Goal: Task Accomplishment & Management: Use online tool/utility

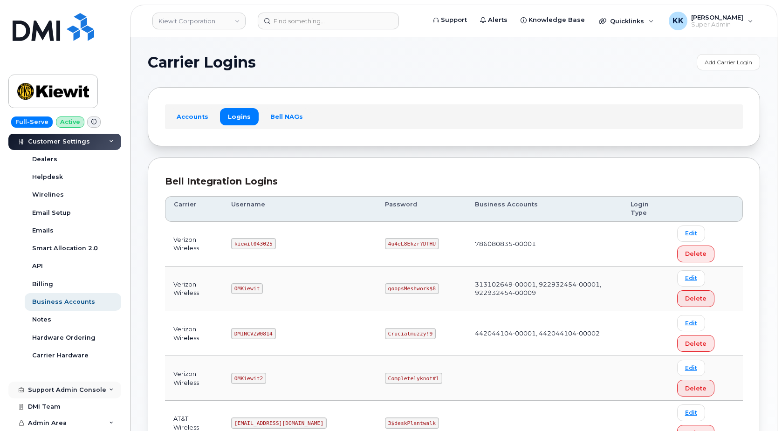
scroll to position [190, 0]
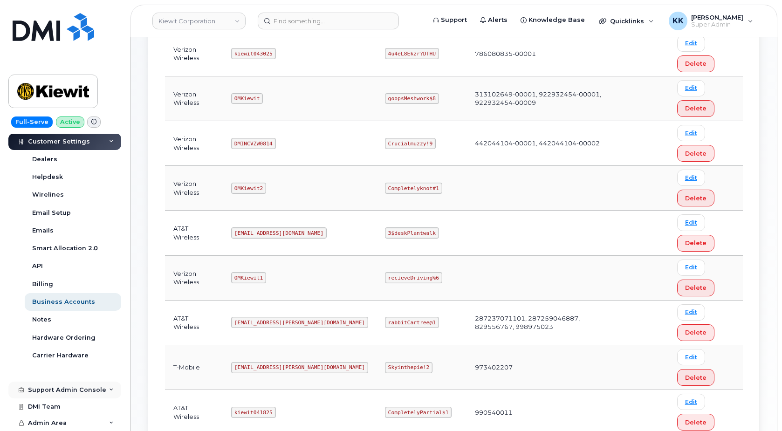
click at [72, 386] on div "Support Admin Console" at bounding box center [64, 390] width 113 height 17
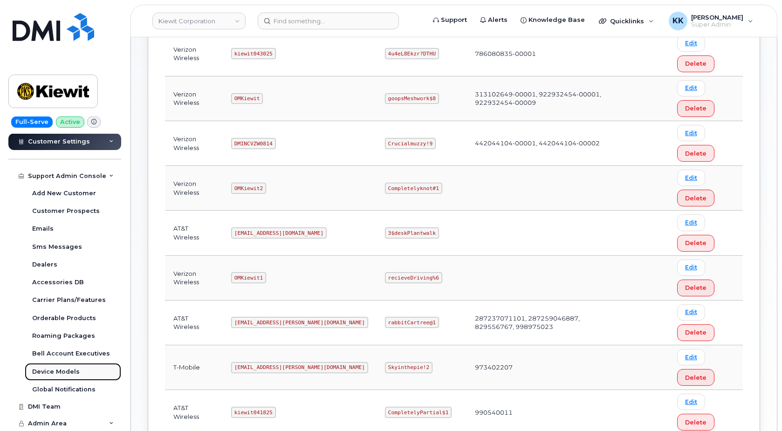
scroll to position [126, 0]
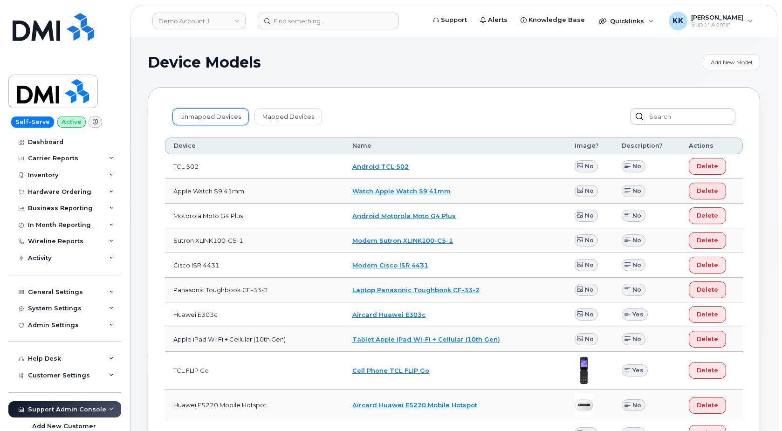
click at [216, 119] on link "Unmapped Devices" at bounding box center [211, 116] width 76 height 17
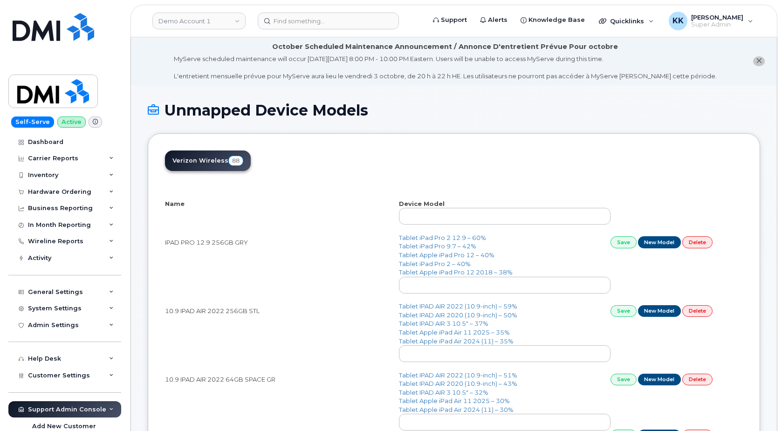
select select "25"
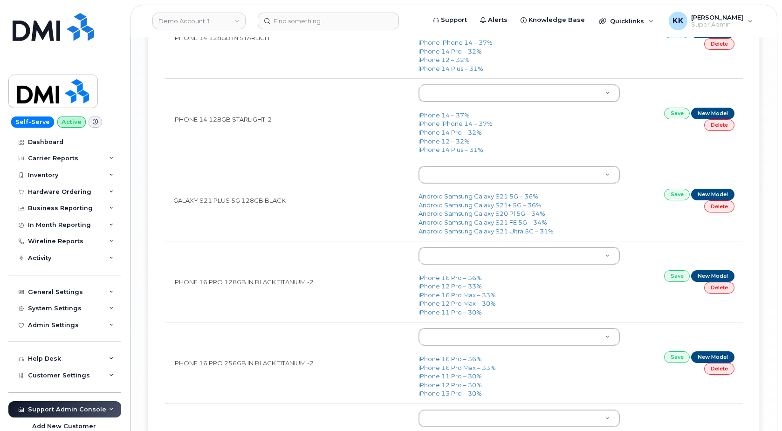
scroll to position [1922, 0]
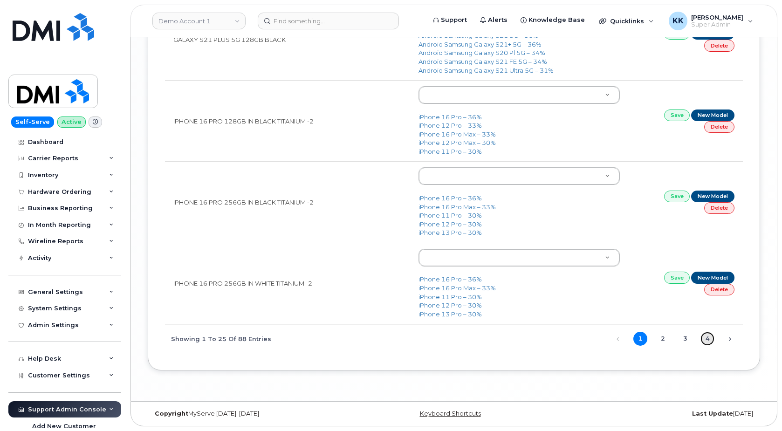
click at [706, 337] on link "4" at bounding box center [708, 339] width 14 height 14
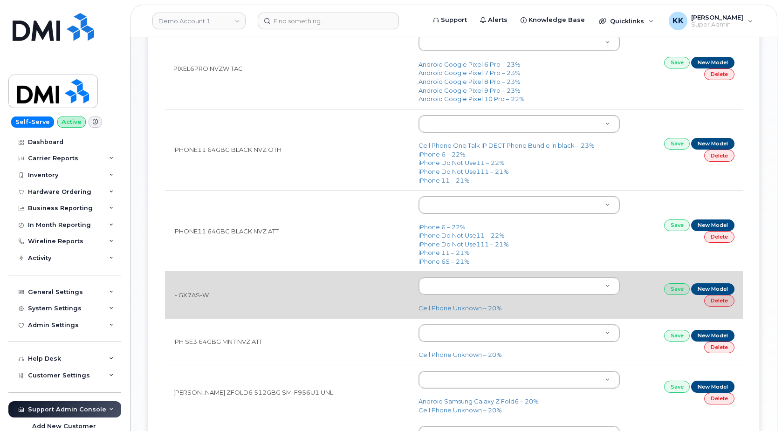
scroll to position [509, 0]
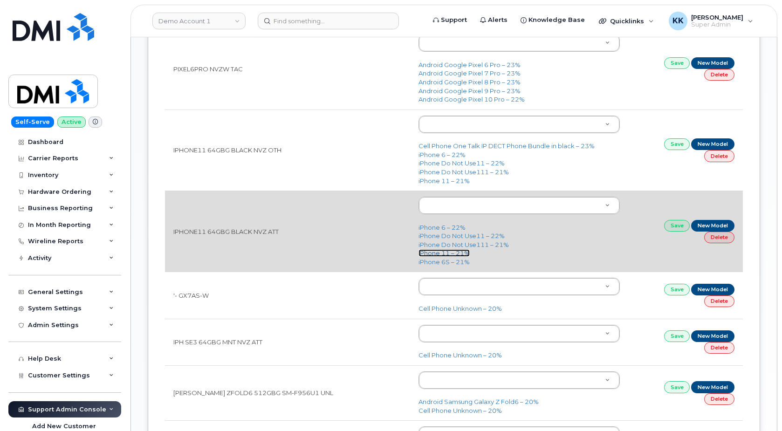
click at [438, 255] on link "iPhone 11 – 21%" at bounding box center [444, 252] width 51 height 7
type input "1698"
click at [677, 228] on link "Save" at bounding box center [677, 226] width 26 height 12
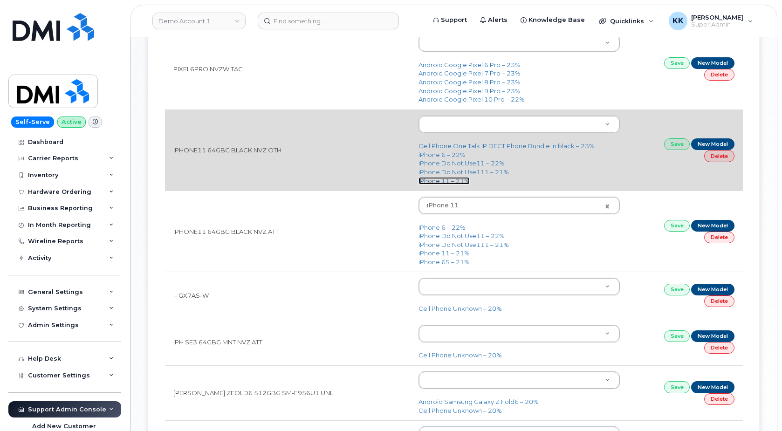
click at [449, 182] on link "iPhone 11 – 21%" at bounding box center [444, 180] width 51 height 7
type input "1698"
click at [679, 148] on link "Save" at bounding box center [677, 144] width 26 height 12
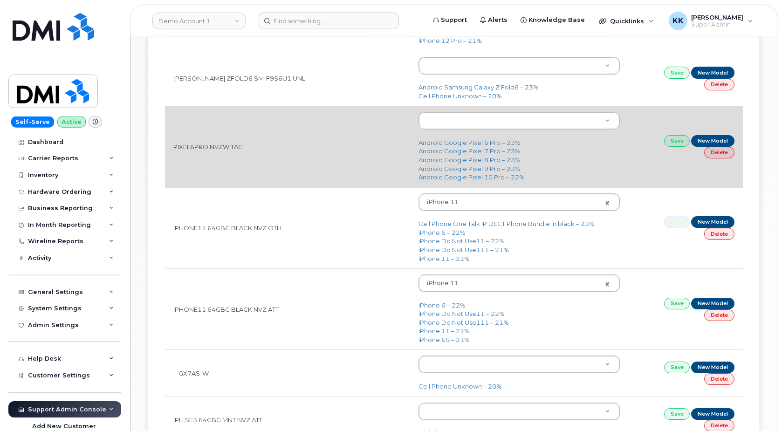
scroll to position [414, 0]
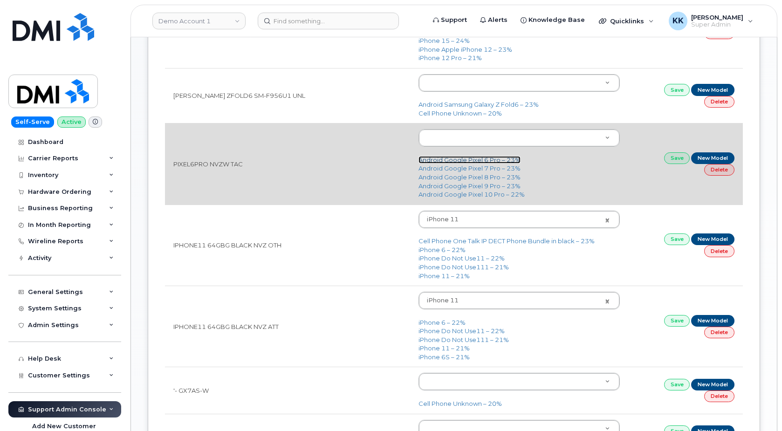
click at [495, 162] on link "Android Google Pixel 6 Pro – 23%" at bounding box center [470, 159] width 102 height 7
type input "2650"
click at [665, 152] on td "Save New Model Delete" at bounding box center [686, 163] width 115 height 81
click at [667, 158] on link "Save" at bounding box center [677, 158] width 26 height 12
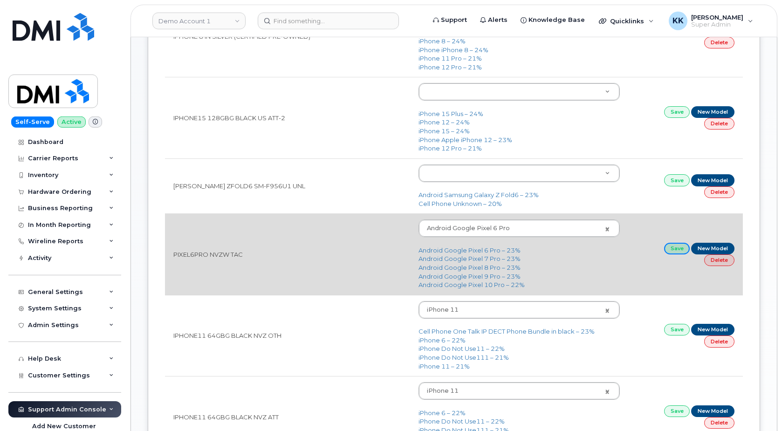
scroll to position [319, 0]
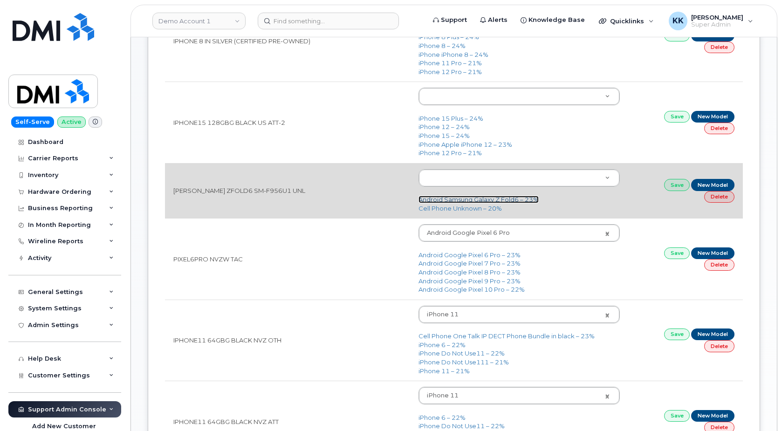
click at [517, 203] on link "Android Samsung Galaxy Z Fold6 – 23%" at bounding box center [479, 199] width 120 height 7
type input "3187"
click at [669, 188] on link "Save" at bounding box center [677, 185] width 26 height 12
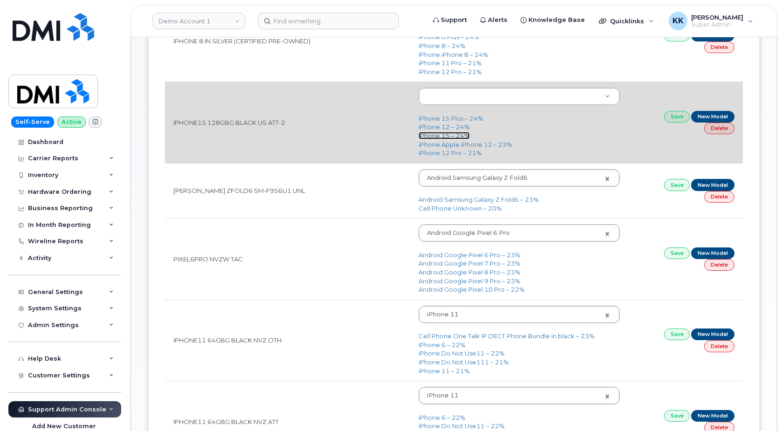
drag, startPoint x: 442, startPoint y: 139, endPoint x: 449, endPoint y: 138, distance: 7.0
click at [442, 138] on link "iPhone 15 – 24%" at bounding box center [444, 135] width 51 height 7
type input "3031"
click at [671, 123] on link "Save" at bounding box center [677, 117] width 26 height 12
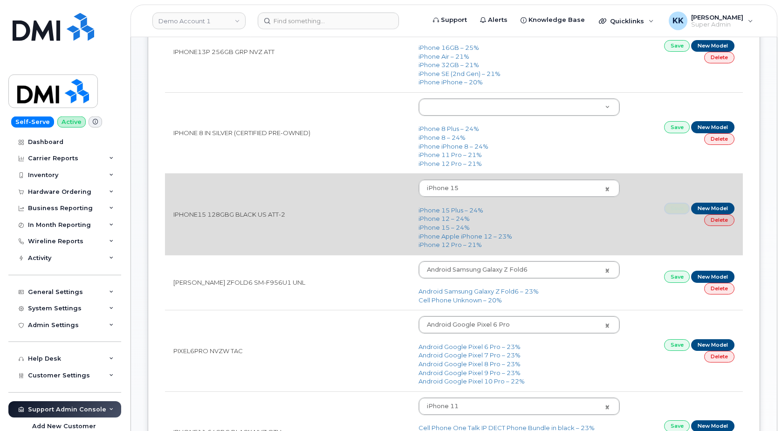
scroll to position [224, 0]
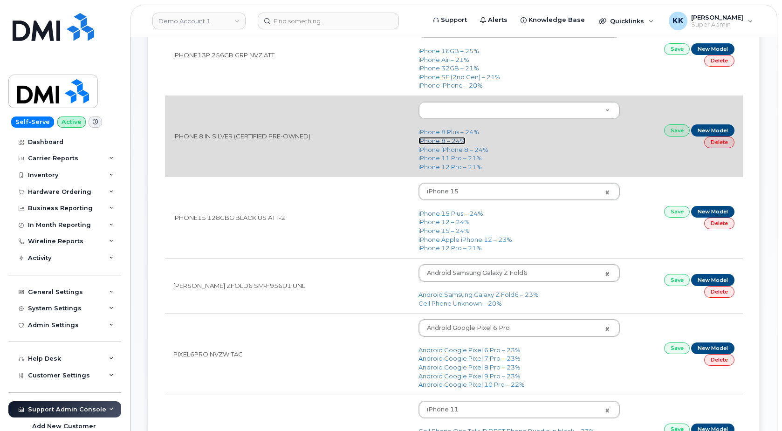
click at [442, 141] on link "iPhone 8 – 24%" at bounding box center [442, 140] width 47 height 7
type input "1420"
click at [676, 133] on link "Save" at bounding box center [677, 130] width 26 height 12
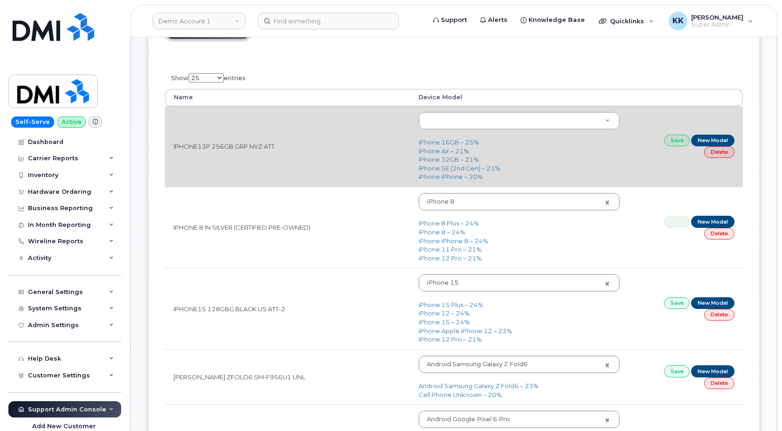
scroll to position [129, 0]
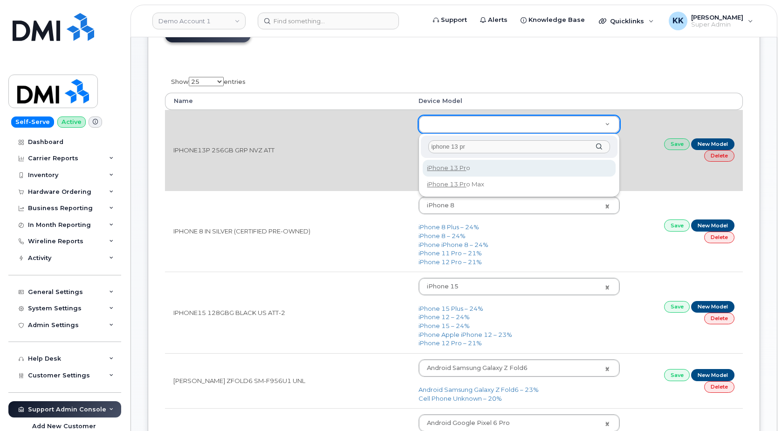
type input "iphone 13 pr"
type input "2614"
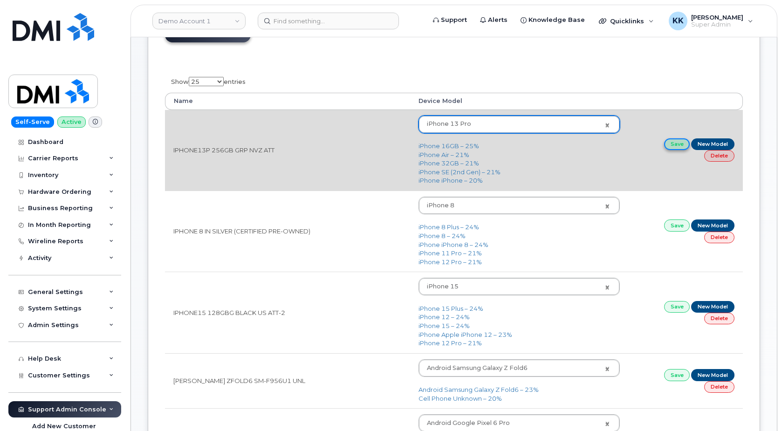
click at [678, 148] on link "Save" at bounding box center [677, 144] width 26 height 12
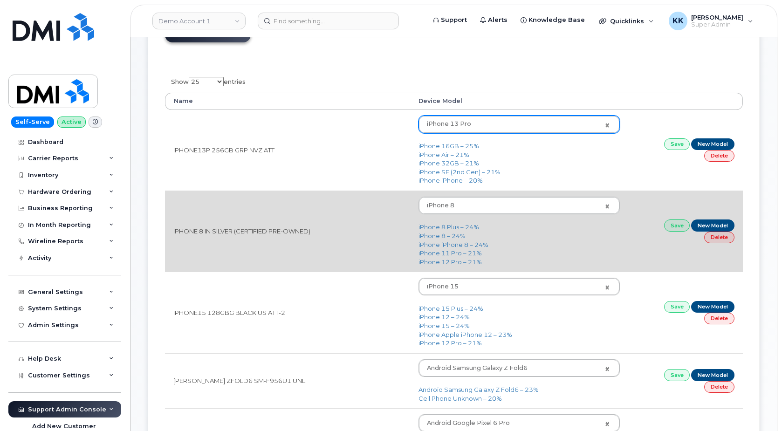
click at [356, 203] on td "IPHONE 8 IN SILVER (CERTIFIED PRE-OWNED)" at bounding box center [287, 231] width 245 height 81
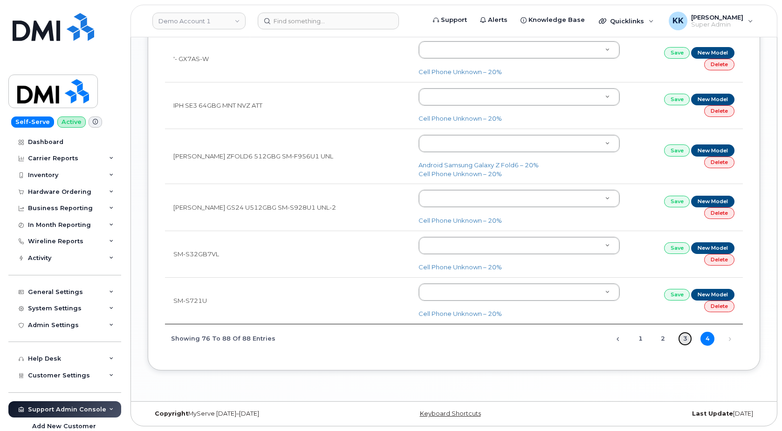
click at [685, 338] on link "3" at bounding box center [685, 339] width 14 height 14
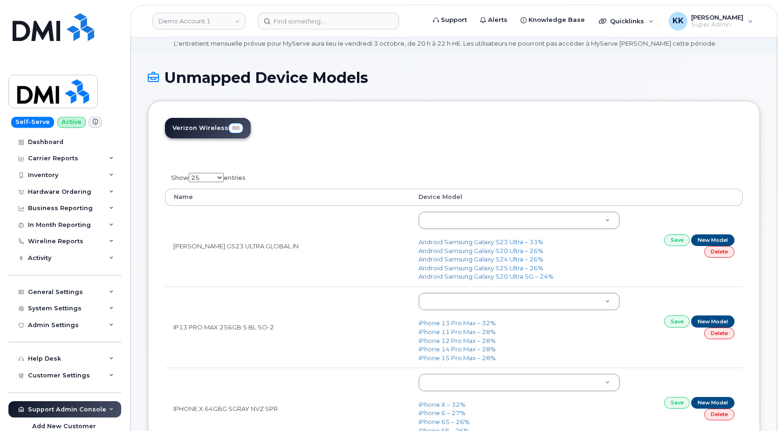
scroll to position [48, 0]
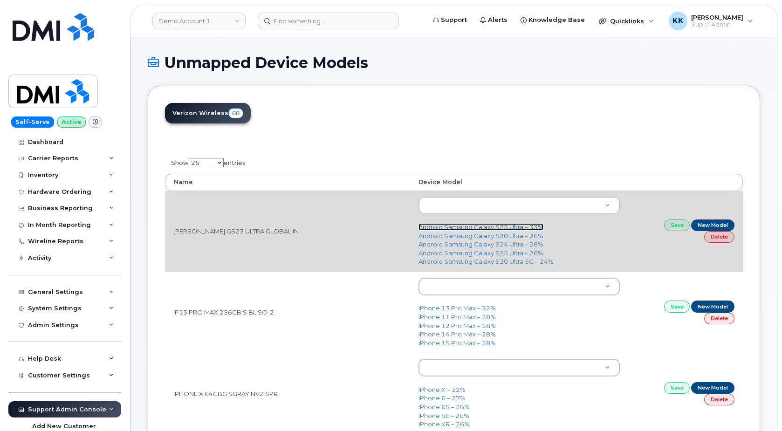
click at [511, 228] on link "Android Samsung Galaxy S23 Ultra – 33%" at bounding box center [481, 226] width 125 height 7
type input "2892"
click at [670, 227] on link "Save" at bounding box center [677, 226] width 26 height 12
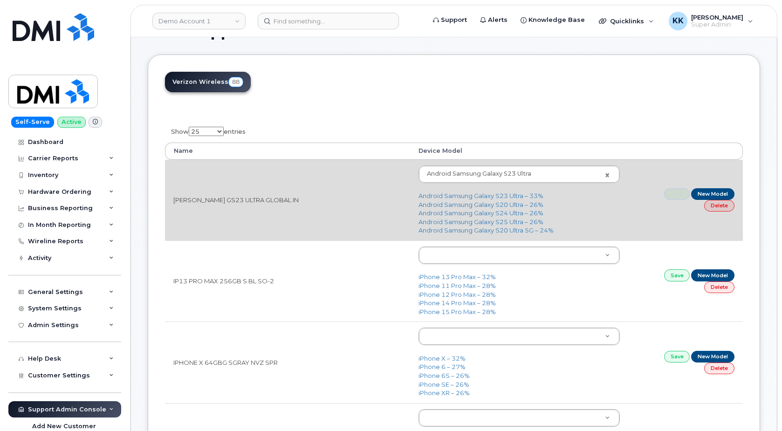
scroll to position [143, 0]
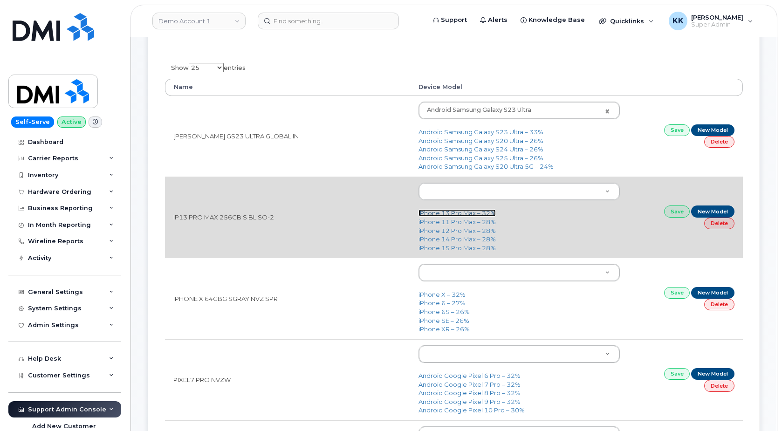
click at [466, 214] on link "iPhone 13 Pro Max – 32%" at bounding box center [457, 212] width 77 height 7
type input "2615"
click at [678, 217] on link "Save" at bounding box center [677, 212] width 26 height 12
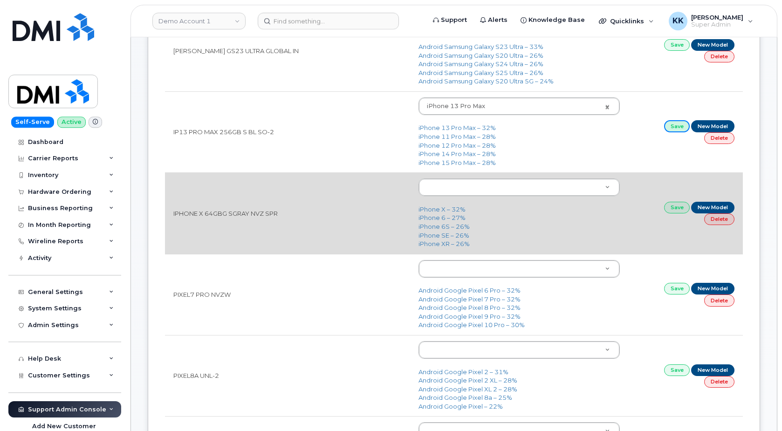
scroll to position [238, 0]
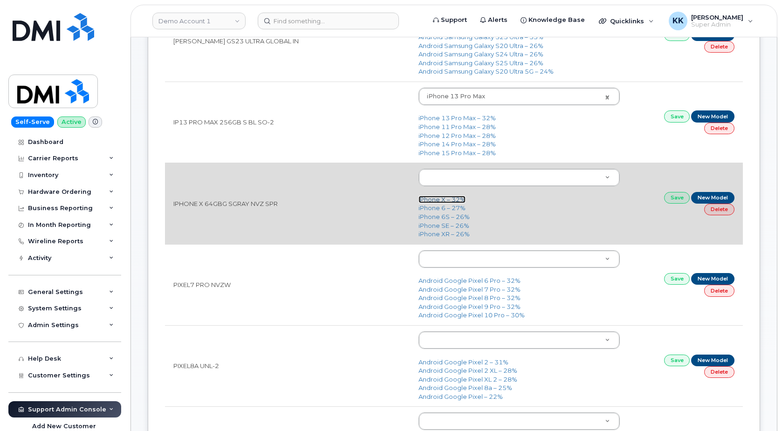
click at [431, 200] on link "iPhone X – 32%" at bounding box center [442, 199] width 47 height 7
type input "1422"
click at [670, 196] on link "Save" at bounding box center [677, 198] width 26 height 12
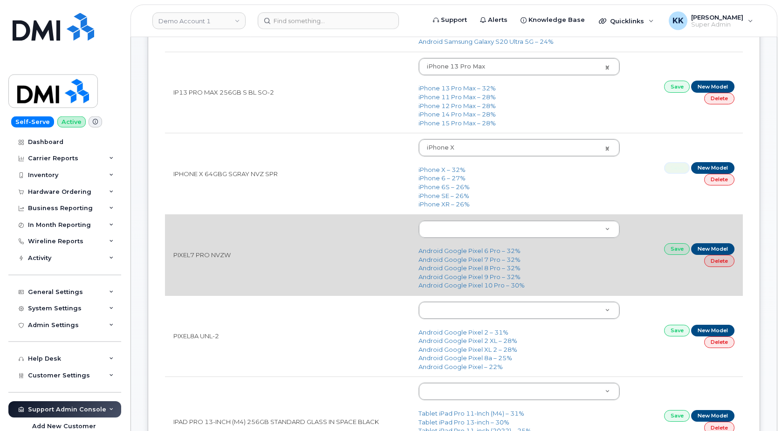
scroll to position [285, 0]
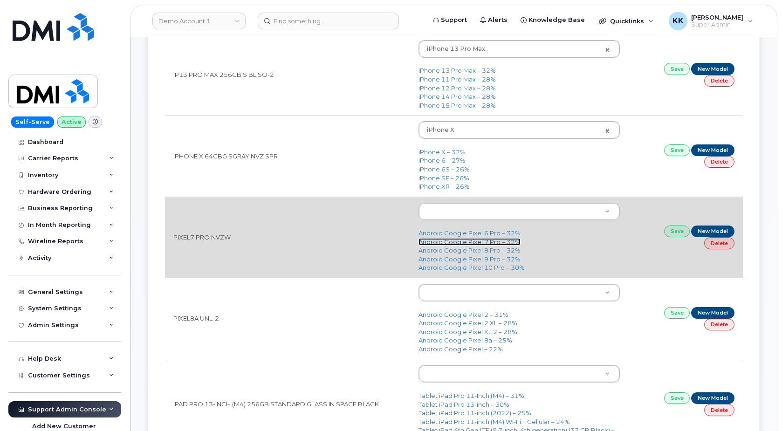
click at [486, 242] on link "Android Google Pixel 7 Pro – 32%" at bounding box center [470, 241] width 102 height 7
type input "2769"
click at [676, 233] on link "Save" at bounding box center [677, 232] width 26 height 12
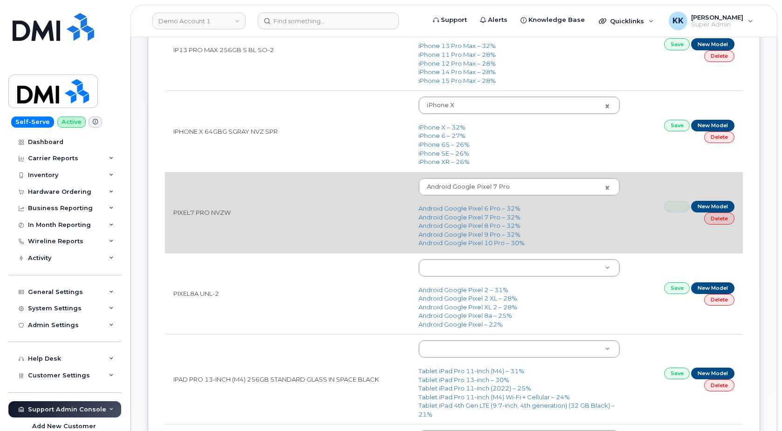
scroll to position [333, 0]
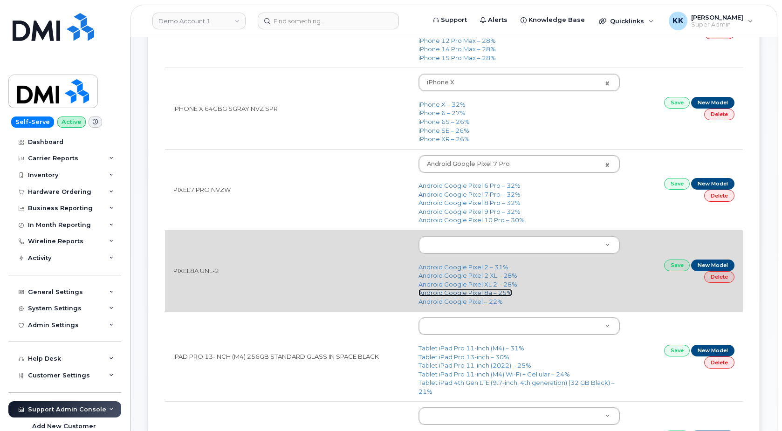
click at [489, 293] on link "Android Google Pixel 8a – 25%" at bounding box center [466, 292] width 94 height 7
type input "3155"
click at [680, 266] on link "Save" at bounding box center [677, 266] width 26 height 12
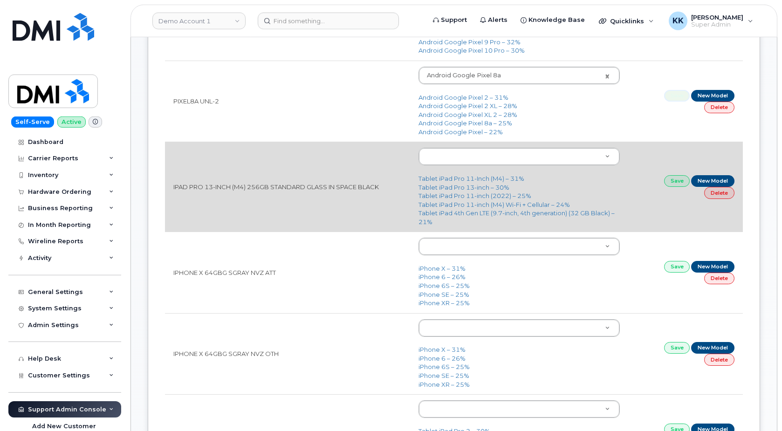
scroll to position [523, 0]
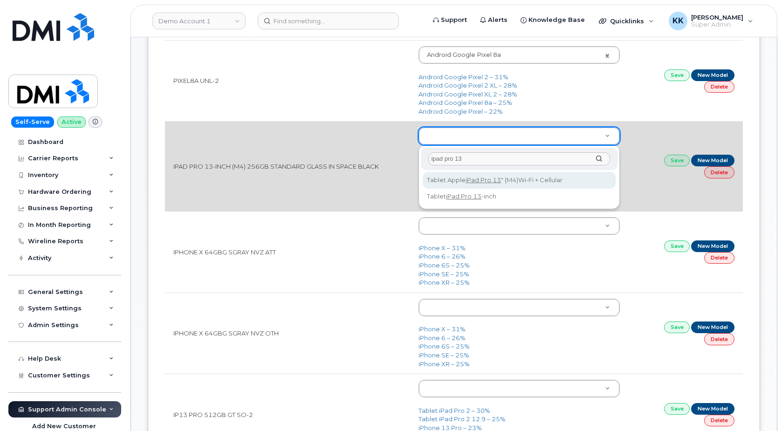
type input "ipad pro 13"
type input "3190"
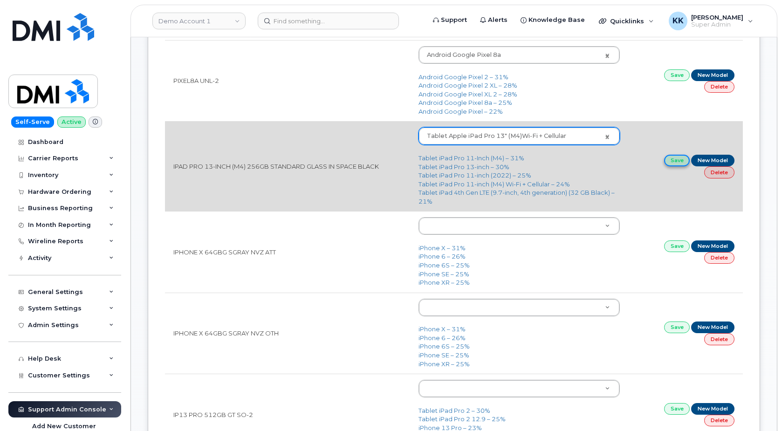
click at [670, 163] on link "Save" at bounding box center [677, 161] width 26 height 12
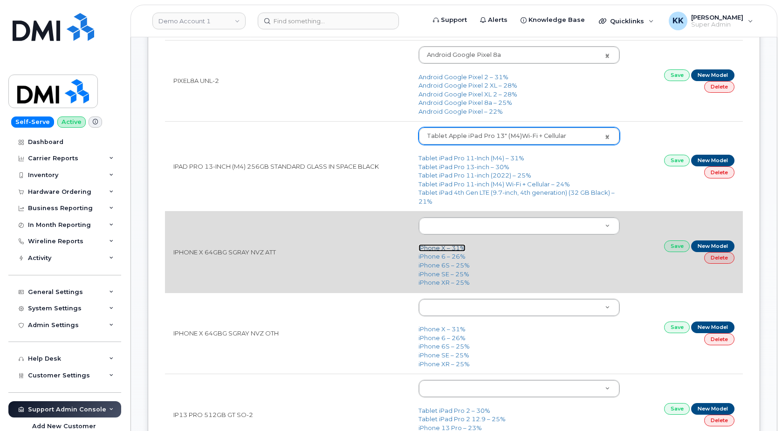
click at [448, 248] on link "iPhone X – 31%" at bounding box center [442, 247] width 47 height 7
type input "1422"
click at [672, 247] on link "Save" at bounding box center [677, 247] width 26 height 12
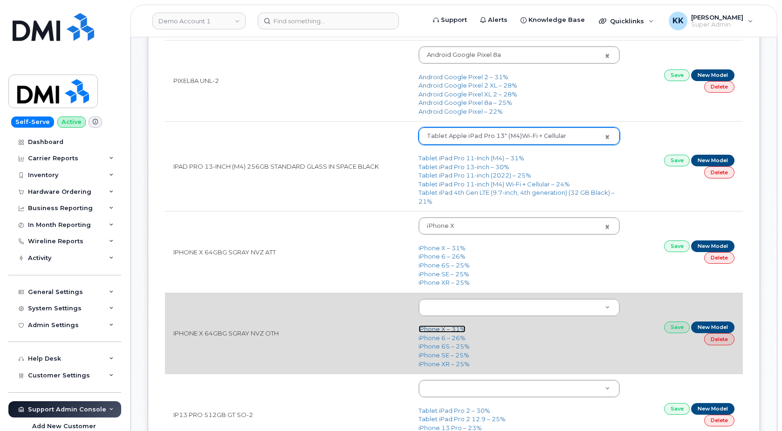
click at [432, 327] on link "iPhone X – 31%" at bounding box center [442, 328] width 47 height 7
type input "1422"
click at [674, 330] on link "Save" at bounding box center [677, 328] width 26 height 12
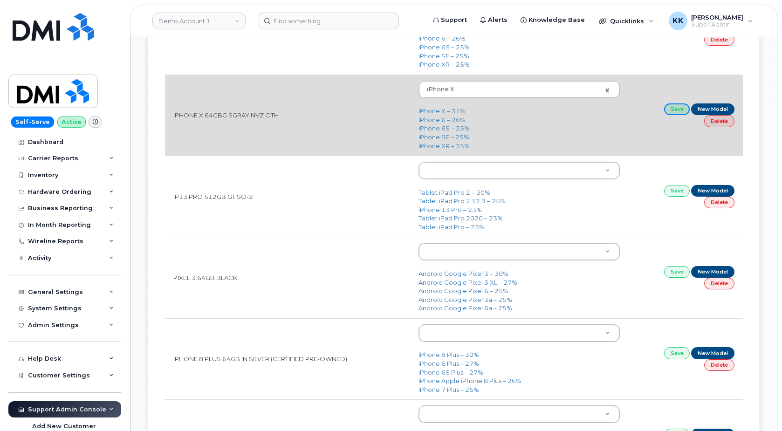
scroll to position [761, 0]
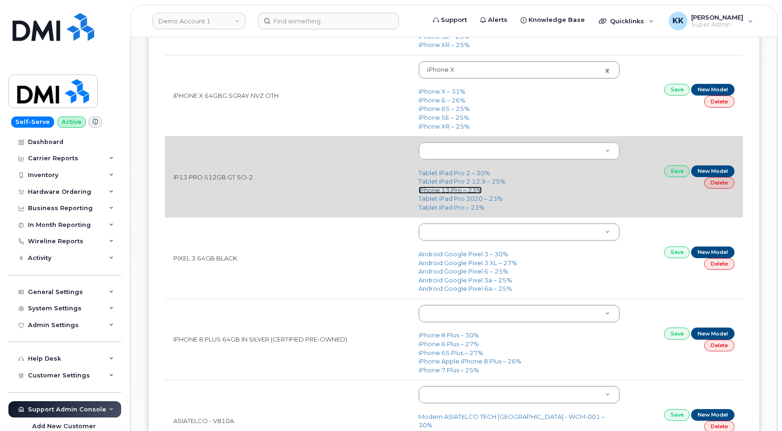
click at [447, 193] on link "iPhone 13 Pro – 23%" at bounding box center [450, 190] width 63 height 7
type input "2614"
click at [674, 174] on link "Save" at bounding box center [677, 172] width 26 height 12
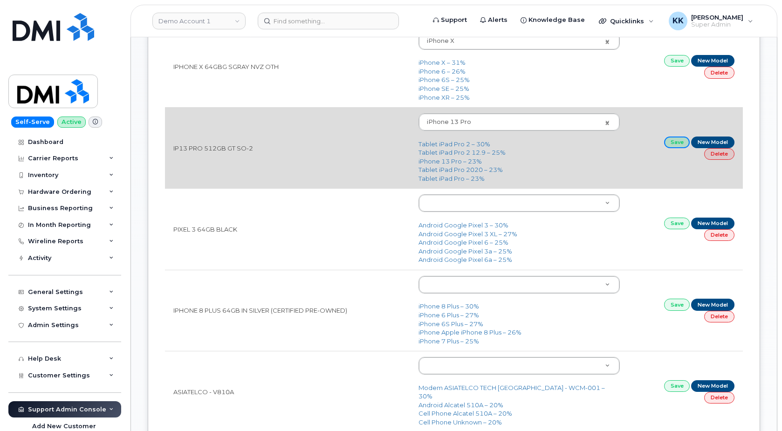
scroll to position [808, 0]
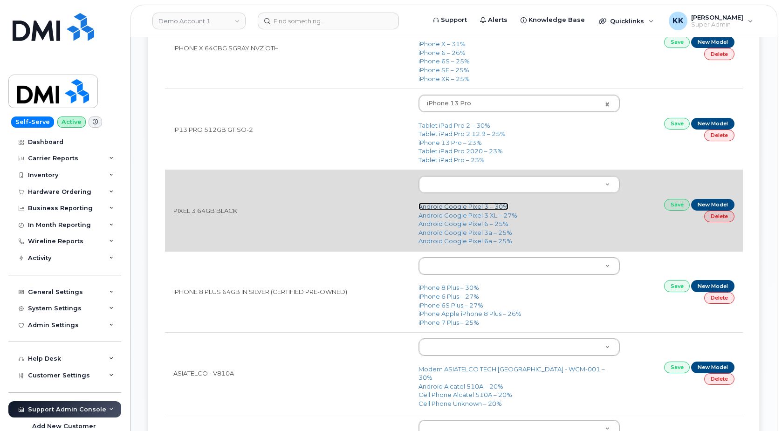
click at [484, 205] on link "Android Google Pixel 3 – 30%" at bounding box center [464, 206] width 90 height 7
type input "1614"
click at [668, 205] on link "Save" at bounding box center [677, 205] width 26 height 12
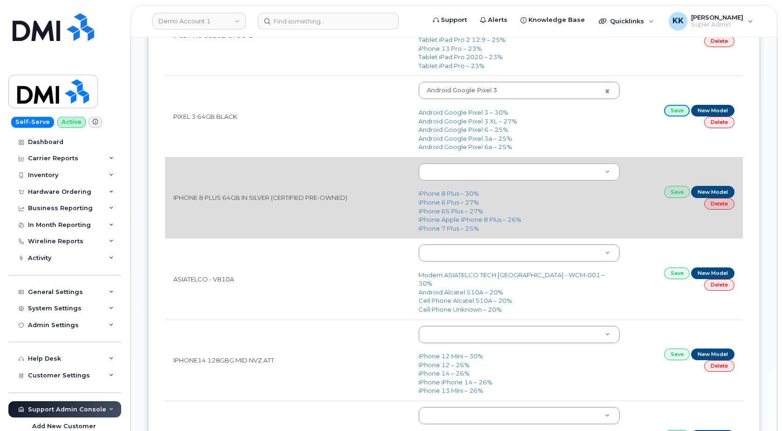
scroll to position [904, 0]
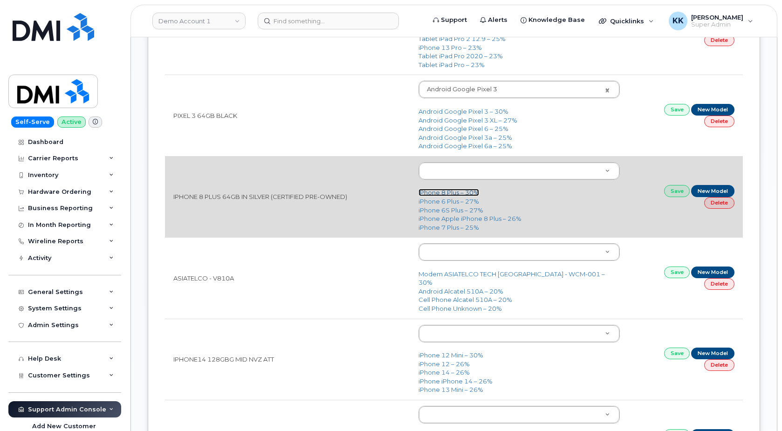
click at [448, 194] on link "iPhone 8 Plus – 30%" at bounding box center [449, 192] width 61 height 7
type input "1414"
click at [680, 194] on link "Save" at bounding box center [677, 191] width 26 height 12
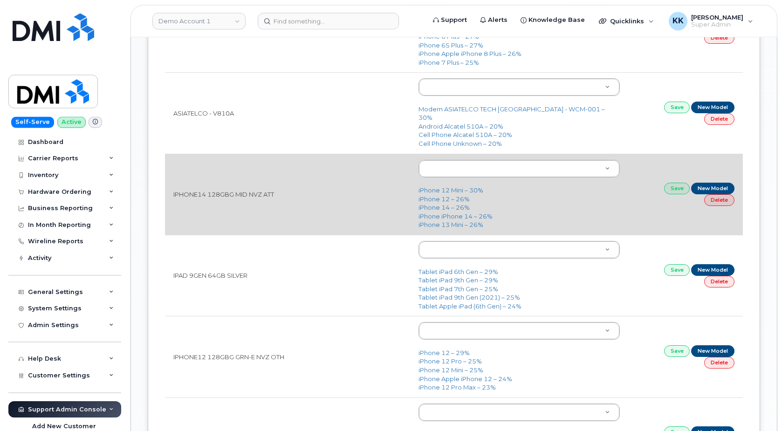
scroll to position [1094, 0]
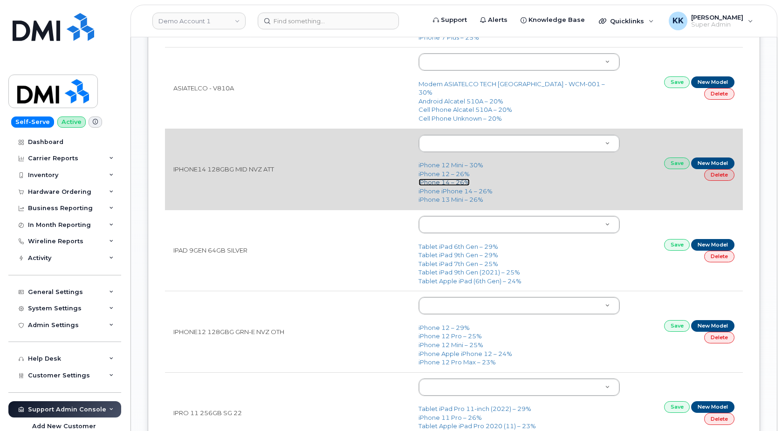
click at [447, 179] on link "iPhone 14 – 26%" at bounding box center [444, 182] width 51 height 7
type input "2778"
click at [670, 159] on link "Save" at bounding box center [677, 164] width 26 height 12
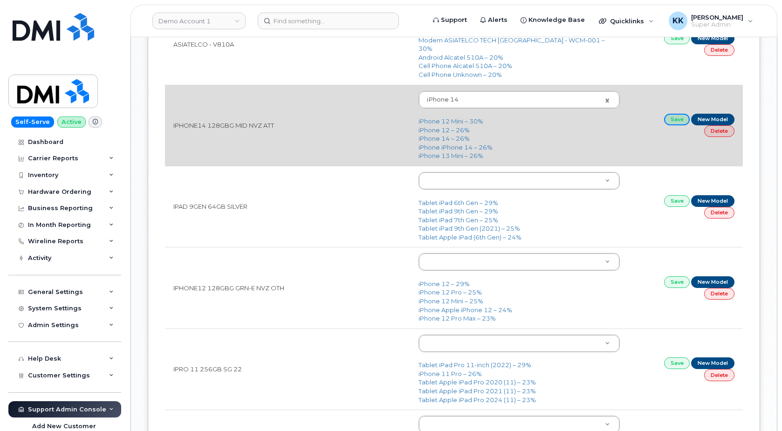
scroll to position [1141, 0]
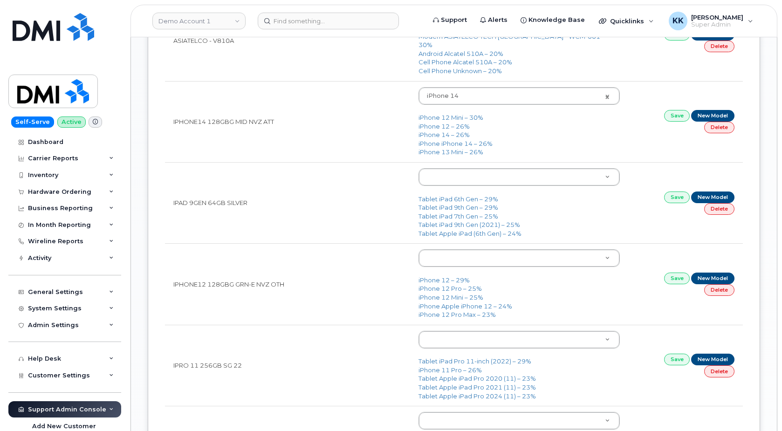
click at [478, 164] on body "Demo Account 1 Support Alerts Knowledge Base Quicklinks Suspend / Cancel Device…" at bounding box center [391, 39] width 782 height 2361
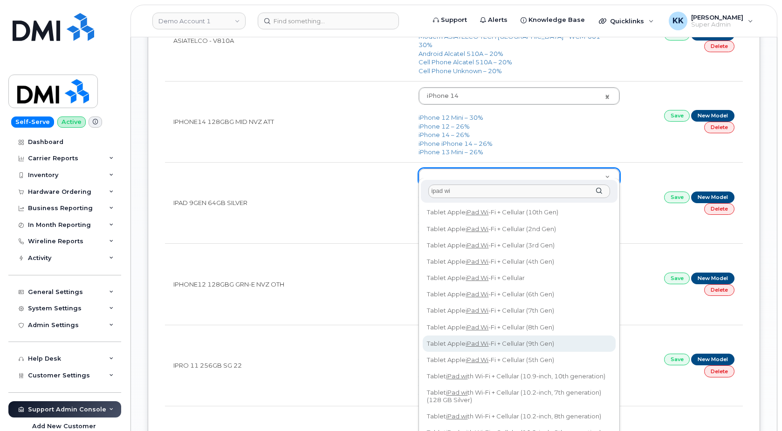
type input "ipad wi"
type input "3094"
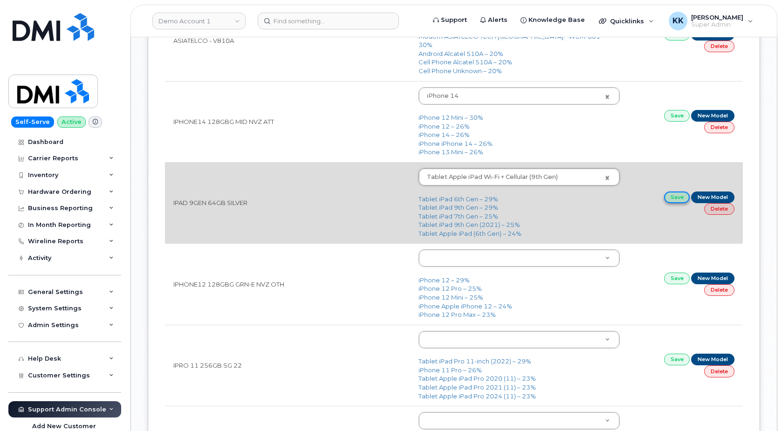
click at [674, 192] on link "Save" at bounding box center [677, 198] width 26 height 12
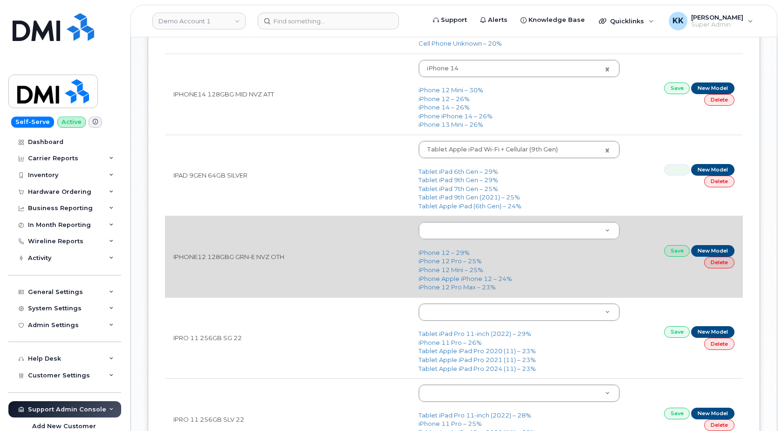
scroll to position [1189, 0]
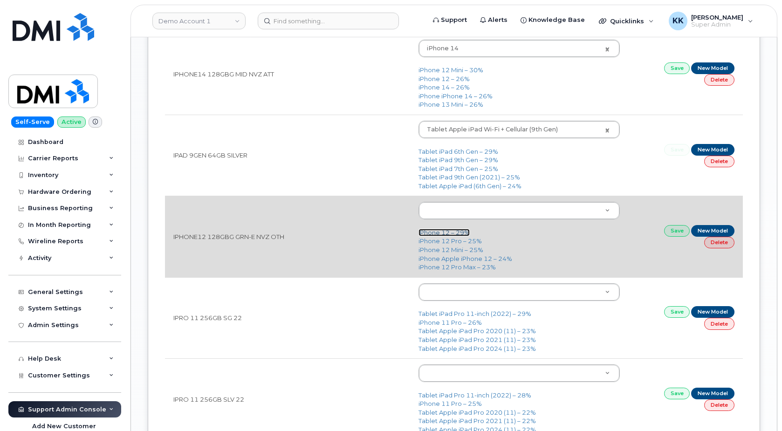
click at [436, 229] on link "iPhone 12 – 29%" at bounding box center [444, 232] width 51 height 7
type input "2435"
click at [671, 225] on link "Save" at bounding box center [677, 231] width 26 height 12
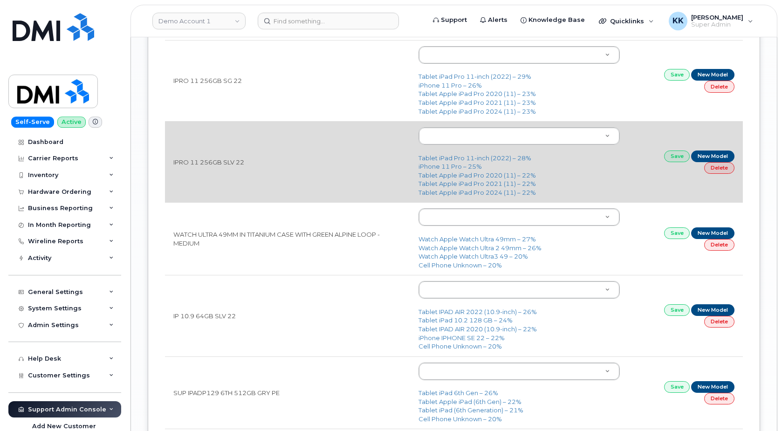
scroll to position [1427, 0]
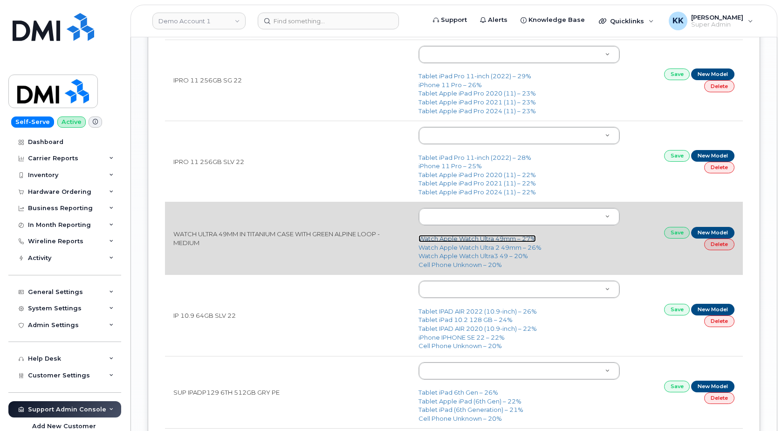
click at [467, 235] on link "Watch Apple Watch Ultra 49mm – 27%" at bounding box center [477, 238] width 117 height 7
type input "2831"
click at [671, 227] on link "Save" at bounding box center [677, 233] width 26 height 12
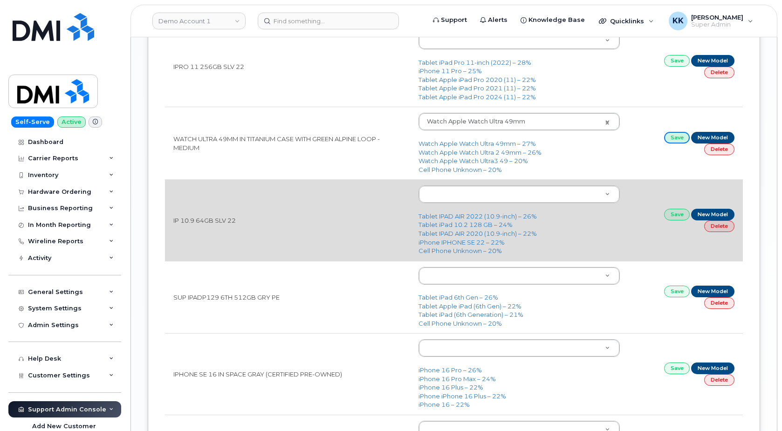
scroll to position [1569, 0]
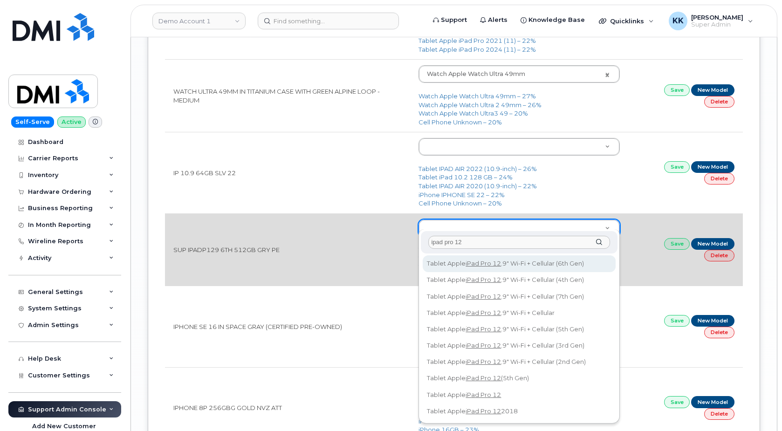
type input "ipad pro 12"
type input "3055"
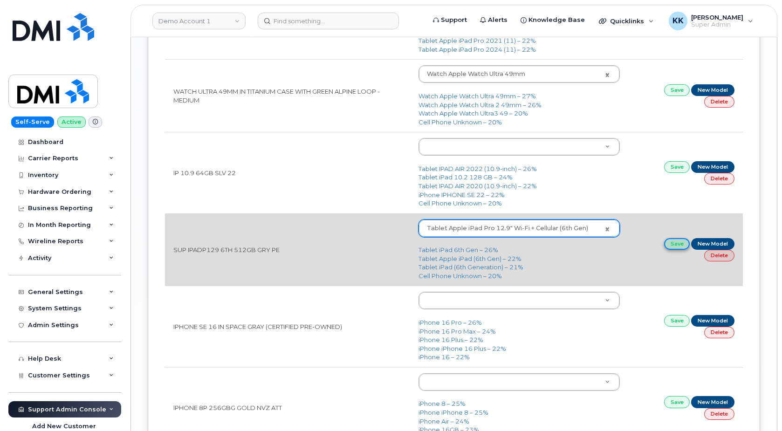
click at [671, 239] on link "Save" at bounding box center [677, 244] width 26 height 12
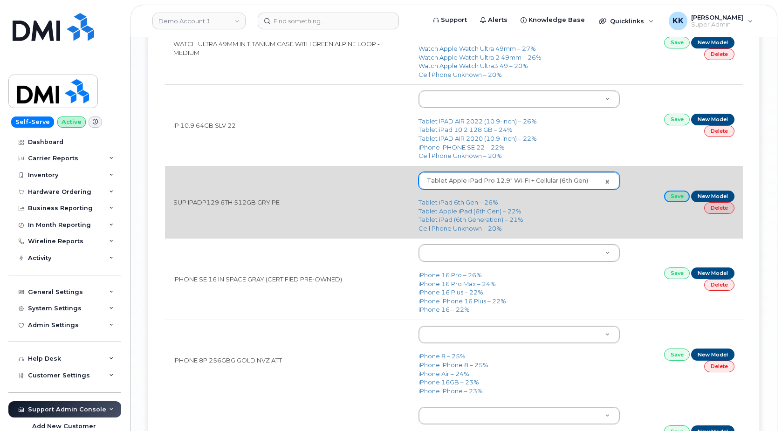
scroll to position [1665, 0]
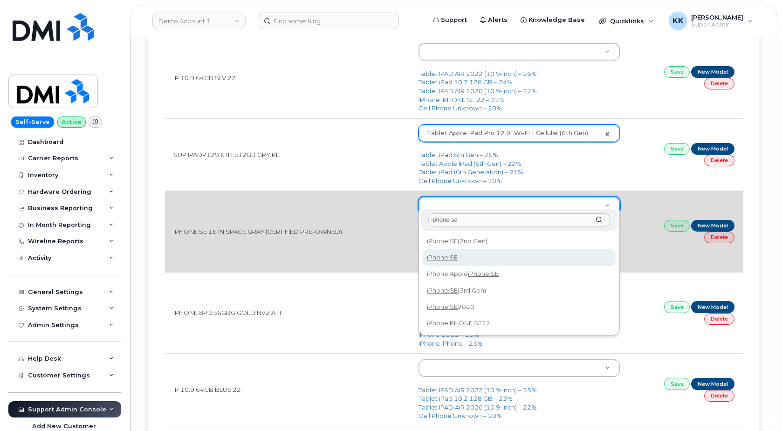
type input "iphone se"
type input "2381"
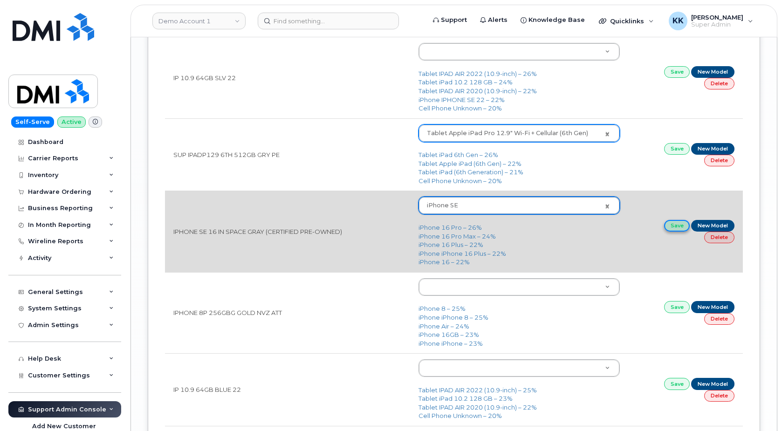
click at [676, 220] on link "Save" at bounding box center [677, 226] width 26 height 12
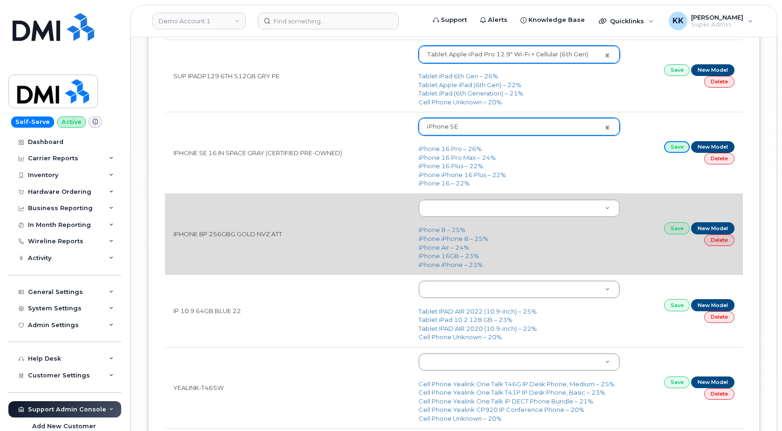
scroll to position [1760, 0]
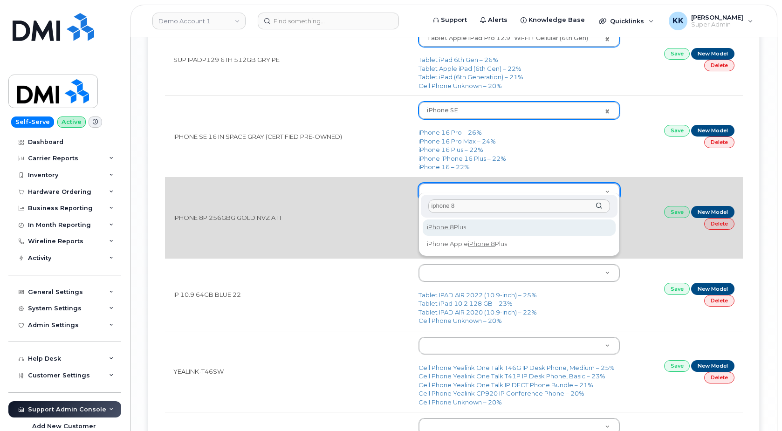
type input "iphone 8"
type input "1414"
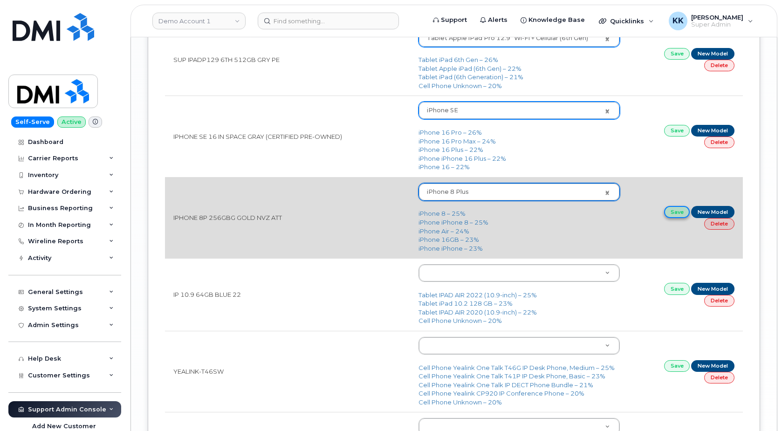
click at [671, 206] on link "Save" at bounding box center [677, 212] width 26 height 12
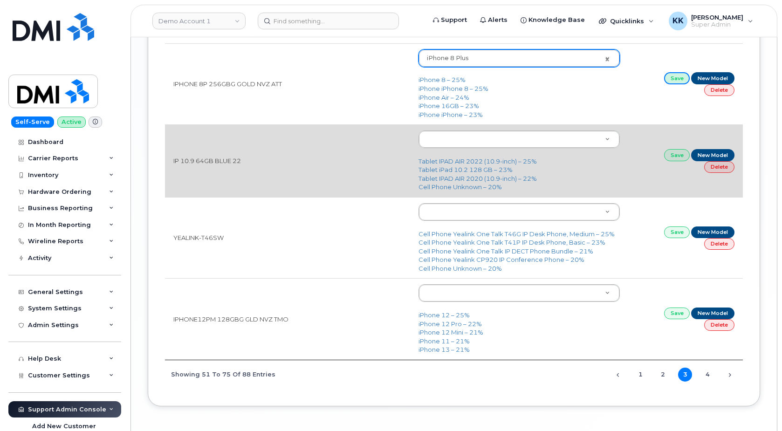
scroll to position [1902, 0]
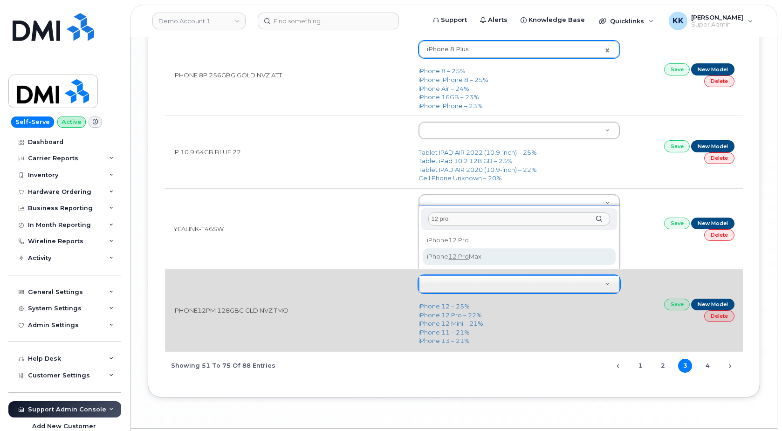
type input "12 pro"
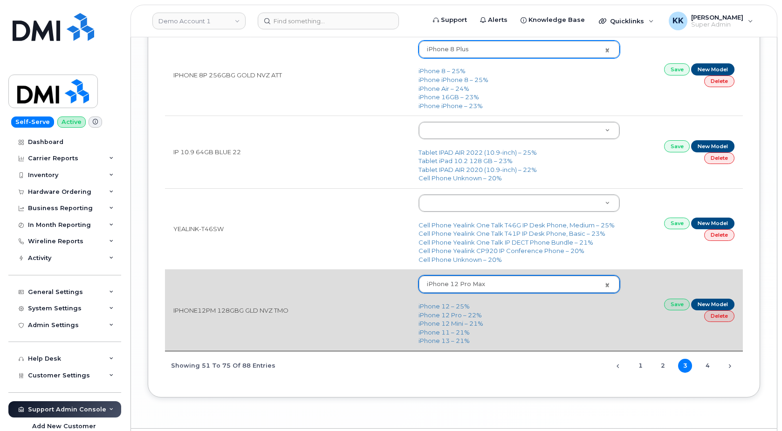
type input "2466"
click at [674, 299] on link "Save" at bounding box center [677, 305] width 26 height 12
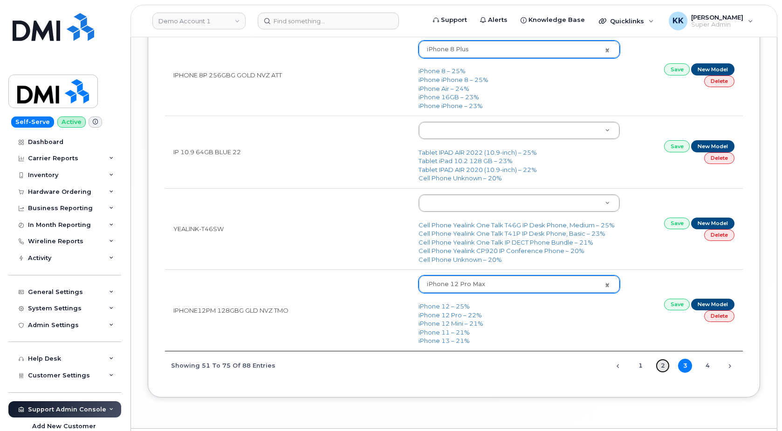
click at [667, 359] on link "2" at bounding box center [663, 366] width 14 height 14
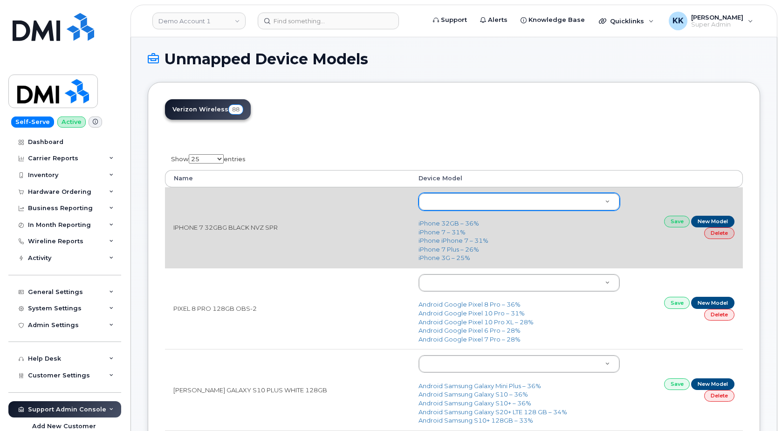
scroll to position [95, 0]
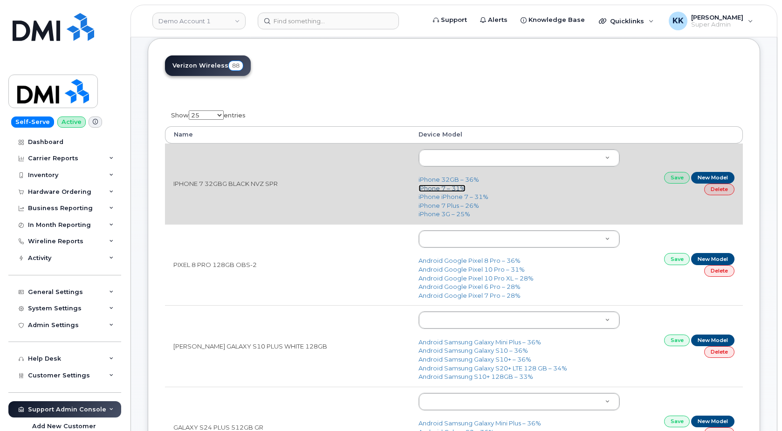
click at [441, 189] on link "iPhone 7 – 31%" at bounding box center [442, 188] width 47 height 7
type input "919"
click at [674, 179] on link "Save" at bounding box center [677, 178] width 26 height 12
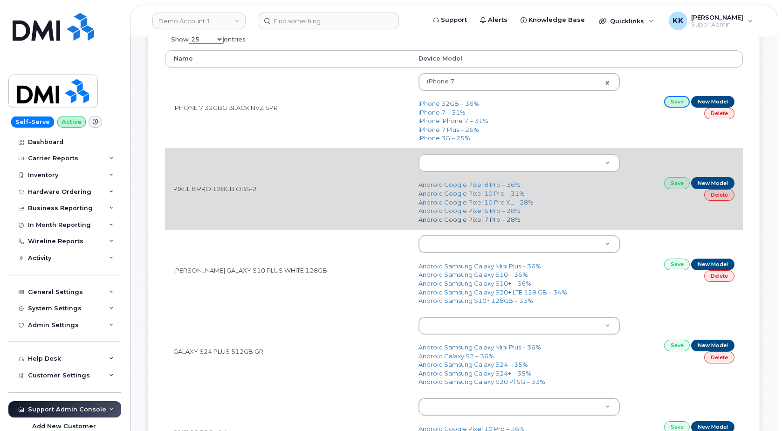
scroll to position [190, 0]
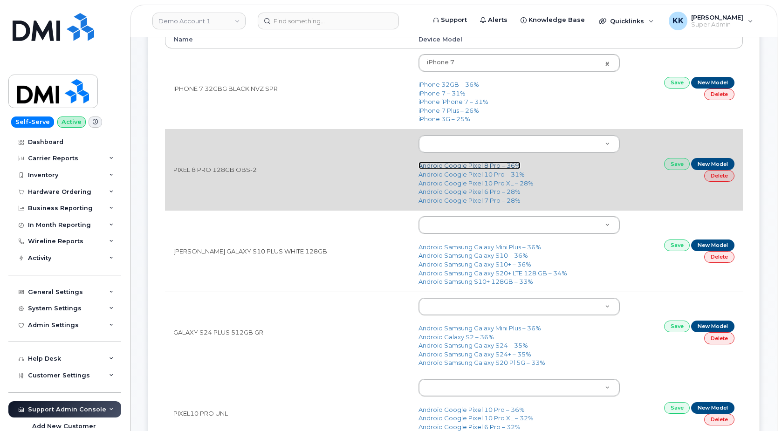
click at [504, 167] on link "Android Google Pixel 8 Pro – 36%" at bounding box center [470, 165] width 102 height 7
type input "3034"
click at [677, 165] on link "Save" at bounding box center [677, 164] width 26 height 12
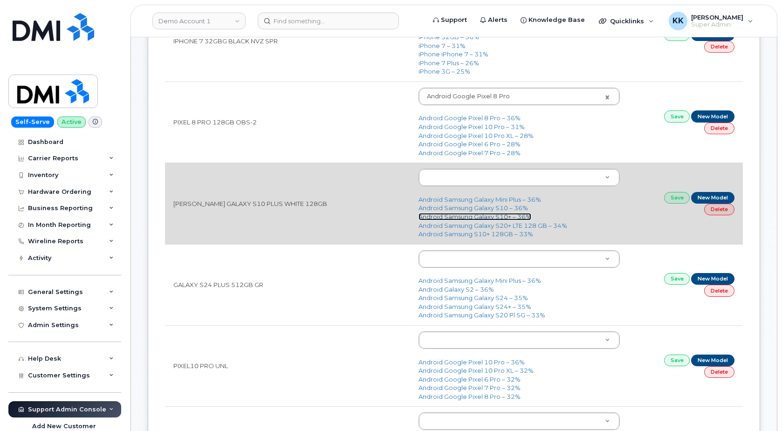
click at [493, 219] on link "Android Samsung Galaxy S10+ – 36%" at bounding box center [475, 216] width 113 height 7
type input "1658"
click at [670, 200] on link "Save" at bounding box center [677, 198] width 26 height 12
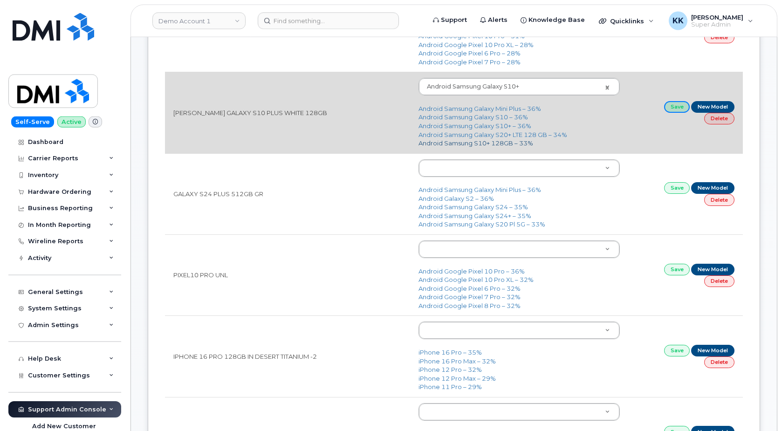
scroll to position [333, 0]
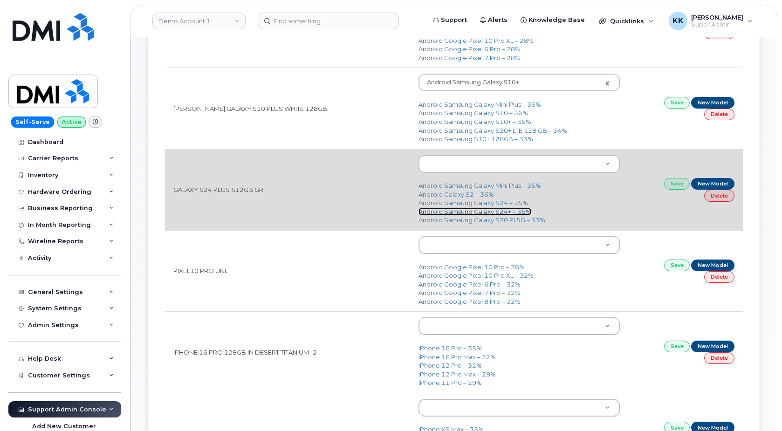
click at [467, 212] on link "Android Samsung Galaxy S24+ – 35%" at bounding box center [475, 211] width 113 height 7
type input "3077"
click at [677, 185] on link "Save" at bounding box center [677, 184] width 26 height 12
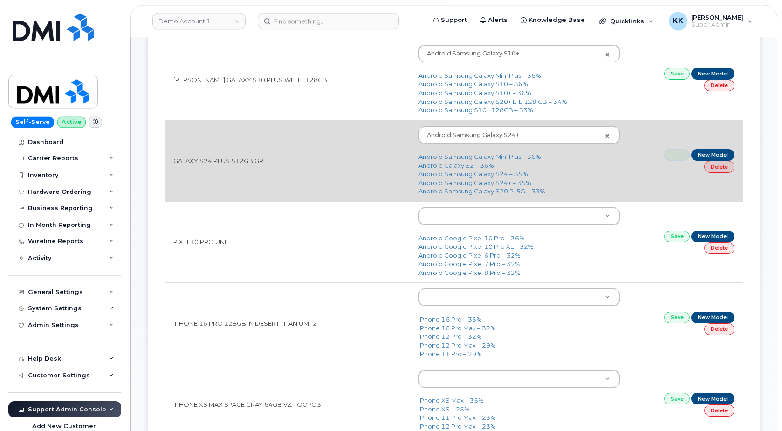
scroll to position [380, 0]
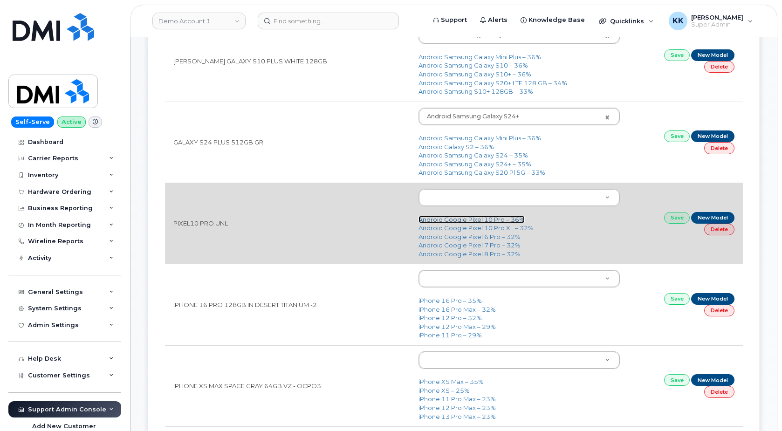
click at [469, 220] on link "Android Google Pixel 10 Pro – 36%" at bounding box center [472, 219] width 106 height 7
type input "3431"
click at [673, 216] on link "Save" at bounding box center [677, 218] width 26 height 12
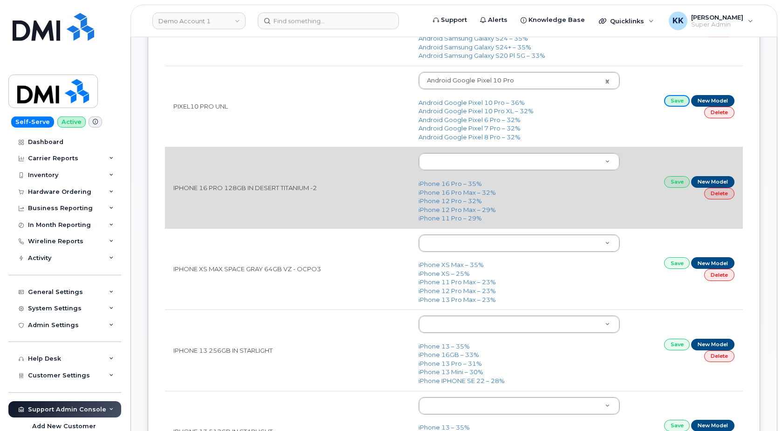
scroll to position [523, 0]
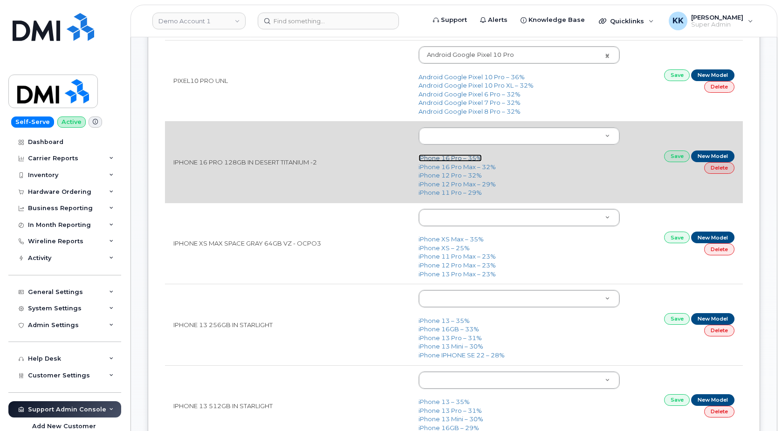
click at [435, 159] on link "iPhone 16 Pro – 35%" at bounding box center [450, 157] width 63 height 7
type input "3226"
click at [671, 158] on link "Save" at bounding box center [677, 157] width 26 height 12
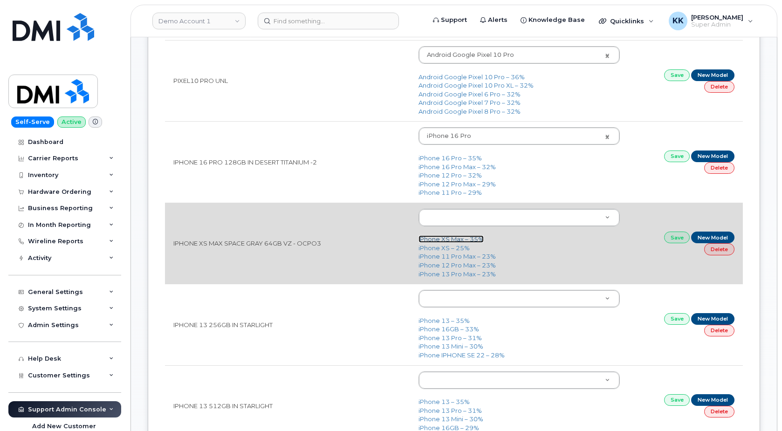
click at [443, 242] on link "iPhone XS Max – 35%" at bounding box center [451, 238] width 65 height 7
type input "1591"
click at [684, 241] on link "Save" at bounding box center [677, 238] width 26 height 12
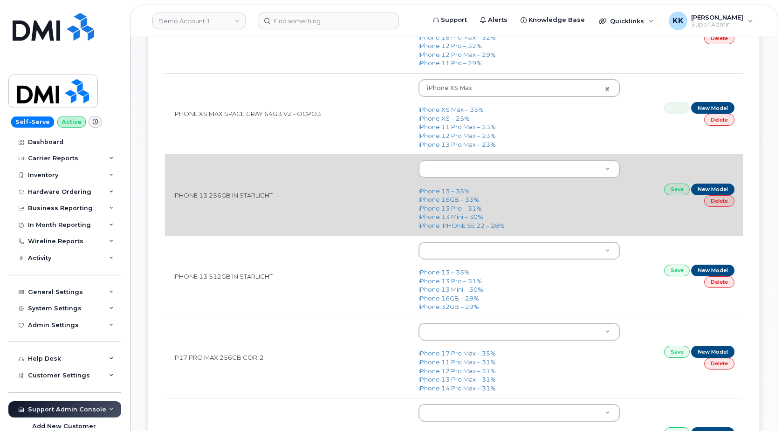
scroll to position [666, 0]
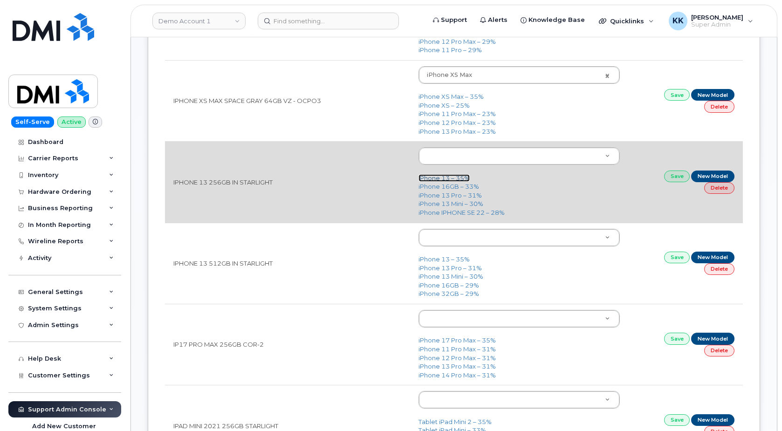
click at [458, 180] on link "iPhone 13 – 35%" at bounding box center [444, 177] width 51 height 7
type input "2612"
click at [678, 180] on link "Save" at bounding box center [677, 177] width 26 height 12
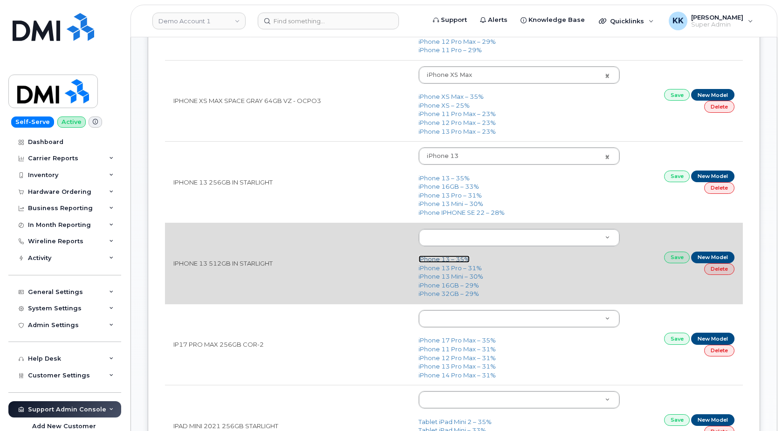
click at [439, 261] on link "iPhone 13 – 35%" at bounding box center [444, 259] width 51 height 7
type input "2612"
click at [670, 259] on link "Save" at bounding box center [677, 258] width 26 height 12
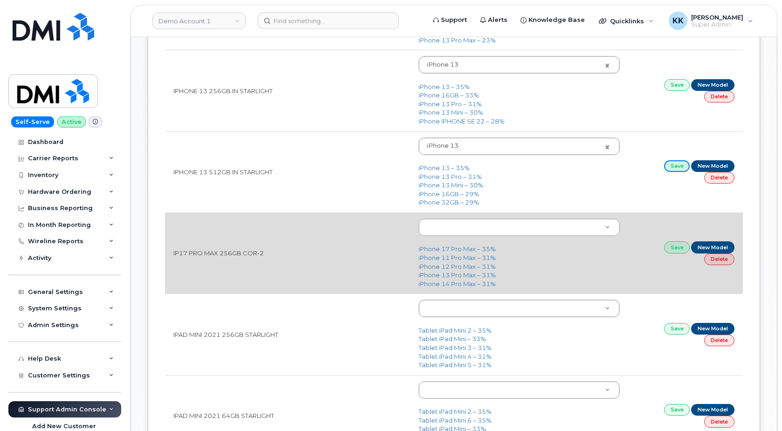
scroll to position [761, 0]
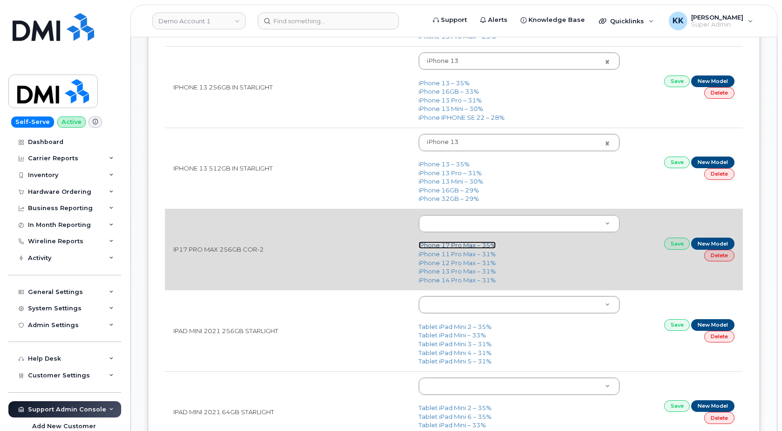
click at [442, 245] on link "iPhone 17 Pro Max – 35%" at bounding box center [457, 245] width 77 height 7
type input "3441"
click at [675, 246] on link "Save" at bounding box center [677, 244] width 26 height 12
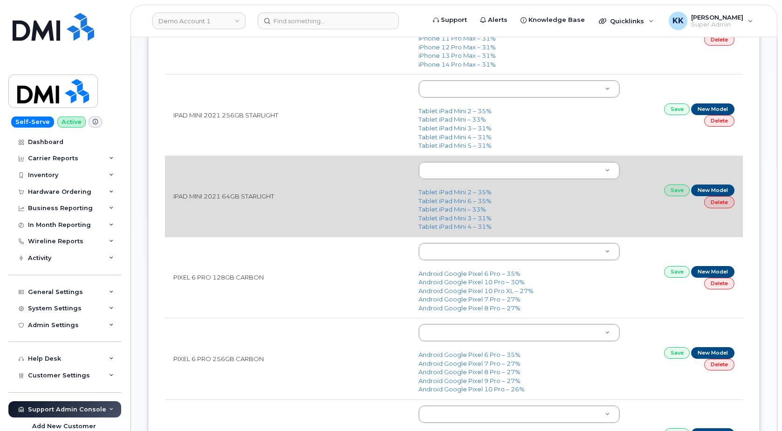
scroll to position [999, 0]
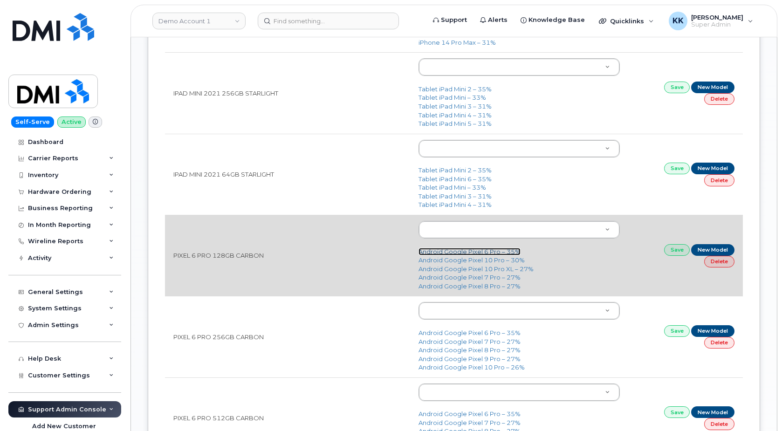
click at [484, 253] on link "Android Google Pixel 6 Pro – 35%" at bounding box center [470, 251] width 102 height 7
type input "2650"
click at [674, 249] on link "Save" at bounding box center [677, 250] width 26 height 12
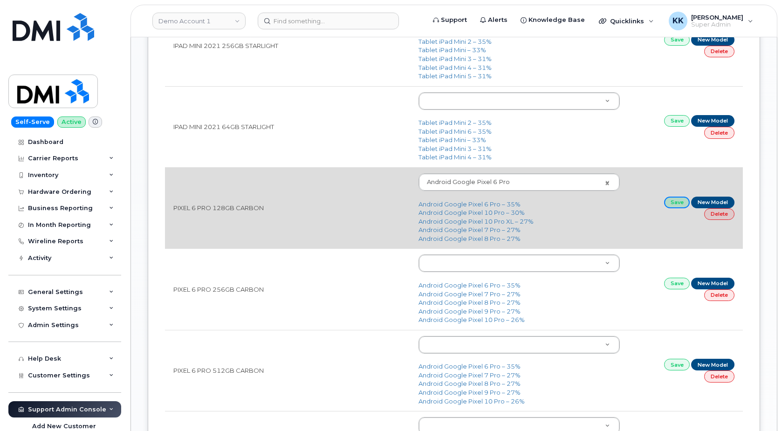
scroll to position [1094, 0]
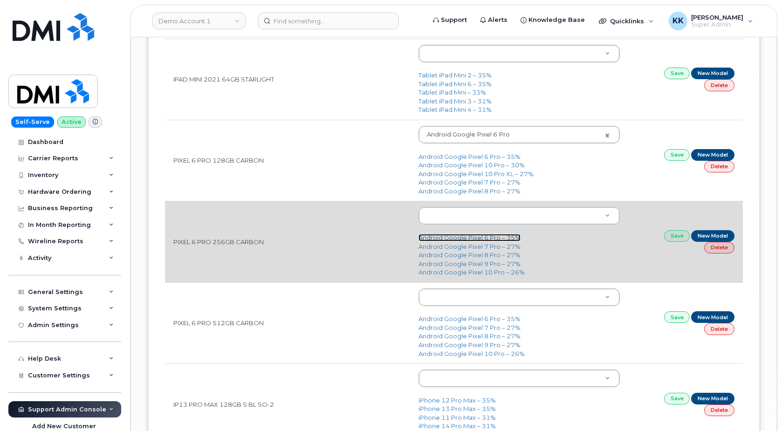
click at [466, 239] on link "Android Google Pixel 6 Pro – 35%" at bounding box center [470, 237] width 102 height 7
type input "2650"
click at [675, 235] on link "Save" at bounding box center [677, 236] width 26 height 12
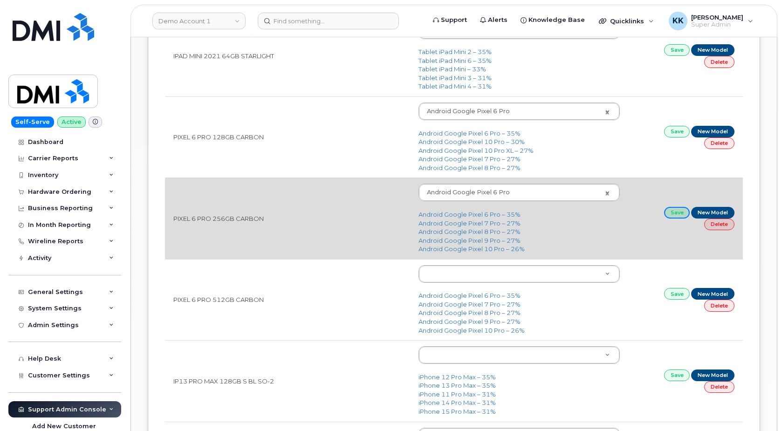
scroll to position [1141, 0]
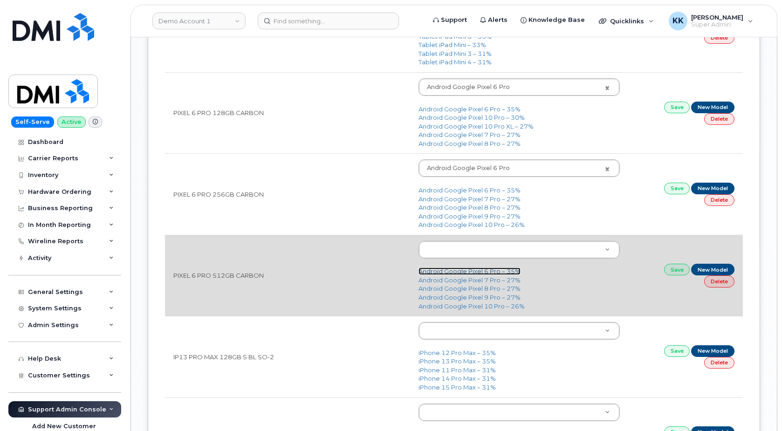
click at [477, 273] on link "Android Google Pixel 6 Pro – 35%" at bounding box center [470, 271] width 102 height 7
type input "2650"
click at [682, 272] on link "Save" at bounding box center [677, 270] width 26 height 12
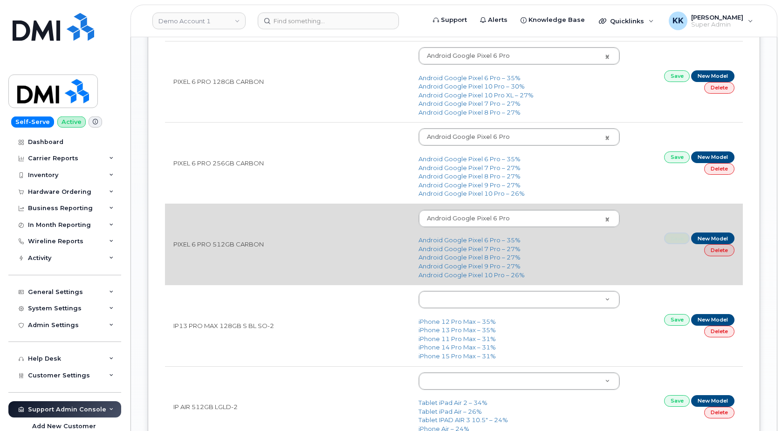
scroll to position [1236, 0]
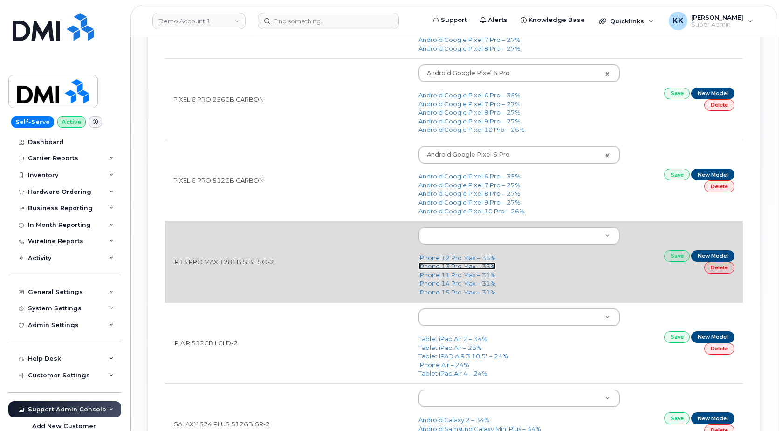
click at [468, 265] on link "iPhone 13 Pro Max – 35%" at bounding box center [457, 265] width 77 height 7
type input "2615"
click at [674, 255] on link "Save" at bounding box center [677, 256] width 26 height 12
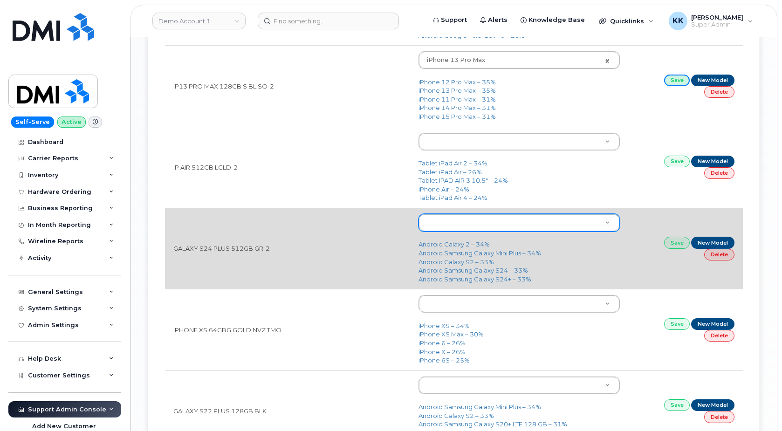
scroll to position [1427, 0]
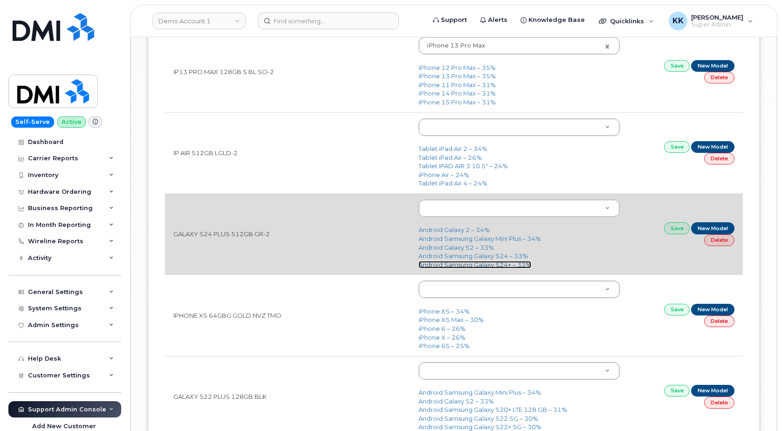
click at [487, 268] on link "Android Samsung Galaxy S24+ – 33%" at bounding box center [475, 264] width 113 height 7
type input "3077"
click at [682, 234] on link "Save" at bounding box center [677, 228] width 26 height 12
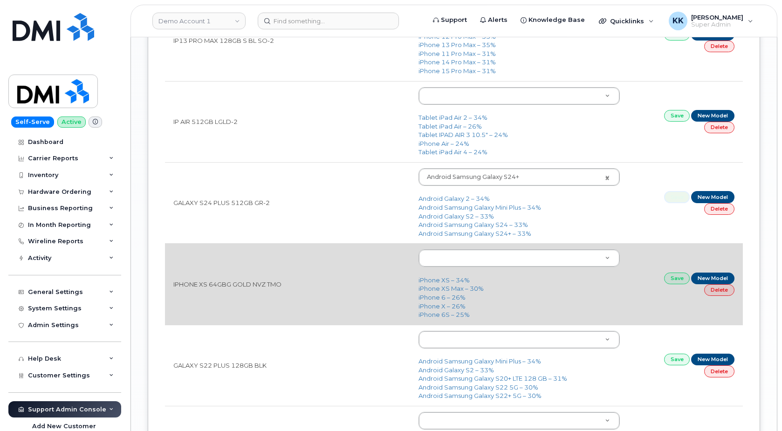
scroll to position [1522, 0]
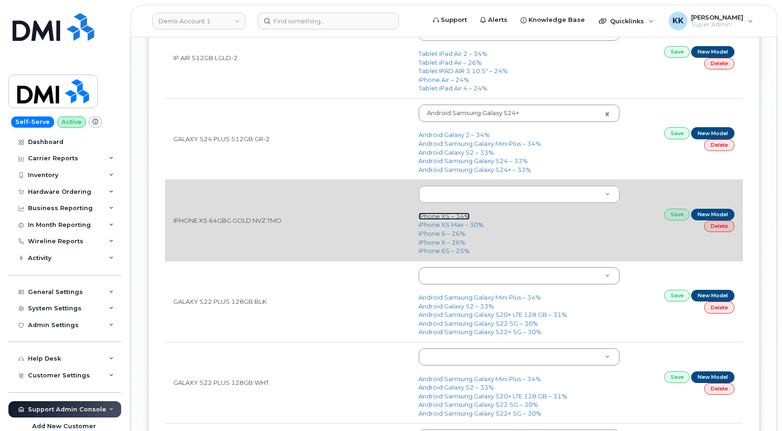
click at [442, 219] on link "iPhone XS – 34%" at bounding box center [444, 216] width 51 height 7
type input "1590"
click at [670, 217] on link "Save" at bounding box center [677, 215] width 26 height 12
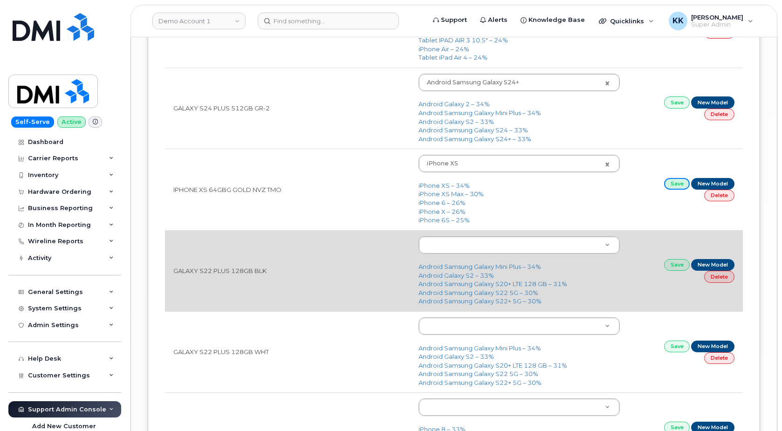
scroll to position [1569, 0]
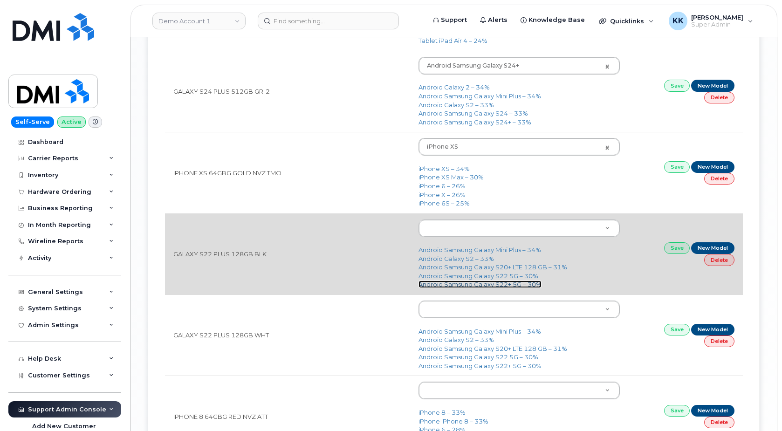
click at [496, 285] on link "Android Samsung Galaxy S22+ 5G – 30%" at bounding box center [480, 284] width 123 height 7
type input "2687"
click at [668, 252] on link "Save" at bounding box center [677, 248] width 26 height 12
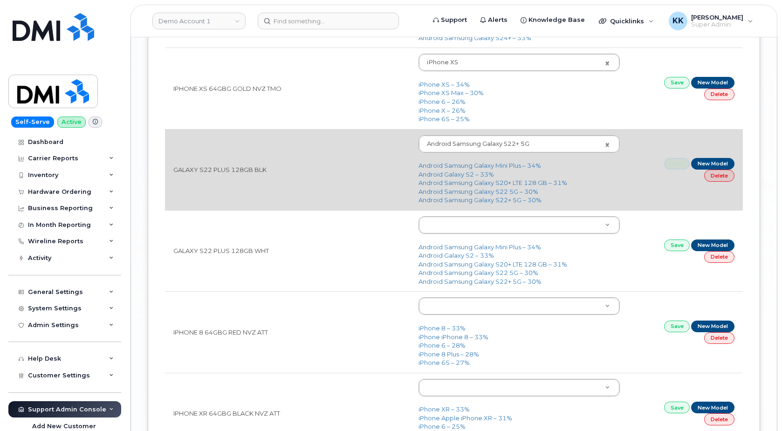
scroll to position [1665, 0]
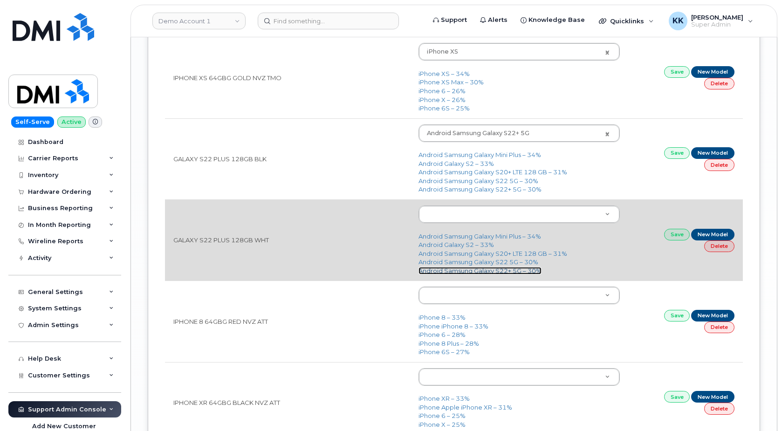
click at [503, 273] on link "Android Samsung Galaxy S22+ 5G – 30%" at bounding box center [480, 270] width 123 height 7
type input "2687"
click at [670, 240] on link "Save" at bounding box center [677, 235] width 26 height 12
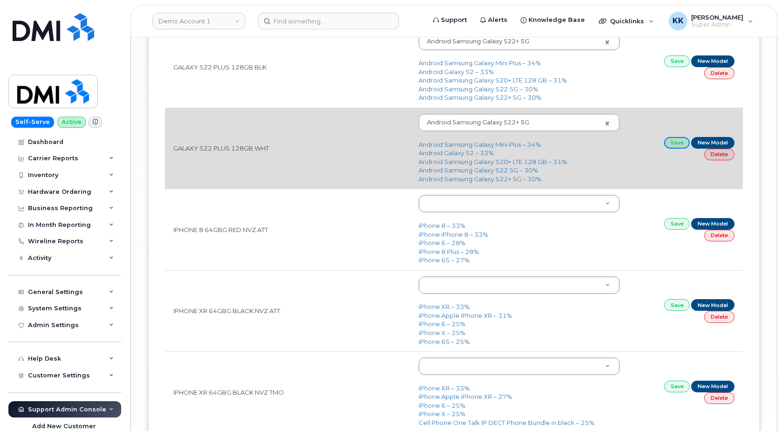
scroll to position [1760, 0]
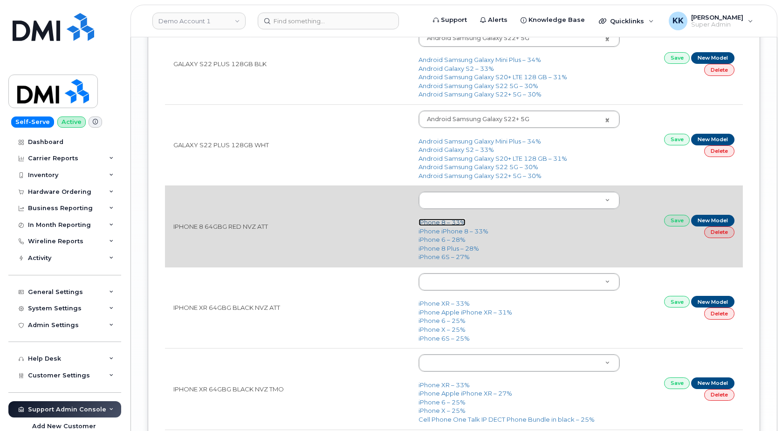
click at [456, 225] on link "iPhone 8 – 33%" at bounding box center [442, 222] width 47 height 7
type input "1420"
click at [684, 222] on link "Save" at bounding box center [677, 221] width 26 height 12
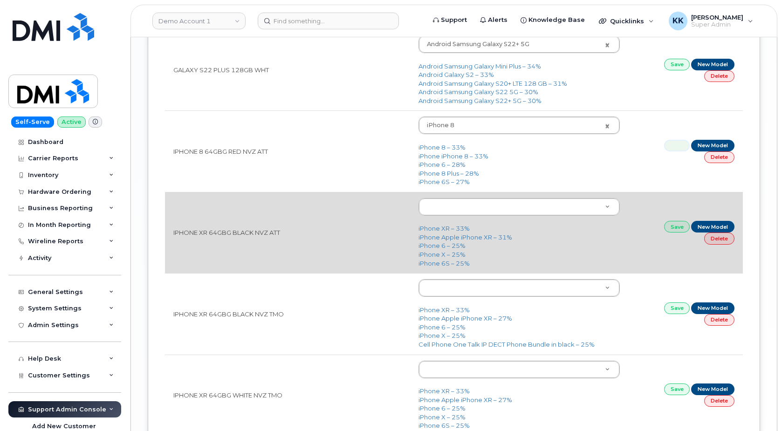
scroll to position [1855, 0]
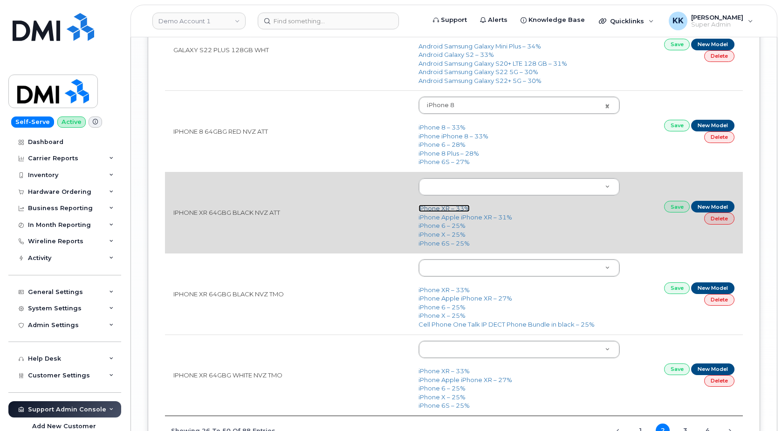
click at [456, 208] on link "iPhone XR – 33%" at bounding box center [444, 208] width 51 height 7
type input "2558"
click at [674, 212] on link "Save" at bounding box center [677, 207] width 26 height 12
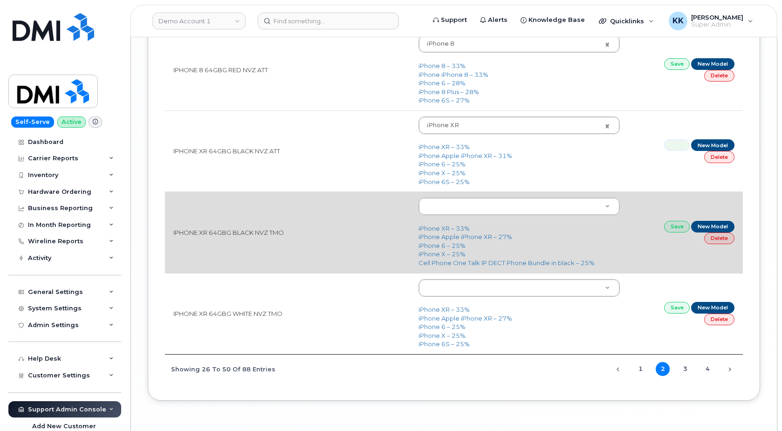
scroll to position [1948, 0]
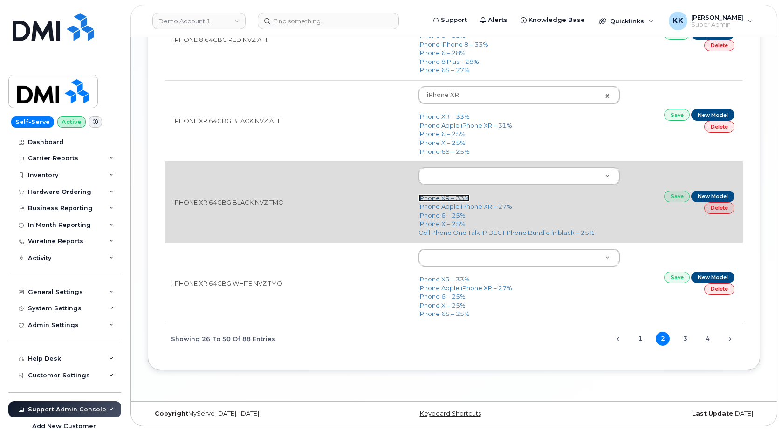
click at [453, 196] on link "iPhone XR – 33%" at bounding box center [444, 197] width 51 height 7
type input "2558"
click at [675, 198] on link "Save" at bounding box center [677, 197] width 26 height 12
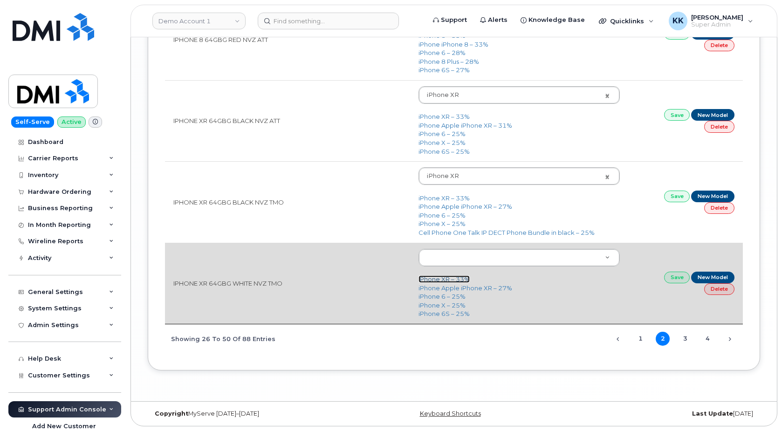
click at [440, 279] on link "iPhone XR – 33%" at bounding box center [444, 279] width 51 height 7
type input "2558"
click at [671, 277] on link "Save" at bounding box center [677, 278] width 26 height 12
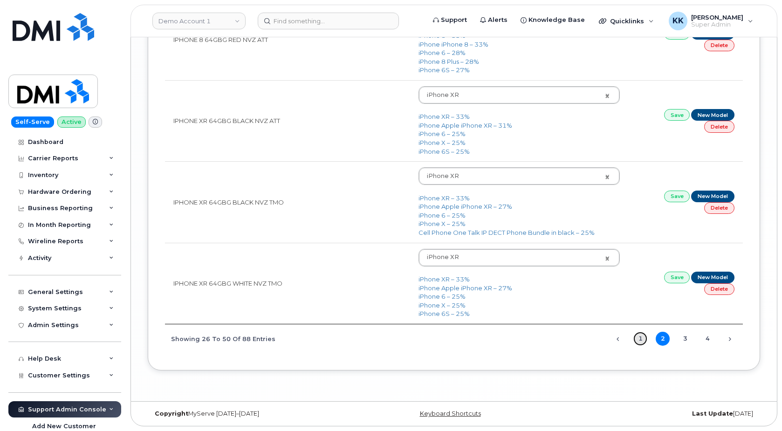
click at [642, 339] on link "1" at bounding box center [641, 339] width 14 height 14
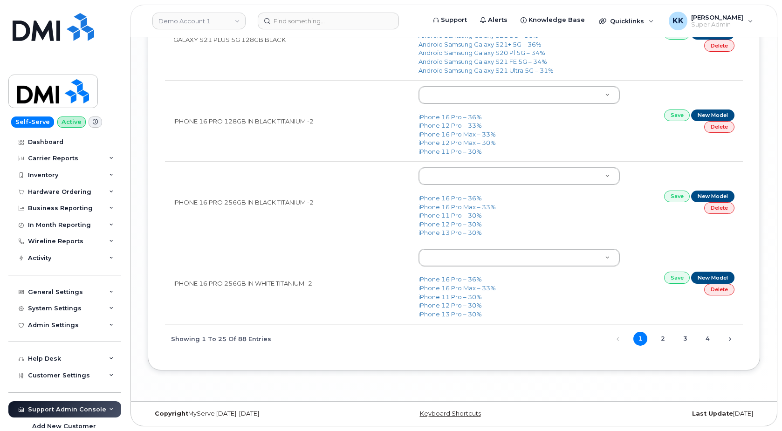
scroll to position [1922, 0]
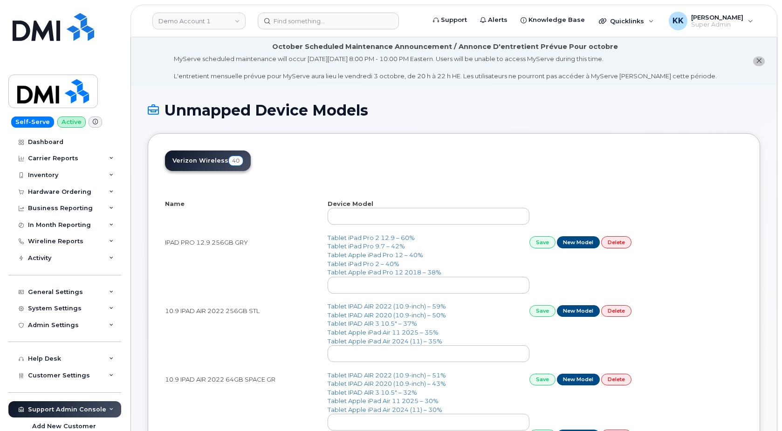
select select "25"
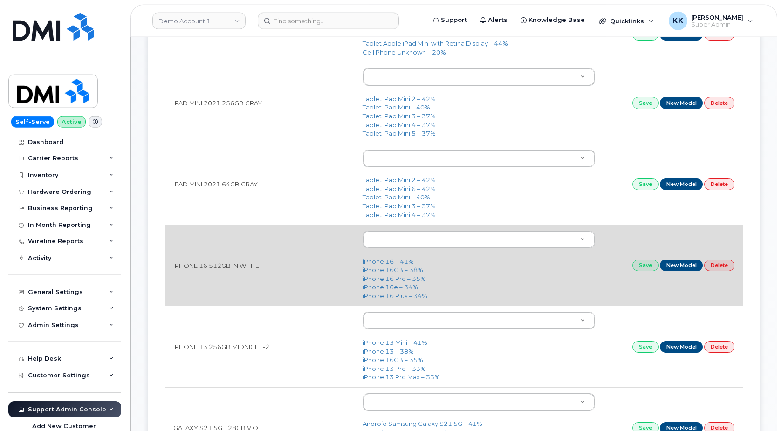
scroll to position [476, 0]
click at [382, 262] on link "iPhone 16 – 41%" at bounding box center [388, 260] width 51 height 7
type input "3224"
click at [646, 268] on link "Save" at bounding box center [646, 265] width 26 height 12
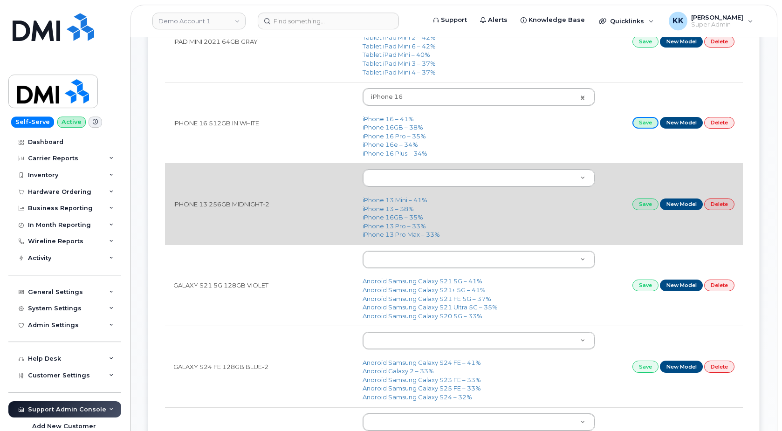
scroll to position [618, 0]
click at [390, 208] on link "iPhone 13 – 38%" at bounding box center [388, 208] width 51 height 7
type input "2612"
click at [646, 206] on link "Save" at bounding box center [646, 204] width 26 height 12
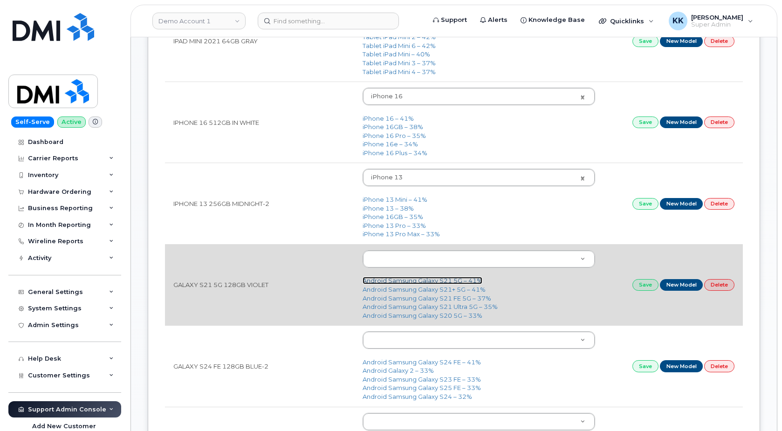
click at [443, 283] on link "Android Samsung Galaxy S21 5G – 41%" at bounding box center [423, 280] width 120 height 7
type input "2488"
click at [639, 289] on link "Save" at bounding box center [646, 285] width 26 height 12
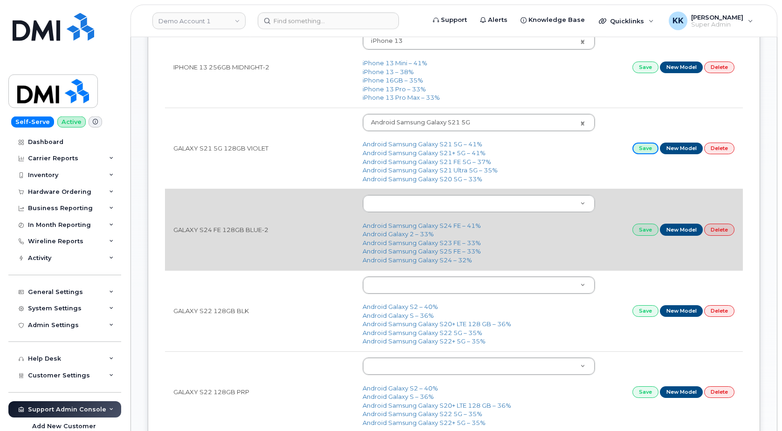
scroll to position [761, 0]
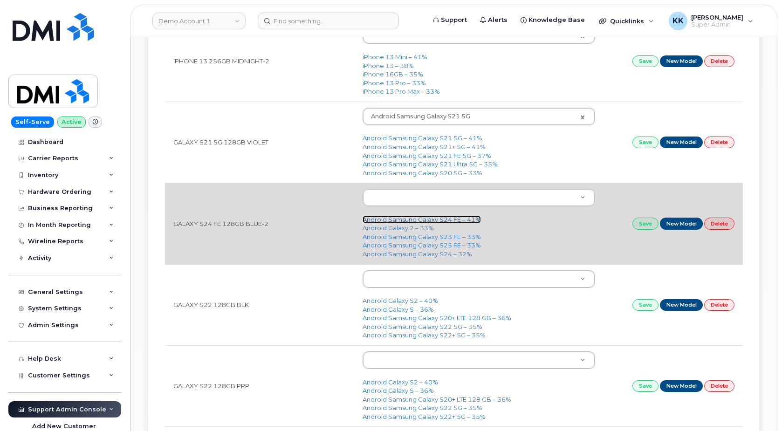
click at [434, 223] on link "Android Samsung Galaxy S24 FE – 41%" at bounding box center [422, 219] width 118 height 7
type input "3249"
click at [639, 225] on link "Save" at bounding box center [646, 224] width 26 height 12
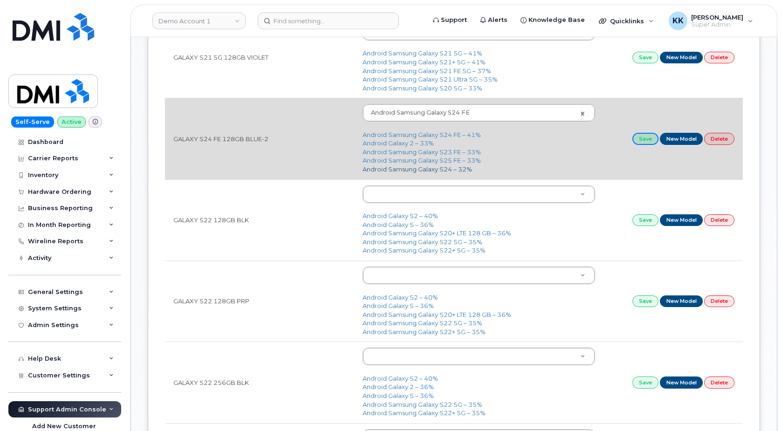
scroll to position [856, 0]
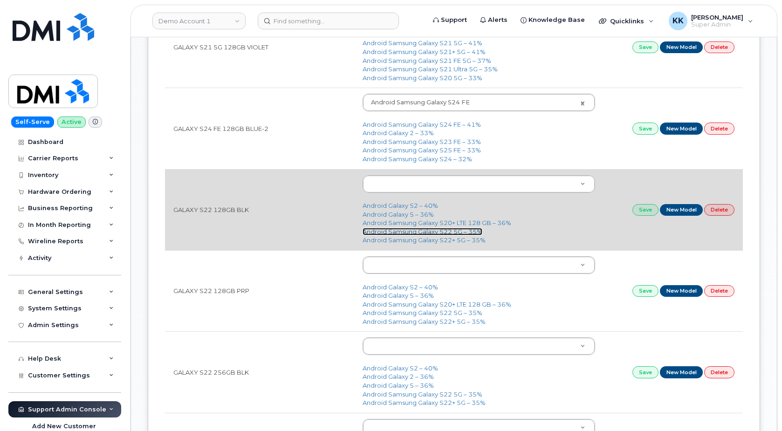
click at [435, 233] on link "Android Samsung Galaxy S22 5G – 35%" at bounding box center [423, 231] width 120 height 7
type input "2686"
click at [643, 212] on link "Save" at bounding box center [646, 210] width 26 height 12
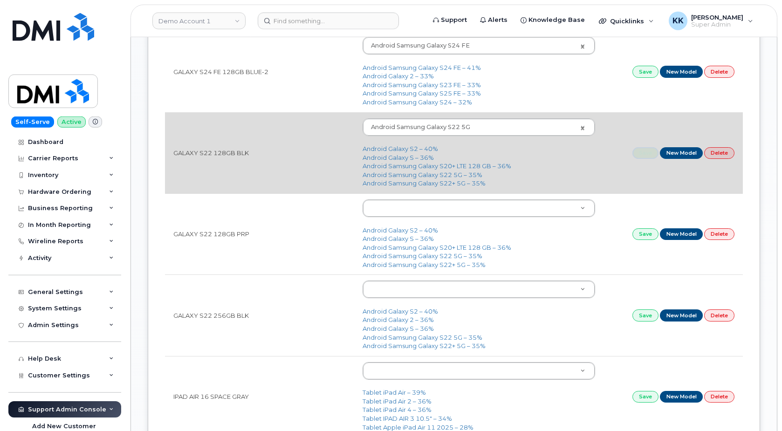
scroll to position [951, 0]
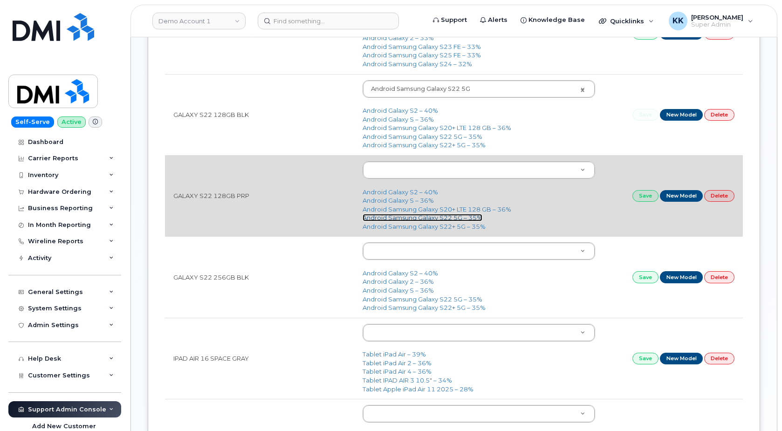
drag, startPoint x: 435, startPoint y: 218, endPoint x: 442, endPoint y: 218, distance: 6.1
click at [436, 218] on link "Android Samsung Galaxy S22 5G – 35%" at bounding box center [423, 217] width 120 height 7
type input "2686"
click at [641, 193] on link "Save" at bounding box center [646, 196] width 26 height 12
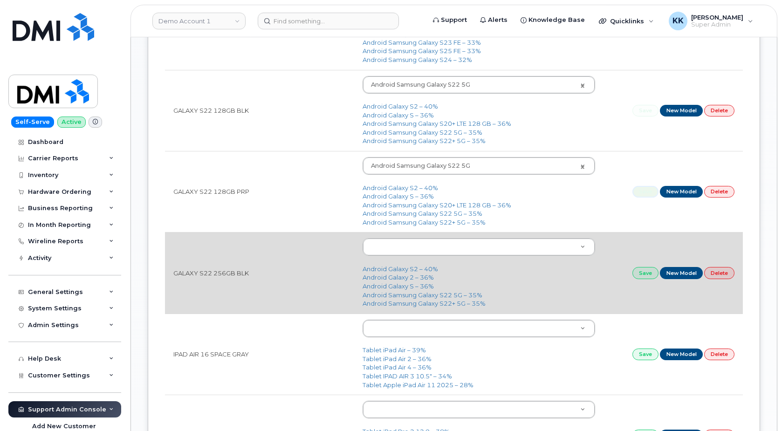
scroll to position [999, 0]
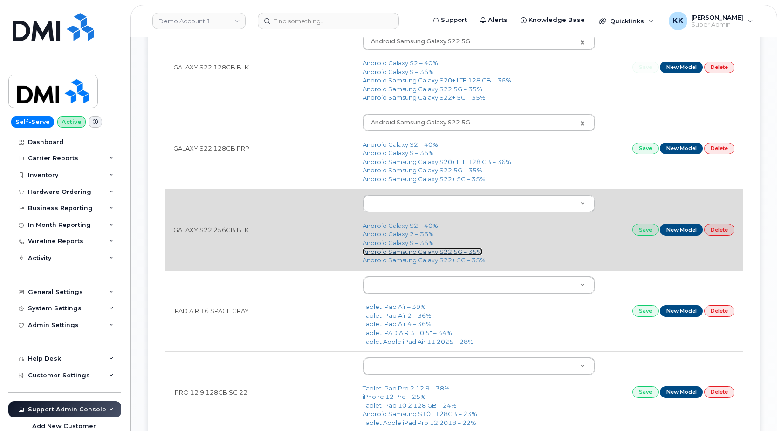
click at [450, 252] on link "Android Samsung Galaxy S22 5G – 35%" at bounding box center [423, 251] width 120 height 7
type input "2686"
click at [646, 235] on link "Save" at bounding box center [646, 230] width 26 height 12
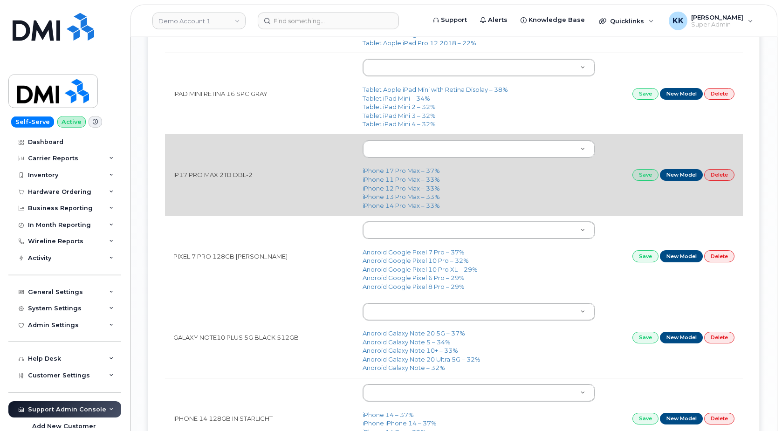
scroll to position [1379, 0]
click at [387, 174] on link "iPhone 17 Pro Max – 37%" at bounding box center [401, 169] width 77 height 7
type input "3441"
click at [647, 178] on link "Save" at bounding box center [646, 175] width 26 height 12
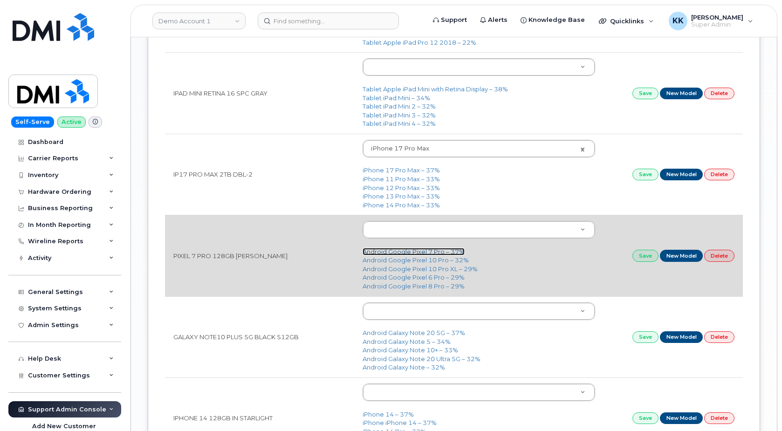
click at [423, 251] on link "Android Google Pixel 7 Pro – 37%" at bounding box center [414, 251] width 102 height 7
type input "2769"
click at [642, 256] on link "Save" at bounding box center [646, 256] width 26 height 12
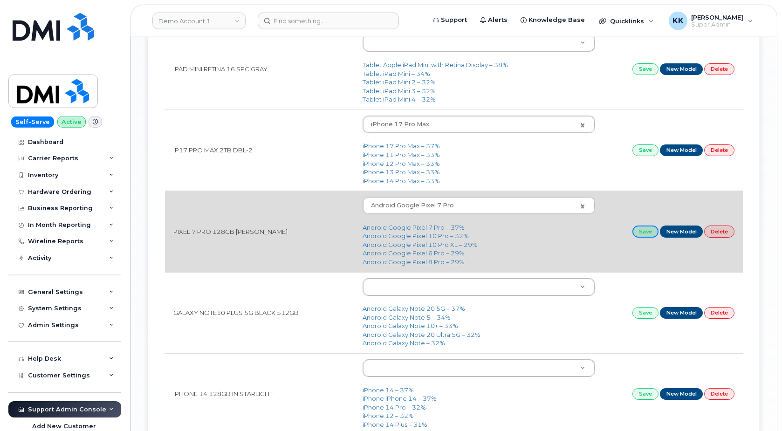
scroll to position [1427, 0]
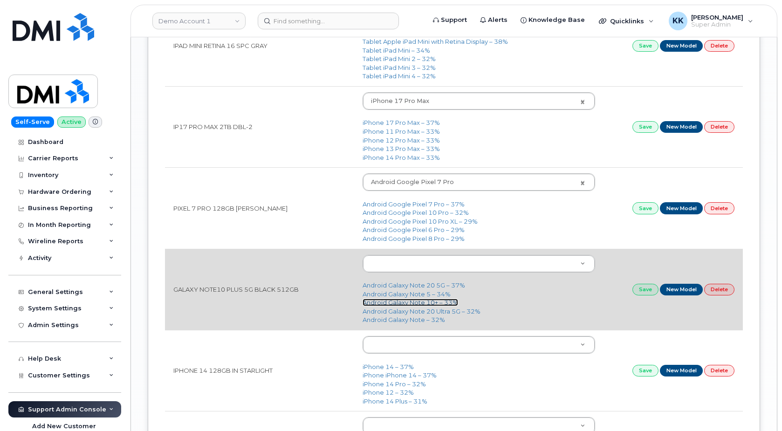
click at [430, 305] on link "Android Galaxy Note 10+ – 33%" at bounding box center [411, 302] width 96 height 7
type input "2061"
click at [645, 293] on link "Save" at bounding box center [646, 290] width 26 height 12
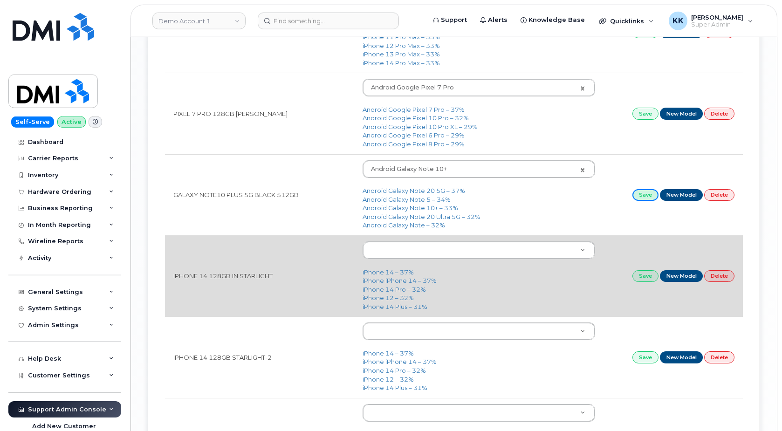
scroll to position [1522, 0]
click at [383, 275] on link "iPhone 14 – 37%" at bounding box center [388, 271] width 51 height 7
type input "2778"
click at [633, 276] on link "Save" at bounding box center [646, 276] width 26 height 12
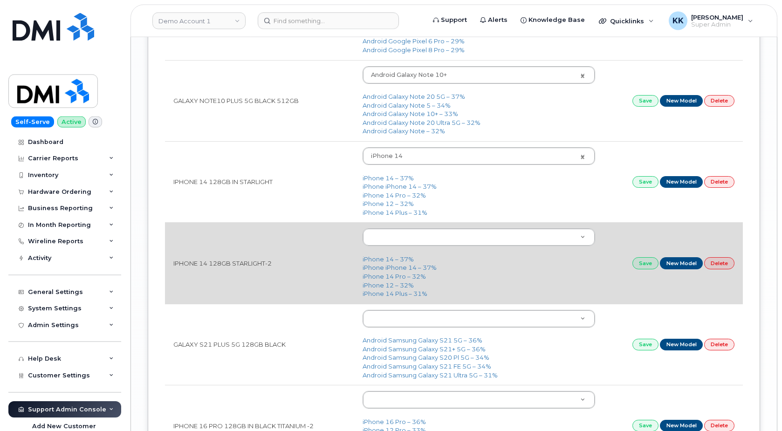
scroll to position [1617, 0]
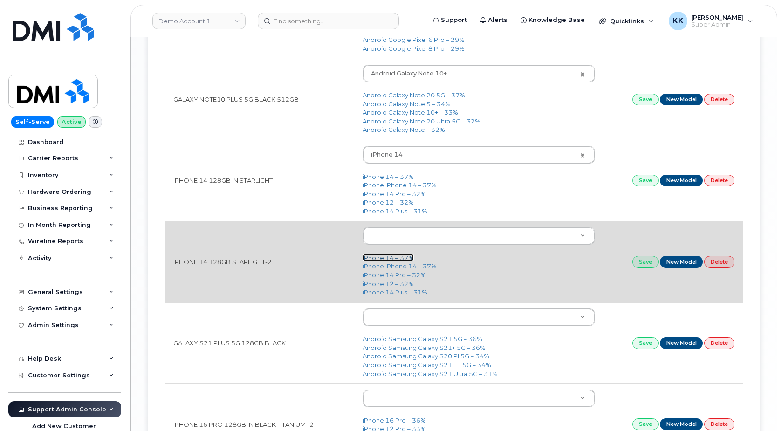
click at [378, 261] on link "iPhone 14 – 37%" at bounding box center [388, 257] width 51 height 7
type input "2778"
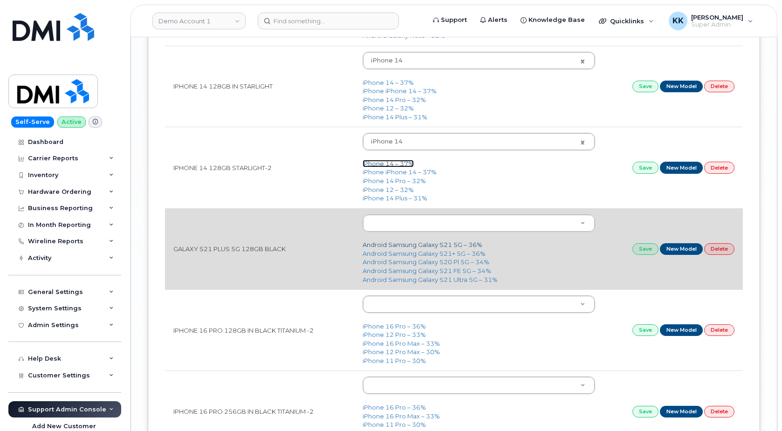
scroll to position [1712, 0]
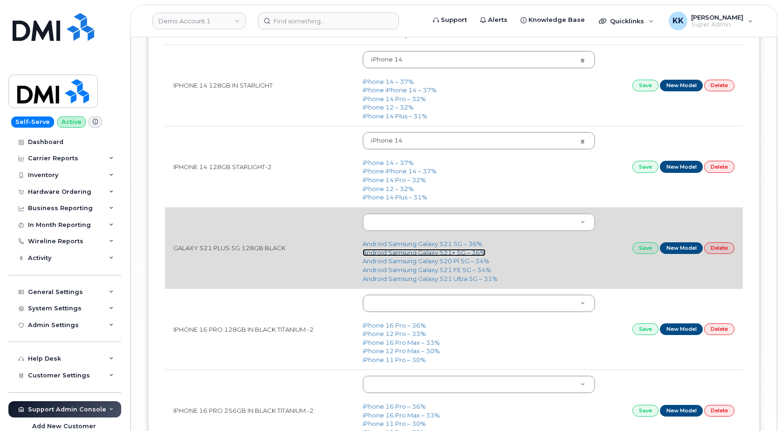
click at [430, 252] on link "Android Samsung Galaxy S21+ 5G – 36%" at bounding box center [424, 252] width 123 height 7
type input "2489"
click at [643, 250] on link "Save" at bounding box center [646, 248] width 26 height 12
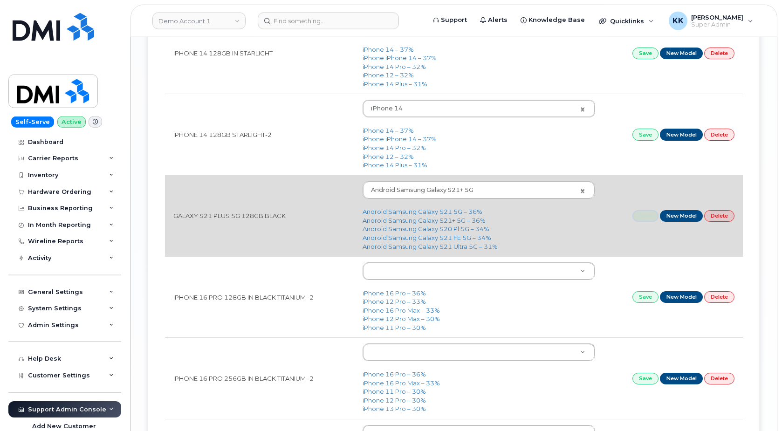
scroll to position [1760, 0]
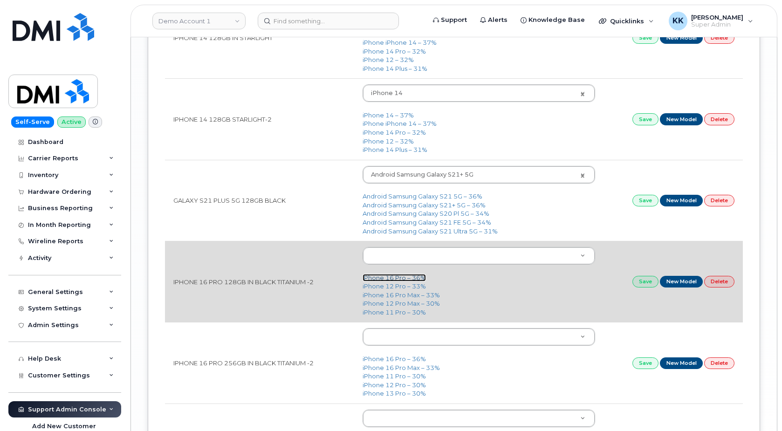
click at [385, 278] on link "iPhone 16 Pro – 36%" at bounding box center [394, 277] width 63 height 7
type input "3226"
click at [644, 280] on link "Save" at bounding box center [646, 282] width 26 height 12
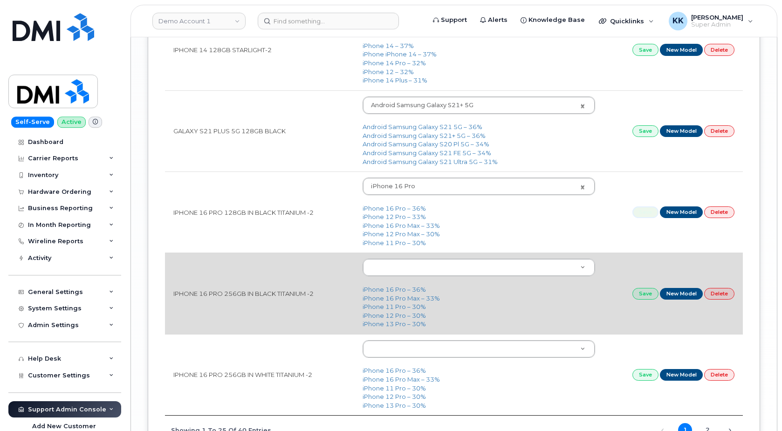
scroll to position [1855, 0]
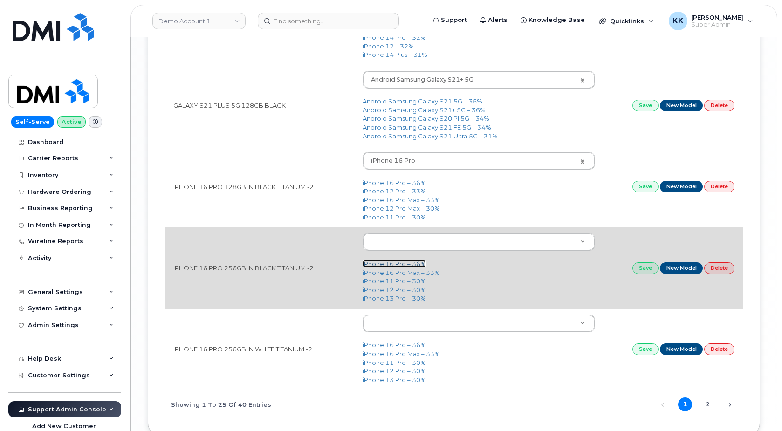
click at [383, 263] on link "iPhone 16 Pro – 36%" at bounding box center [394, 263] width 63 height 7
type input "3226"
click at [648, 273] on link "Save" at bounding box center [646, 268] width 26 height 12
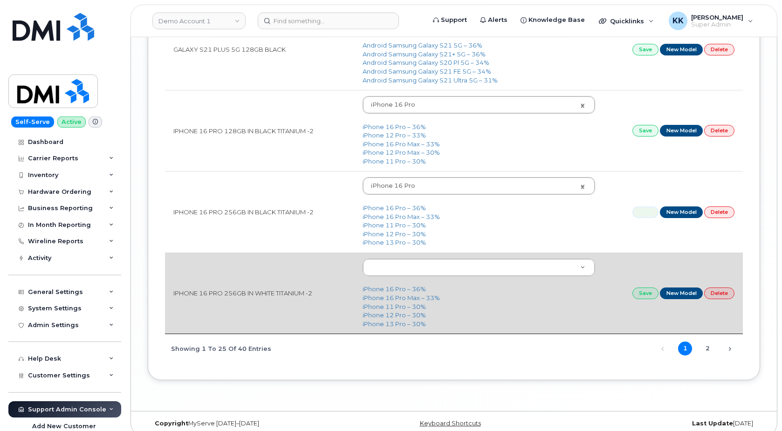
scroll to position [1922, 0]
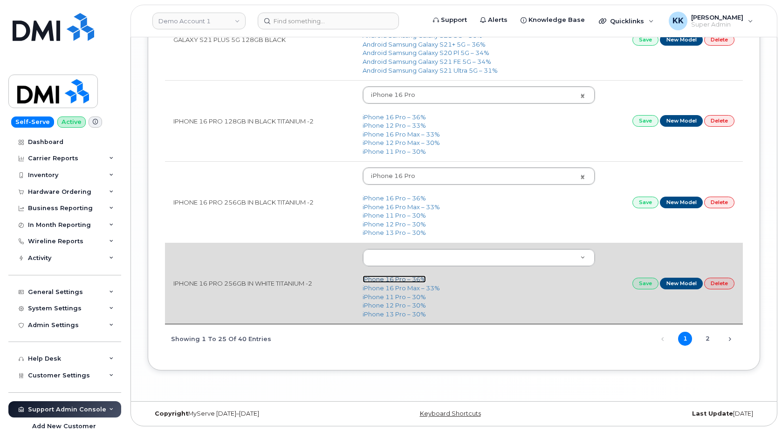
click at [386, 277] on link "iPhone 16 Pro – 36%" at bounding box center [394, 279] width 63 height 7
type input "3226"
click at [643, 287] on link "Save" at bounding box center [646, 284] width 26 height 12
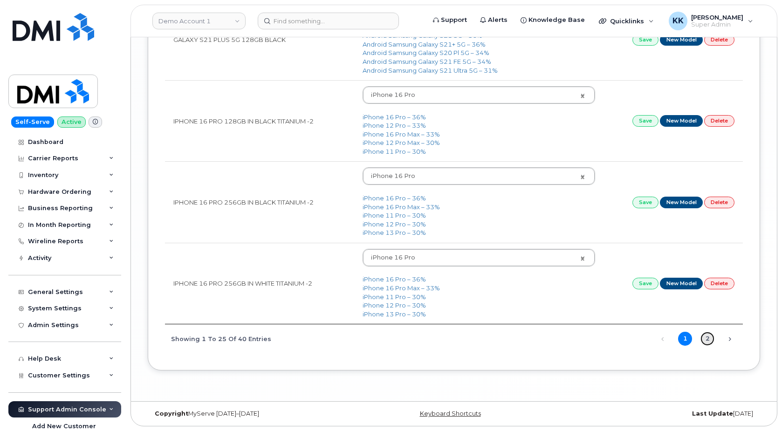
click at [705, 340] on link "2" at bounding box center [708, 339] width 14 height 14
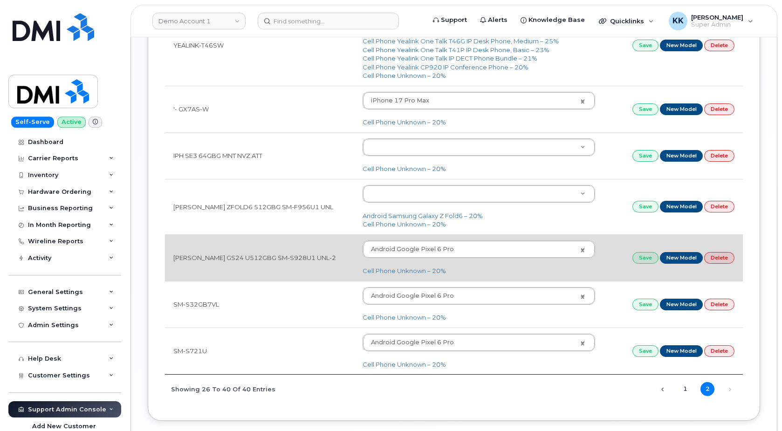
scroll to position [823, 0]
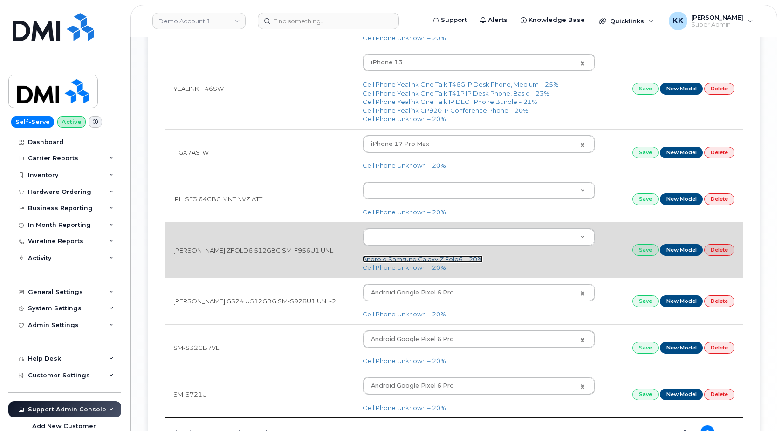
click at [438, 262] on link "Android Samsung Galaxy Z Fold6 – 20%" at bounding box center [423, 259] width 120 height 7
type input "3187"
click at [645, 249] on link "Save" at bounding box center [646, 250] width 26 height 12
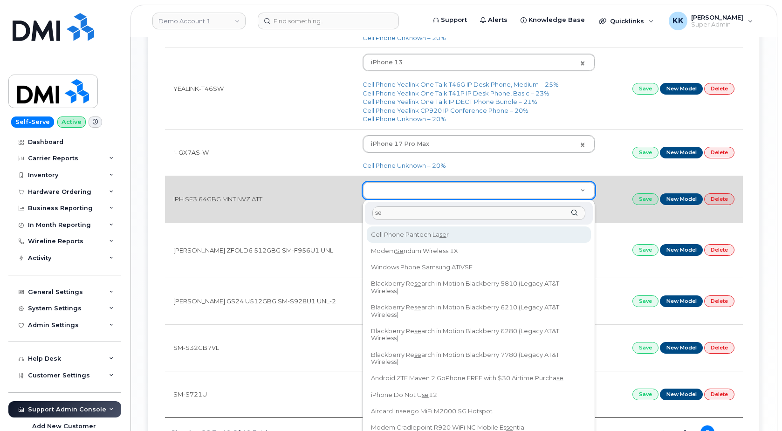
type input "s"
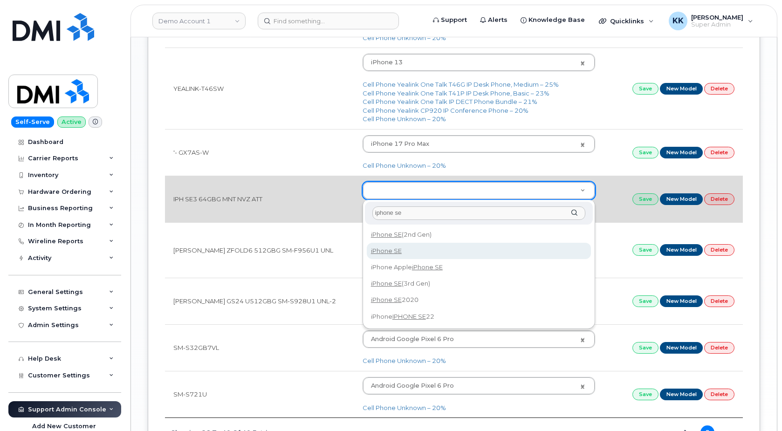
type input "iphone se"
type input "2381"
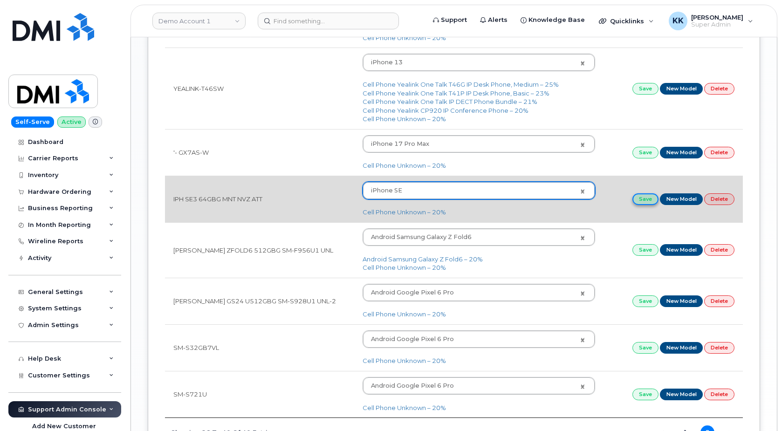
click at [646, 195] on link "Save" at bounding box center [646, 199] width 26 height 12
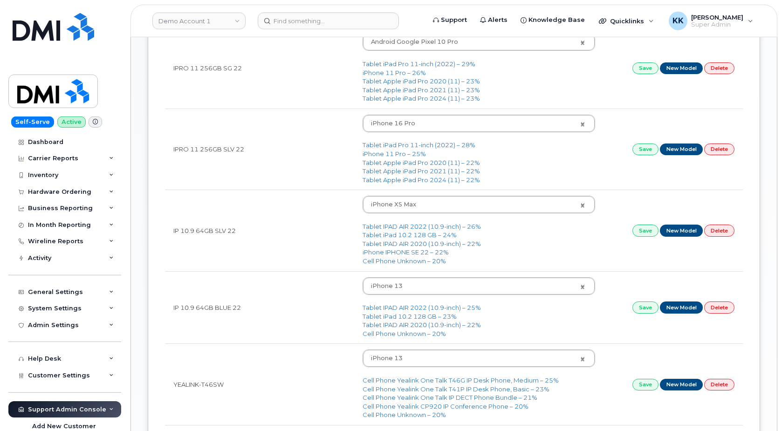
scroll to position [538, 0]
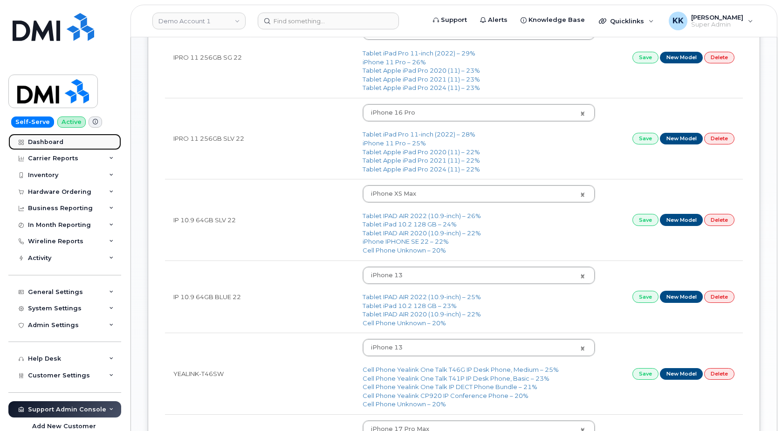
click at [48, 146] on link "Dashboard" at bounding box center [64, 142] width 113 height 17
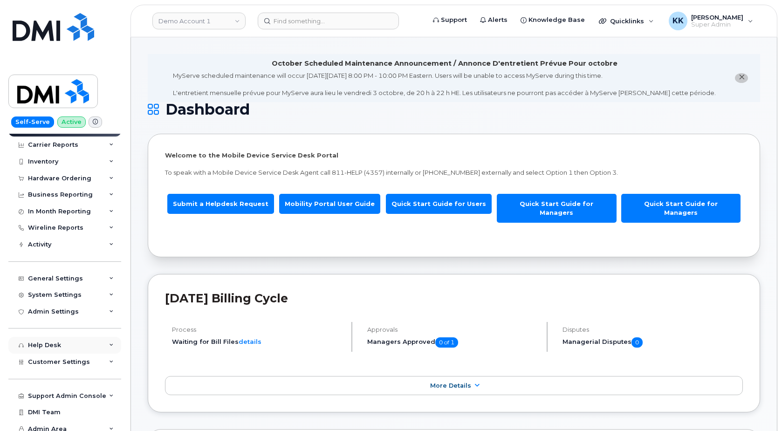
scroll to position [19, 0]
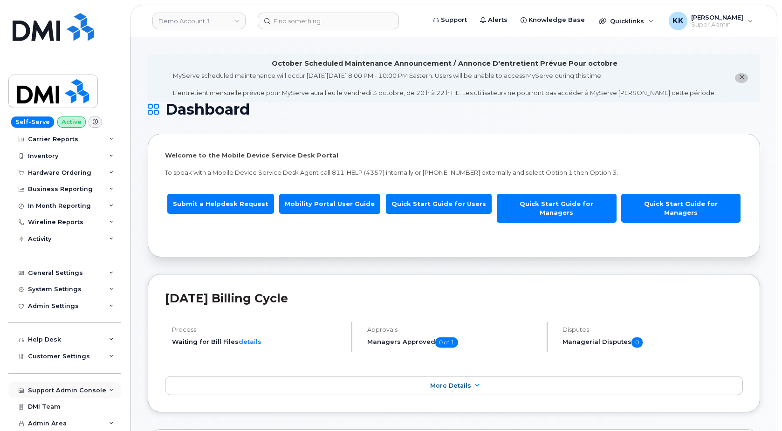
click at [55, 392] on div "Support Admin Console" at bounding box center [67, 390] width 78 height 7
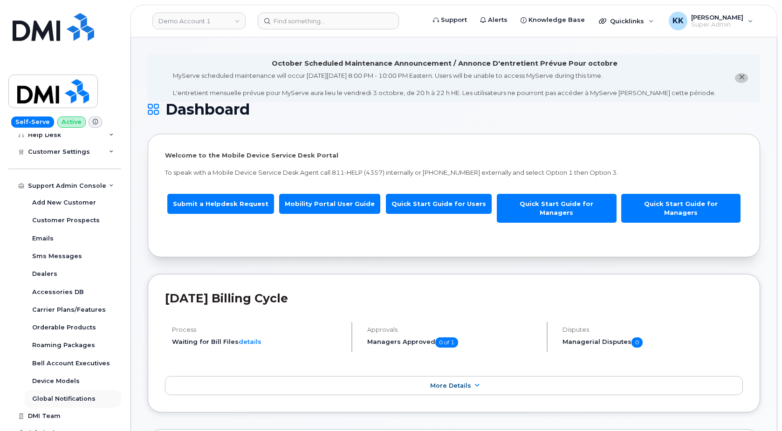
scroll to position [234, 0]
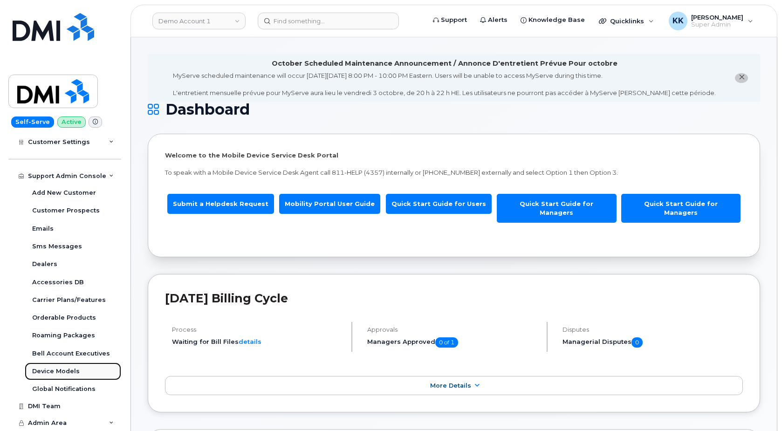
click at [72, 373] on div "Device Models" at bounding box center [56, 371] width 48 height 8
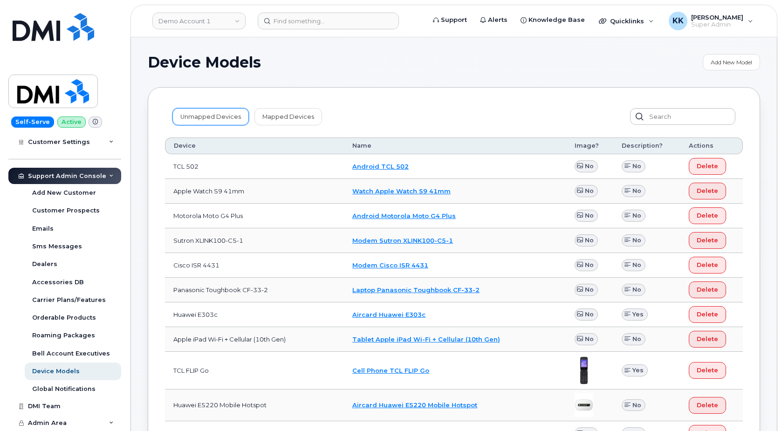
click at [204, 114] on link "Unmapped Devices" at bounding box center [211, 116] width 76 height 17
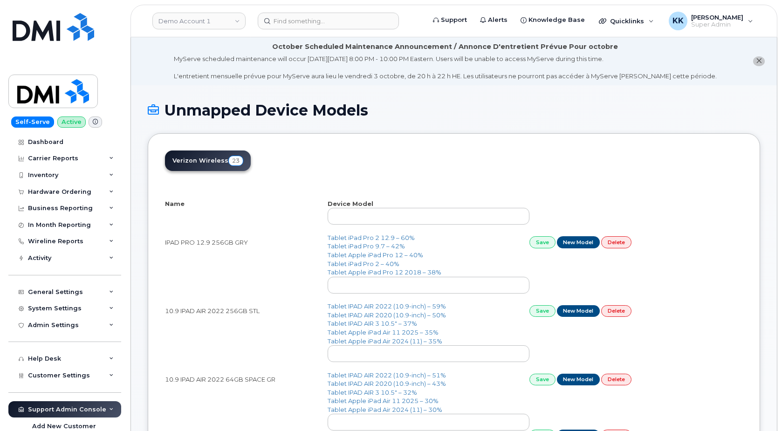
select select "25"
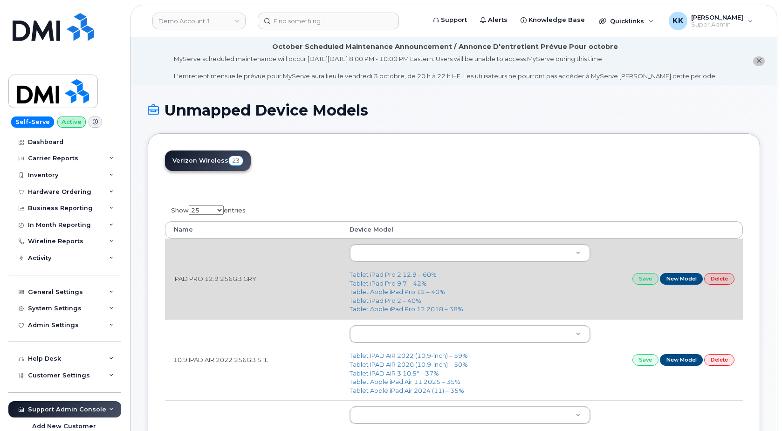
click at [250, 280] on td "IPAD PRO 12.9 256GB GRY" at bounding box center [253, 279] width 176 height 81
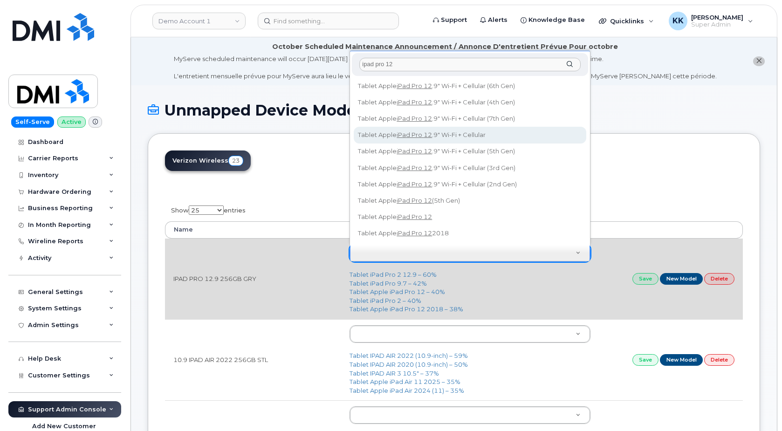
type input "ipad pro 12"
type input "751"
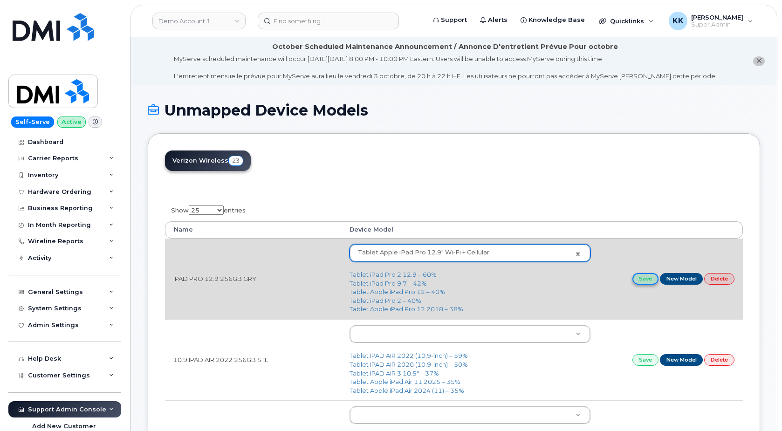
click at [647, 282] on link "Save" at bounding box center [646, 279] width 26 height 12
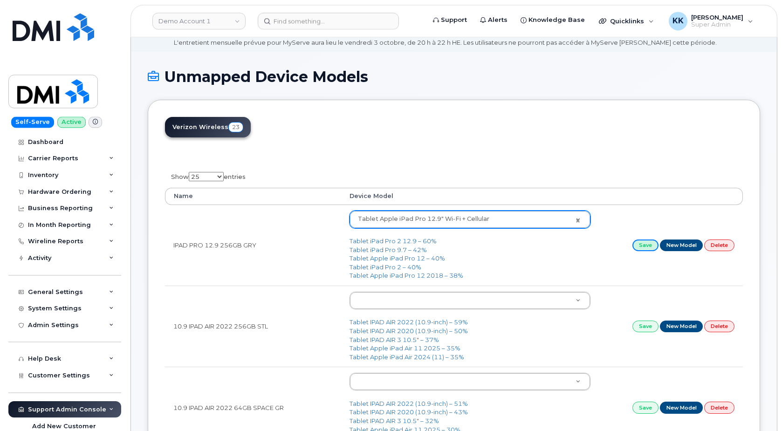
scroll to position [95, 0]
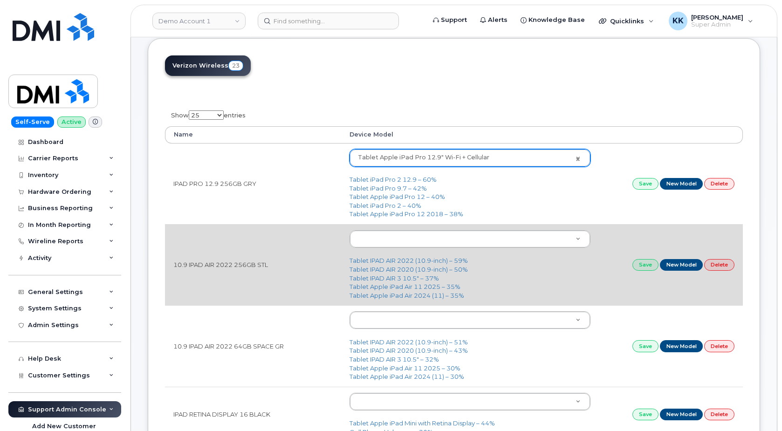
click at [233, 267] on td "10.9 IPAD AIR 2022 256GB STL" at bounding box center [253, 264] width 176 height 81
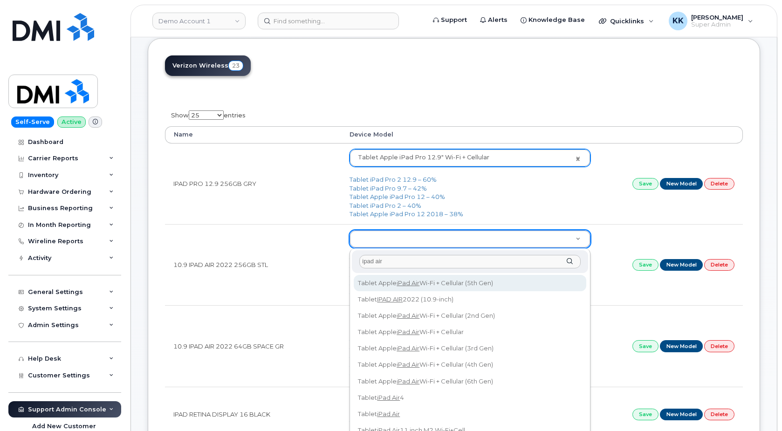
type input "ipad air"
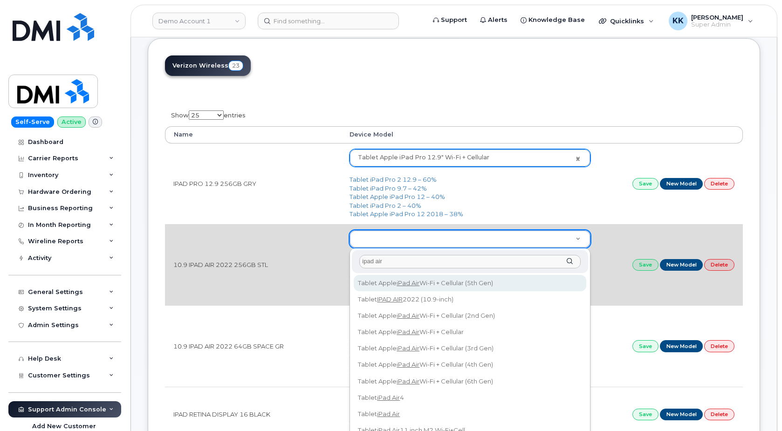
drag, startPoint x: 421, startPoint y: 278, endPoint x: 440, endPoint y: 278, distance: 18.2
type input "3083"
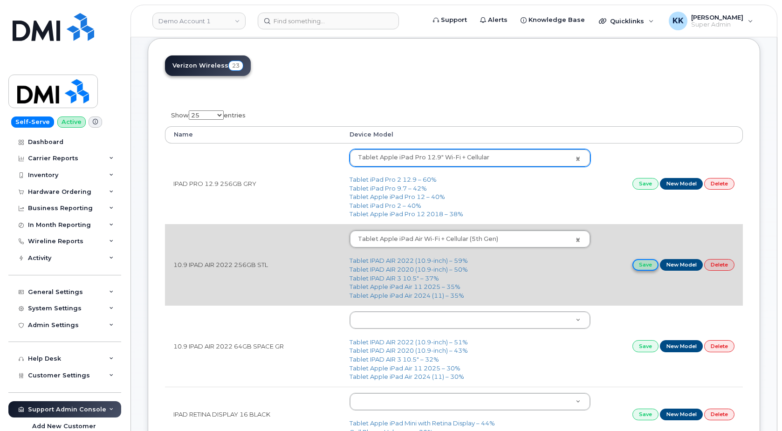
click at [641, 266] on link "Save" at bounding box center [646, 265] width 26 height 12
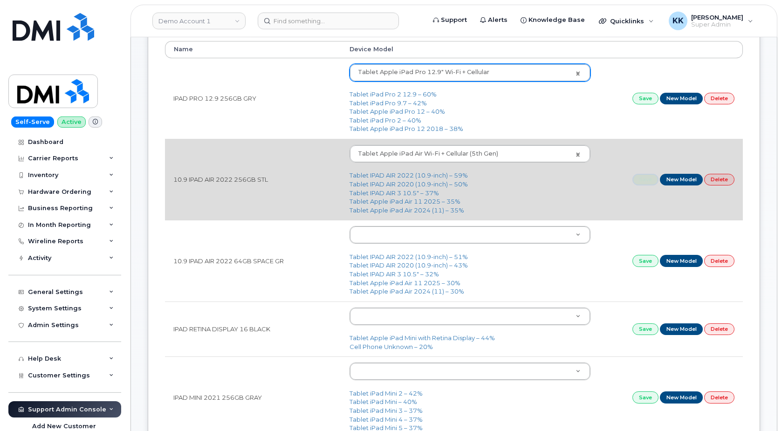
scroll to position [190, 0]
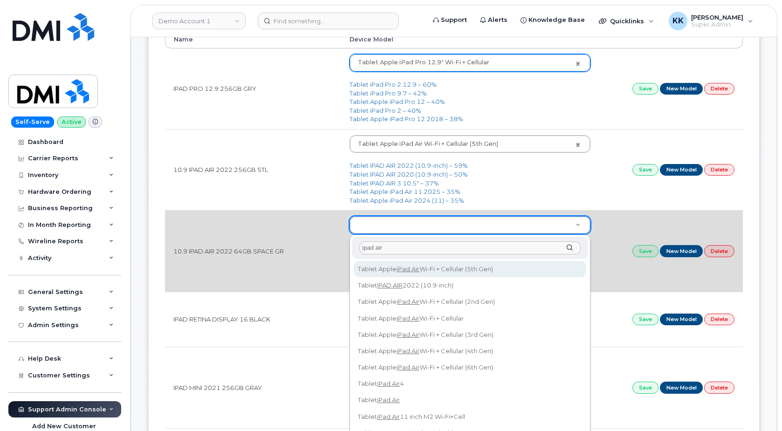
type input "ipad air"
type input "3083"
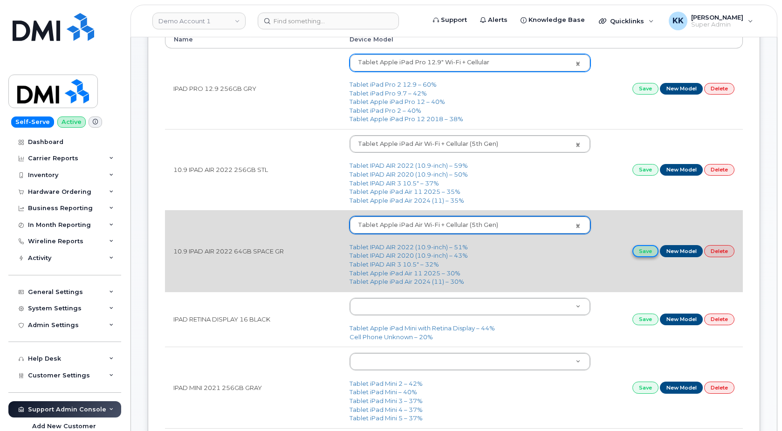
click at [646, 252] on link "Save" at bounding box center [646, 251] width 26 height 12
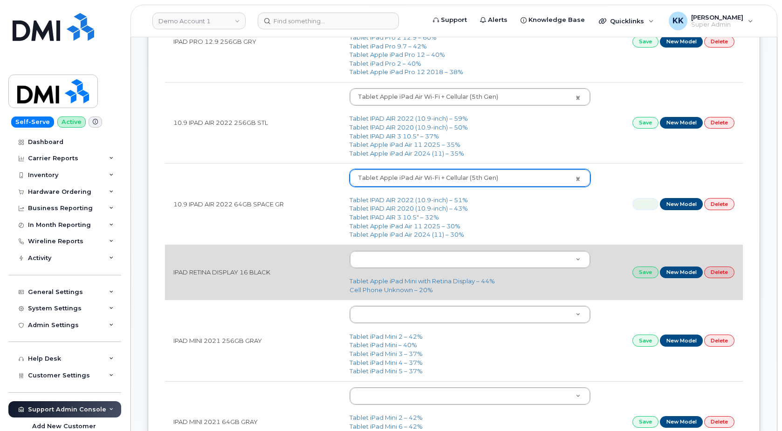
scroll to position [238, 0]
click at [249, 276] on td "IPAD RETINA DISPLAY 16 BLACK" at bounding box center [253, 271] width 176 height 55
click at [396, 281] on link "Tablet Apple iPad Mini with Retina Display – 44%" at bounding box center [422, 280] width 145 height 7
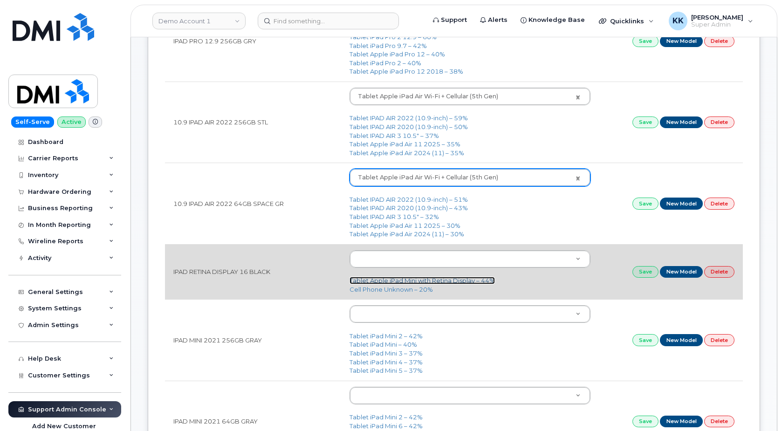
type input "370"
click at [649, 277] on link "Save" at bounding box center [646, 272] width 26 height 12
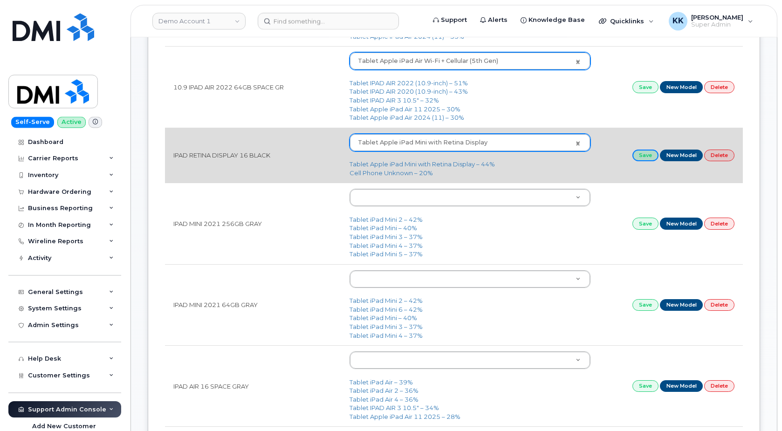
scroll to position [380, 0]
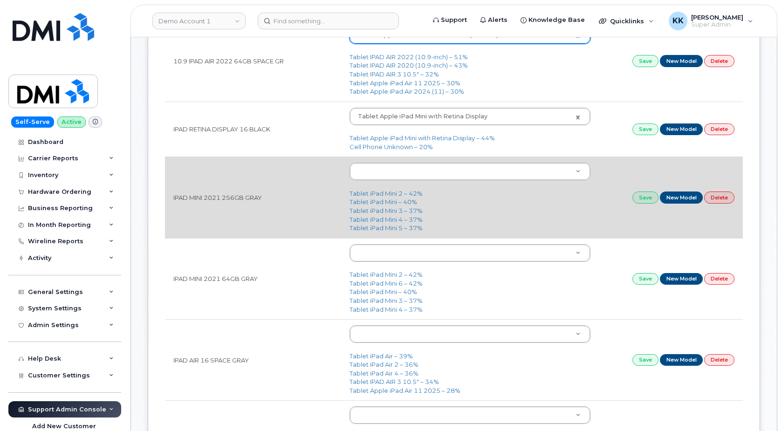
click at [215, 196] on td "IPAD MINI 2021 256GB GRAY" at bounding box center [253, 197] width 176 height 81
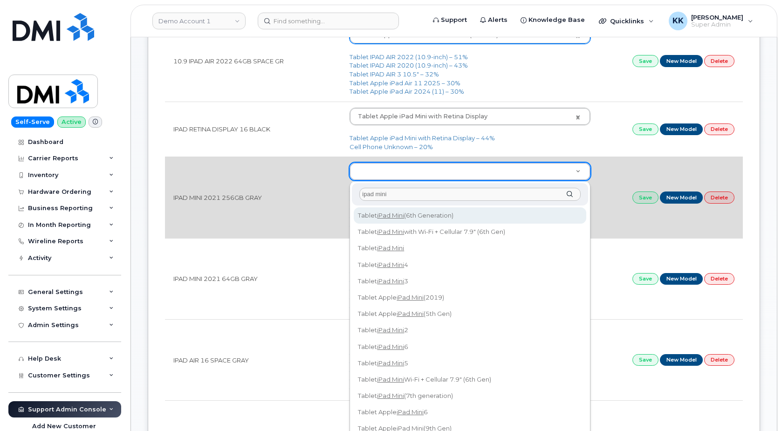
type input "ipad mini"
type input "3124"
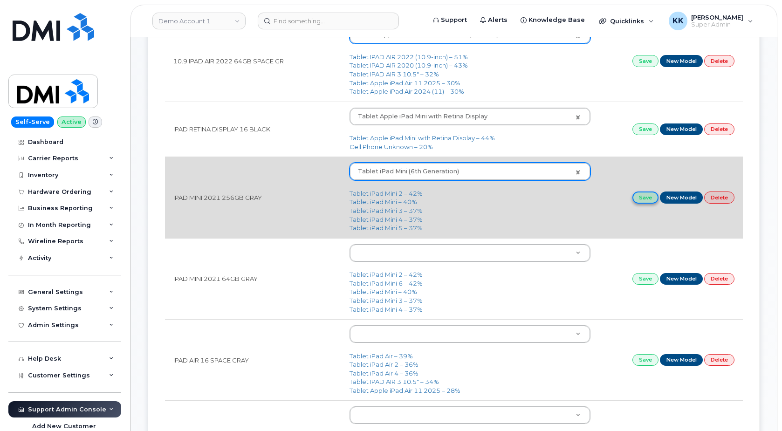
click at [643, 198] on link "Save" at bounding box center [646, 198] width 26 height 12
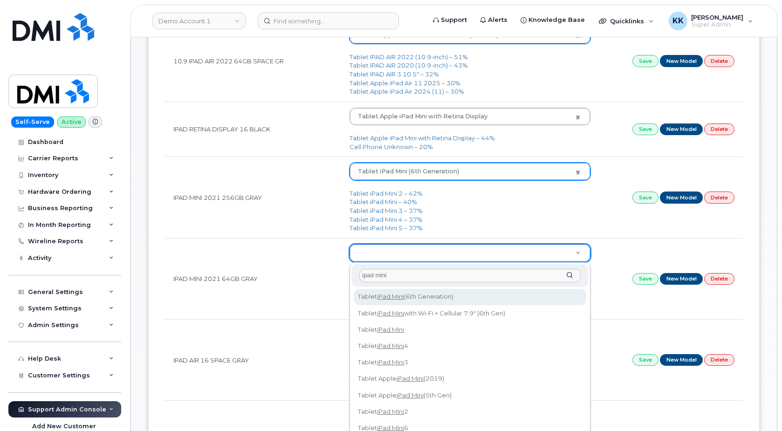
type input "ipad mini"
type input "3124"
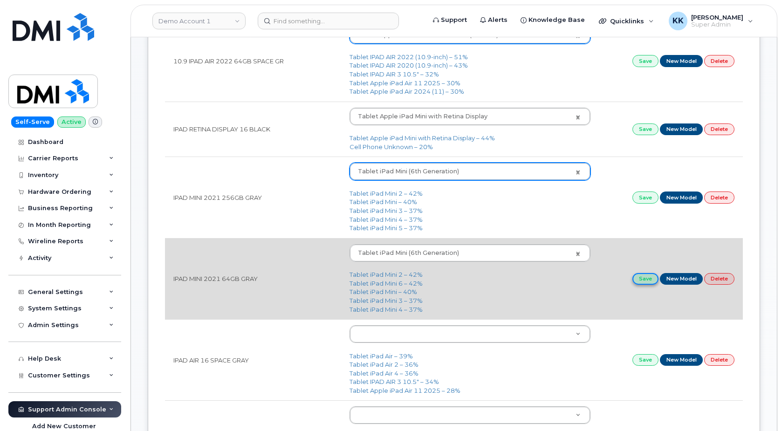
click at [641, 277] on link "Save" at bounding box center [646, 279] width 26 height 12
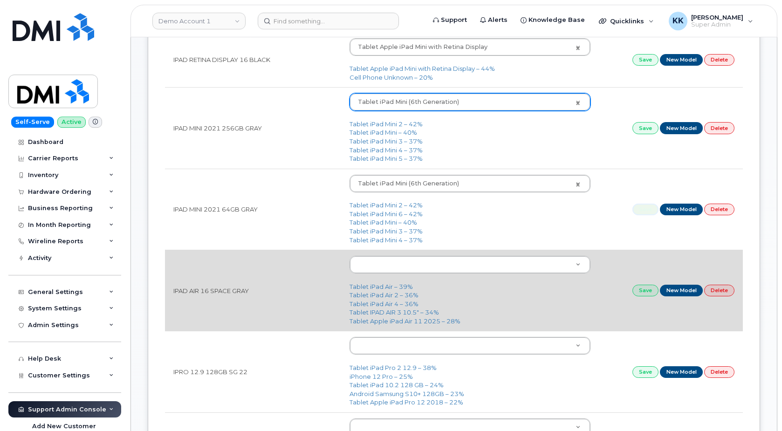
scroll to position [476, 0]
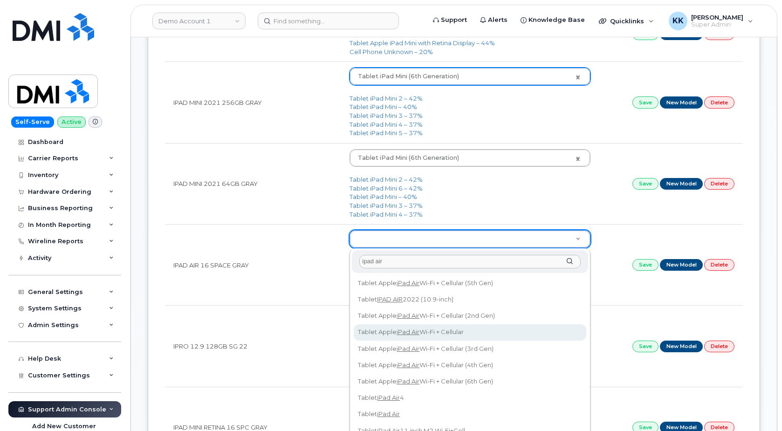
type input "ipad air"
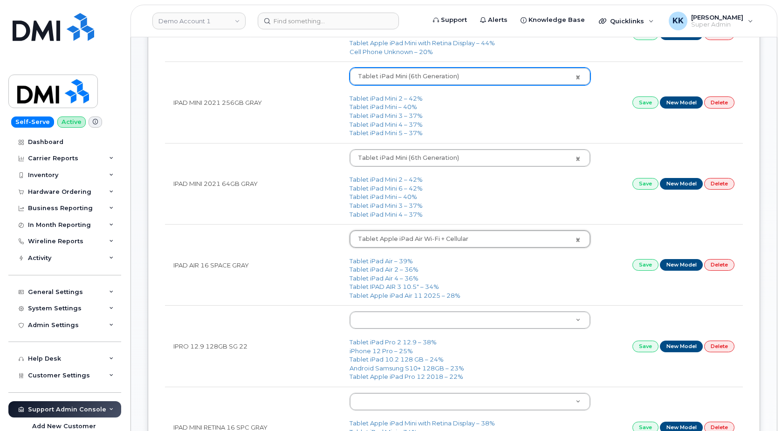
type input "3087"
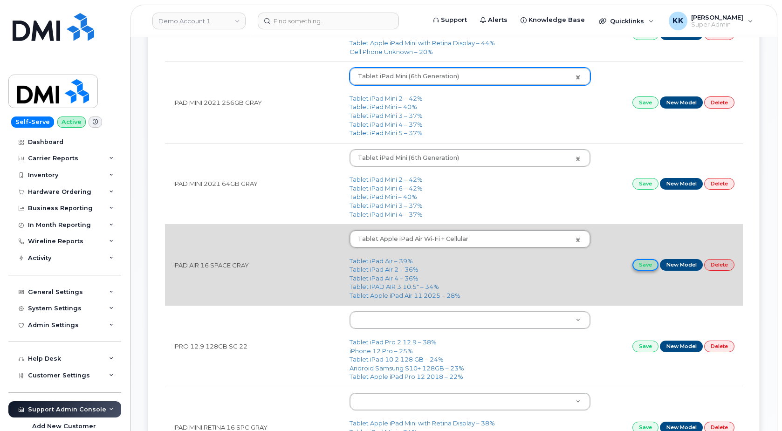
click at [644, 268] on link "Save" at bounding box center [646, 265] width 26 height 12
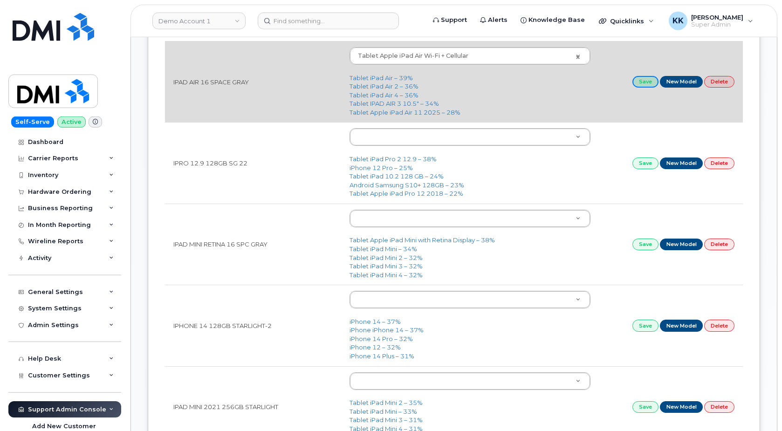
scroll to position [666, 0]
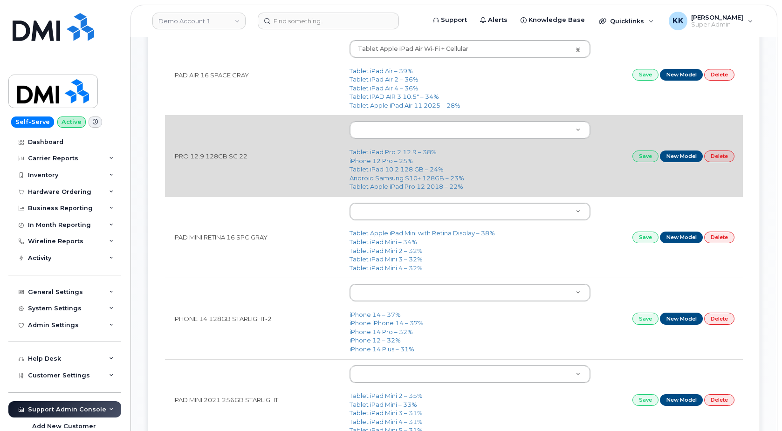
click at [212, 159] on td "IPRO 12.9 128GB SG 22" at bounding box center [253, 155] width 176 height 81
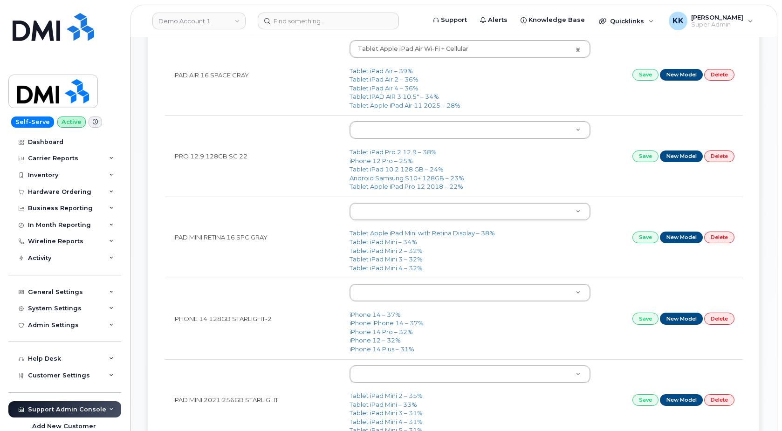
click at [380, 131] on body "Demo Account 1 Support Alerts Knowledge Base Quicklinks Suspend / Cancel Device…" at bounding box center [391, 350] width 782 height 2033
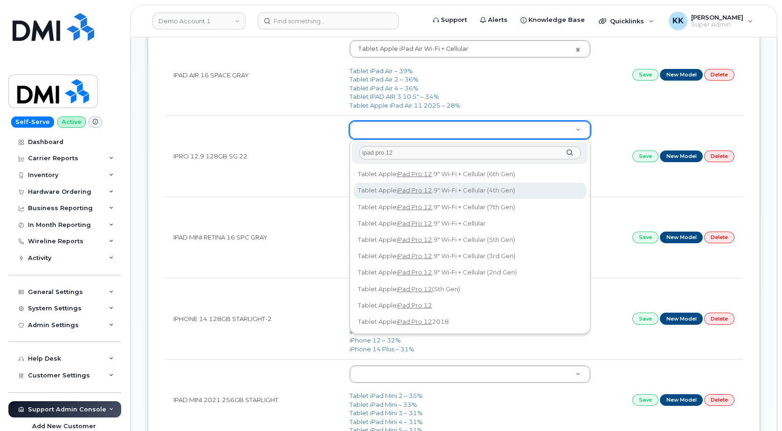
type input "ipad pro 12"
type input "2469"
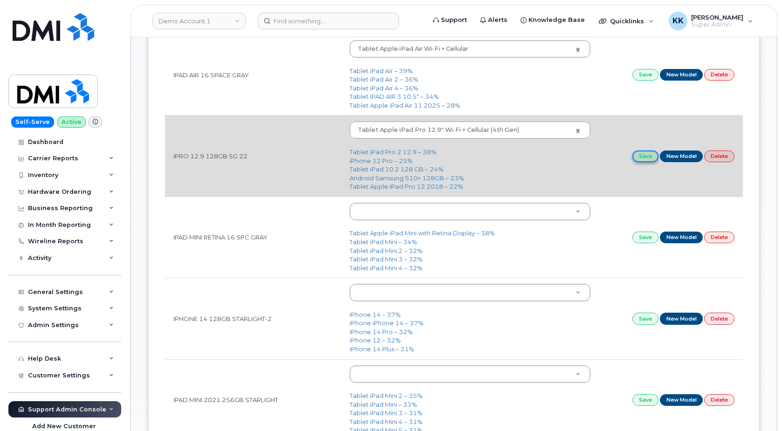
click at [637, 155] on link "Save" at bounding box center [646, 157] width 26 height 12
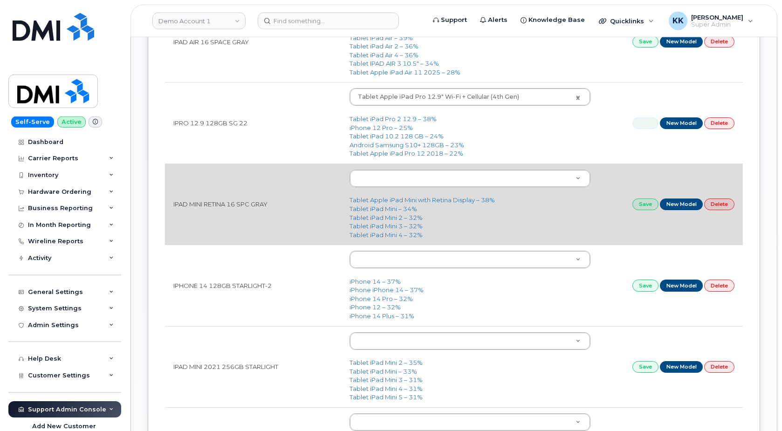
scroll to position [713, 0]
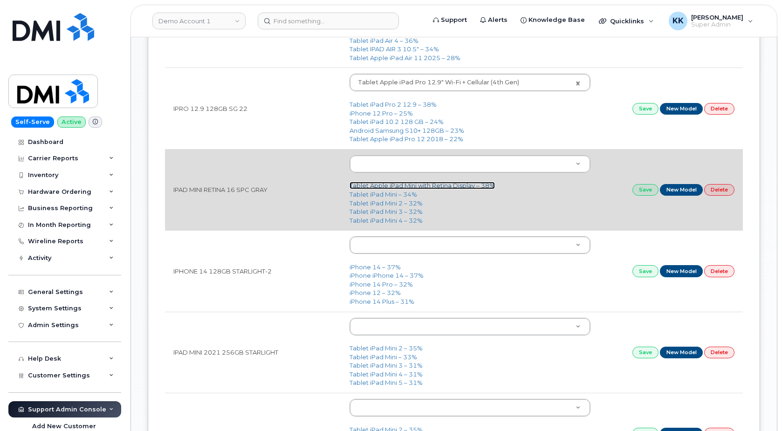
click at [441, 189] on link "Tablet Apple iPad Mini with Retina Display – 38%" at bounding box center [422, 185] width 145 height 7
type input "370"
click at [648, 191] on link "Save" at bounding box center [646, 190] width 26 height 12
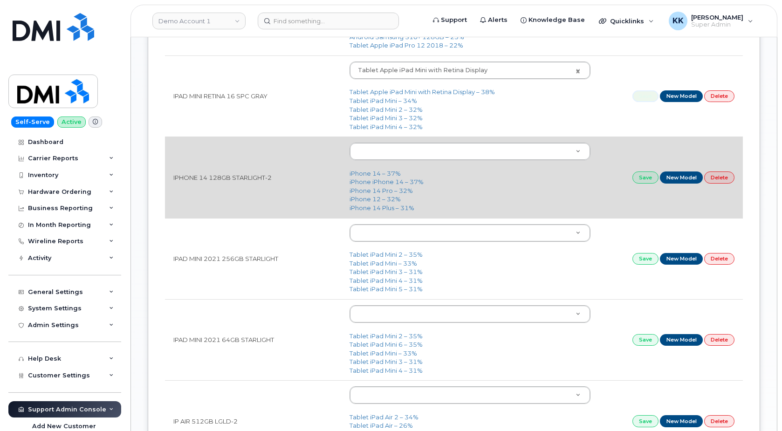
scroll to position [808, 0]
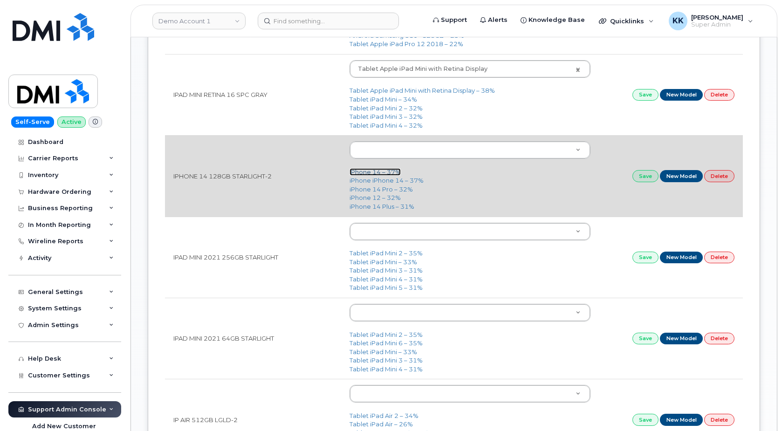
click at [373, 174] on link "iPhone 14 – 37%" at bounding box center [375, 171] width 51 height 7
type input "2778"
click at [640, 176] on link "Save" at bounding box center [646, 176] width 26 height 12
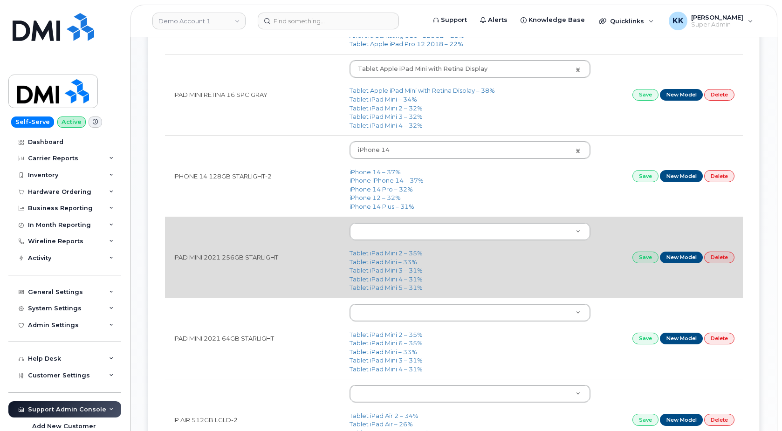
click at [262, 256] on td "IPAD MINI 2021 256GB STARLIGHT" at bounding box center [253, 257] width 176 height 81
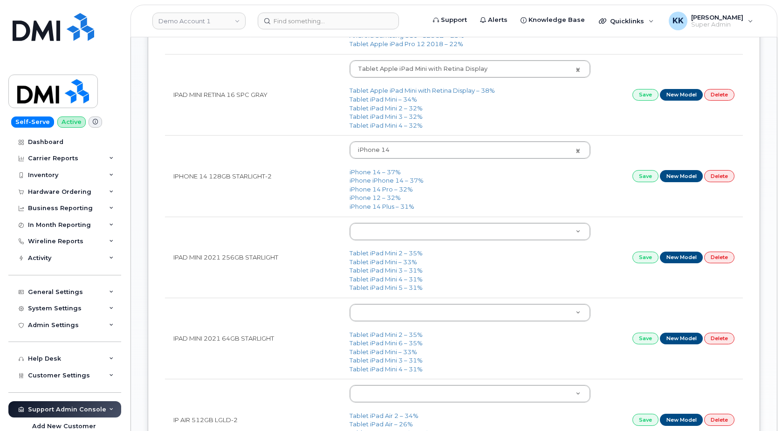
click at [418, 234] on body "Demo Account 1 Support Alerts Knowledge Base Quicklinks Suspend / Cancel Device…" at bounding box center [391, 208] width 782 height 2033
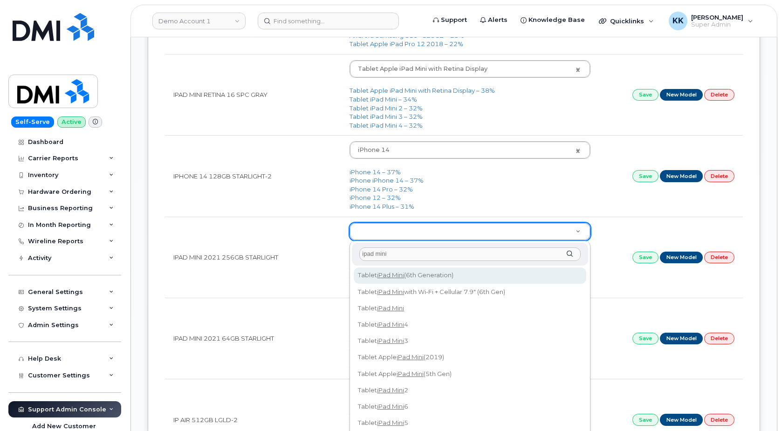
type input "ipad mini"
type input "3124"
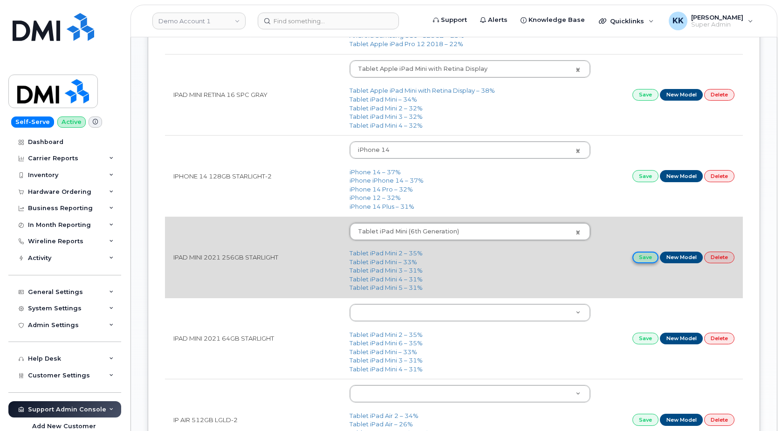
click at [638, 257] on link "Save" at bounding box center [646, 258] width 26 height 12
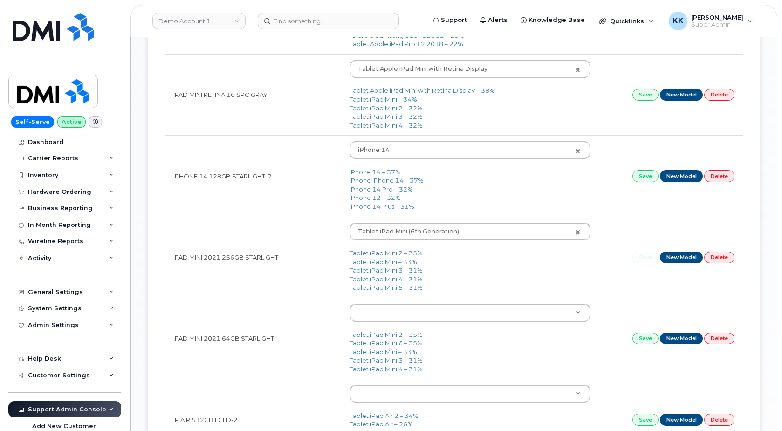
click at [379, 317] on body "Demo Account 1 Support Alerts Knowledge Base Quicklinks Suspend / Cancel Device…" at bounding box center [391, 208] width 782 height 2033
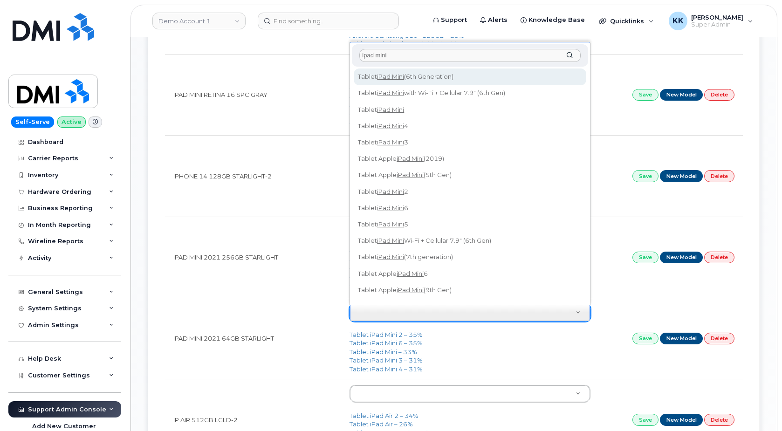
type input "ipad mini"
type input "3124"
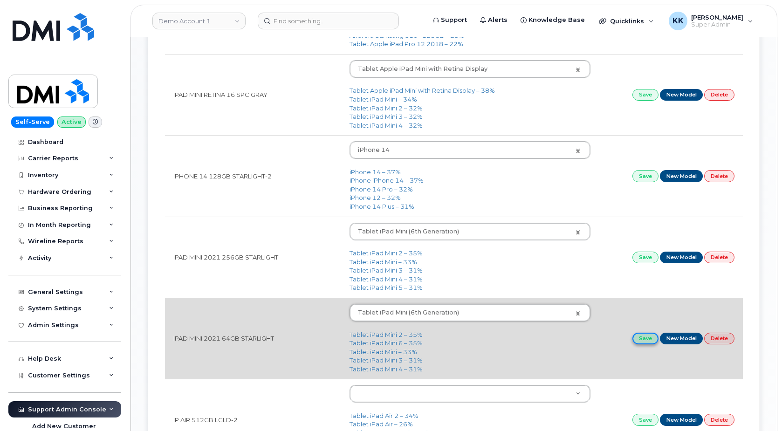
click at [647, 338] on link "Save" at bounding box center [646, 339] width 26 height 12
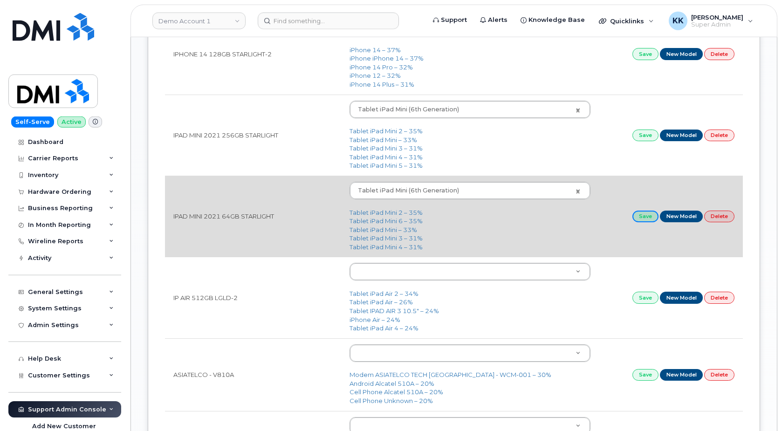
scroll to position [951, 0]
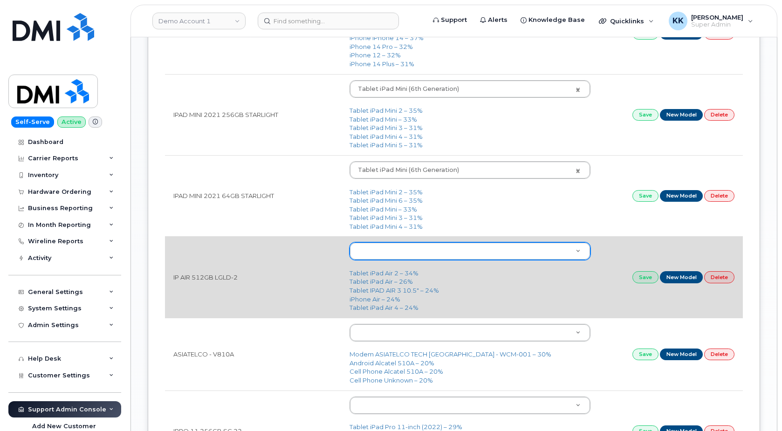
click at [380, 256] on body "Demo Account 1 Support Alerts Knowledge Base Quicklinks Suspend / Cancel Device…" at bounding box center [391, 65] width 782 height 2033
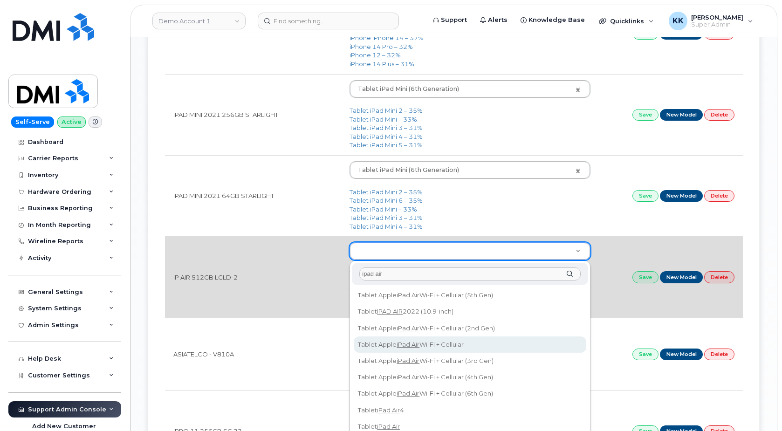
type input "ipad air"
type input "3087"
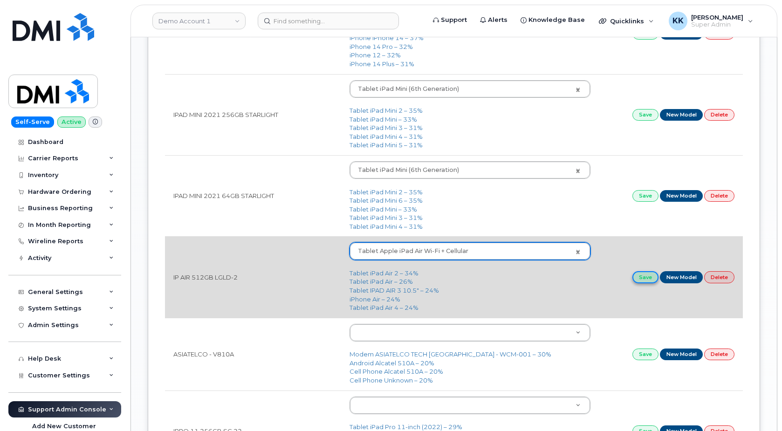
click at [648, 276] on link "Save" at bounding box center [646, 277] width 26 height 12
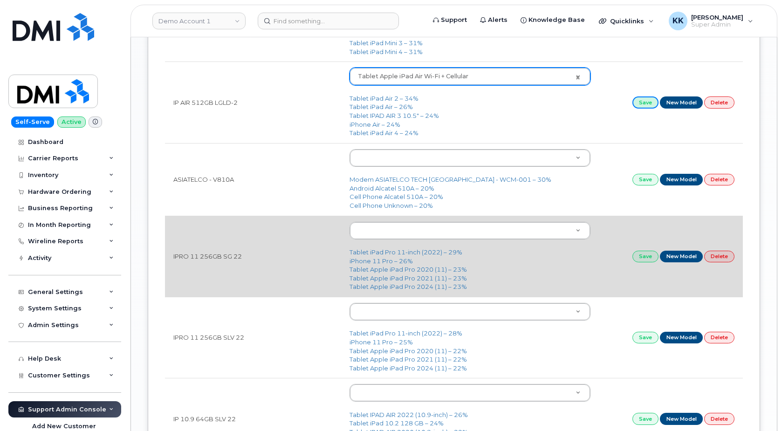
scroll to position [1141, 0]
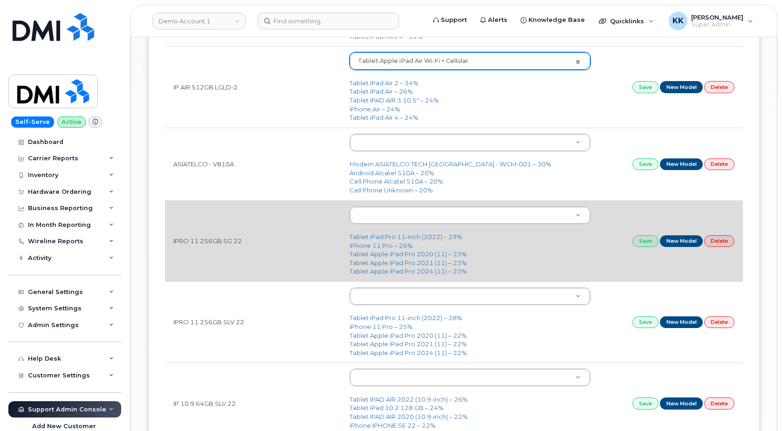
click at [221, 242] on td "IPRO 11 256GB SG 22" at bounding box center [253, 240] width 176 height 81
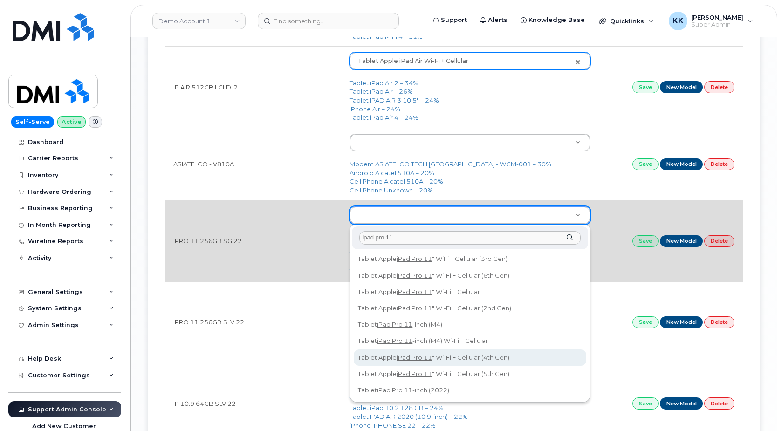
type input "ipad pro 11"
type input "2587"
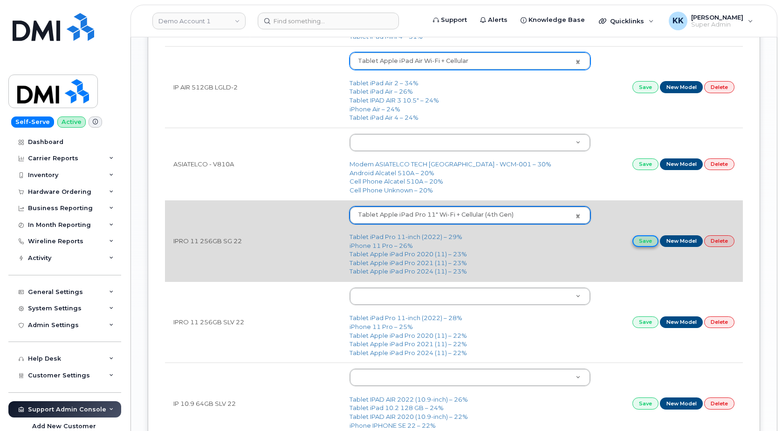
click at [637, 242] on link "Save" at bounding box center [646, 241] width 26 height 12
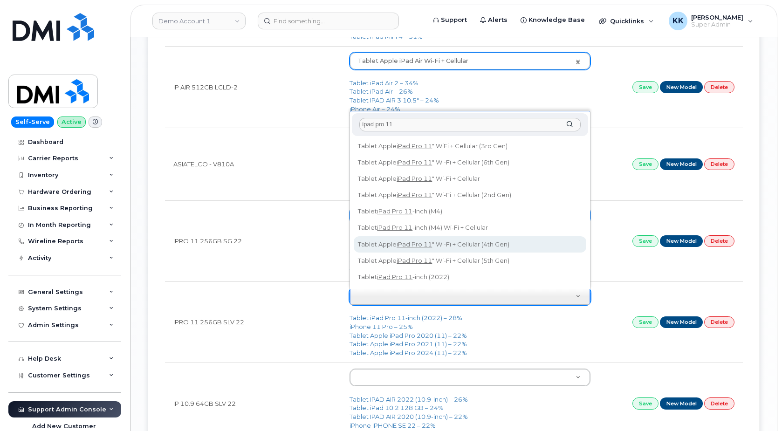
type input "ipad pro 11"
type input "2587"
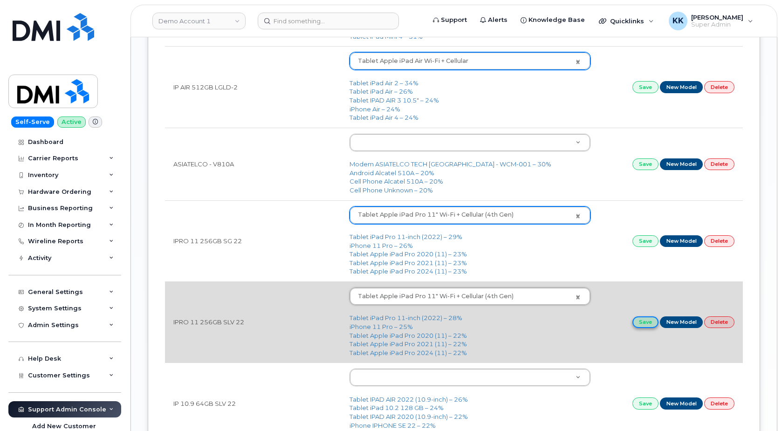
click at [639, 323] on link "Save" at bounding box center [646, 323] width 26 height 12
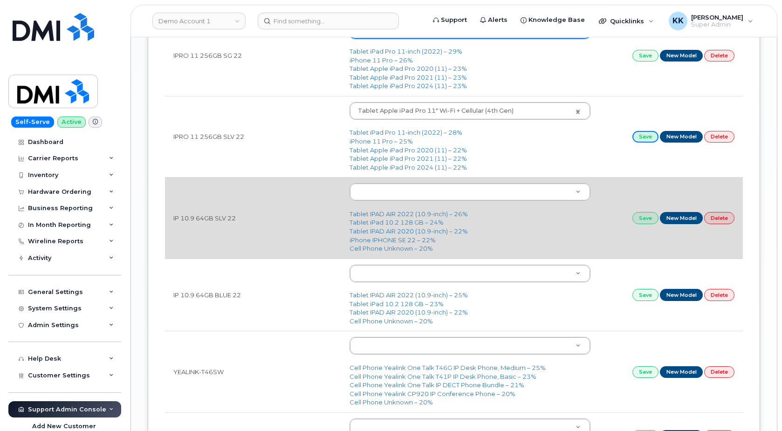
scroll to position [1332, 0]
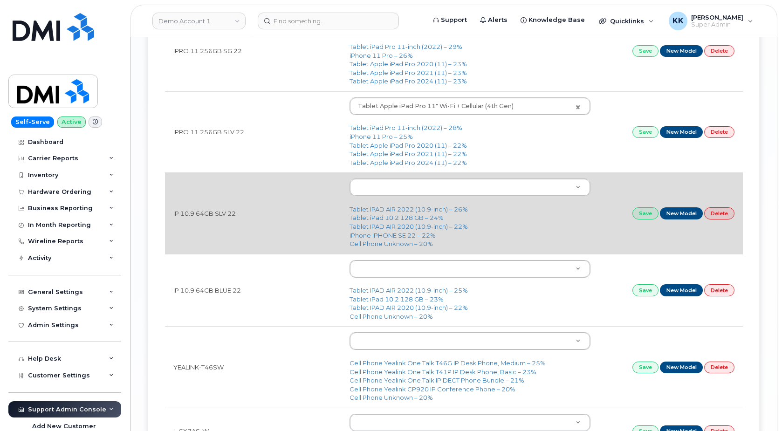
click at [216, 215] on td "IP 10.9 64GB SLV 22" at bounding box center [253, 213] width 176 height 81
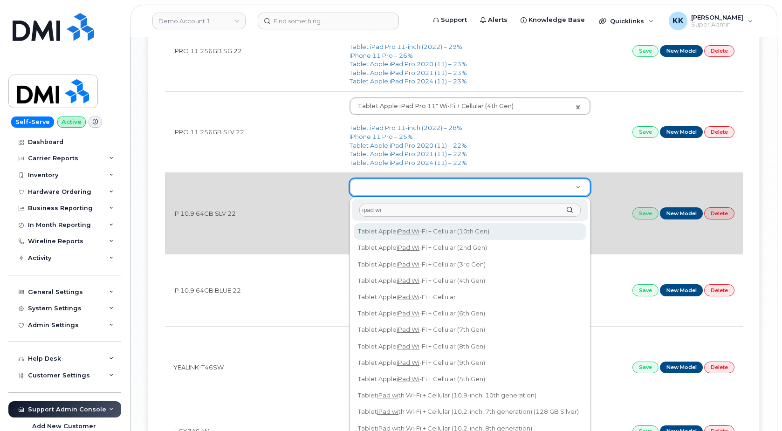
type input "ipad wi"
type input "3082"
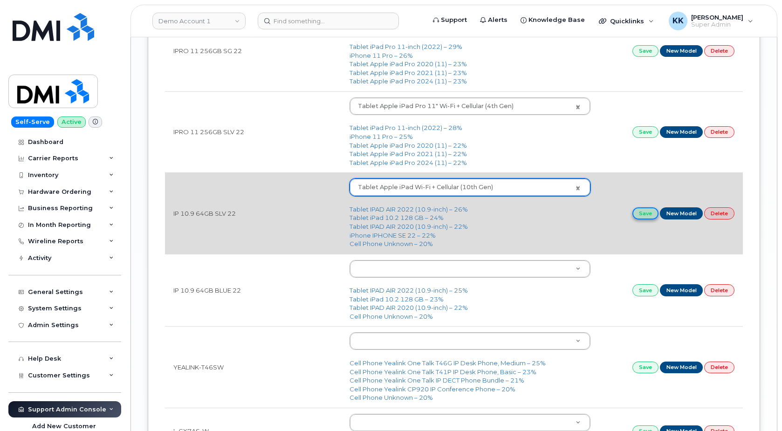
click at [636, 209] on td "Save New Model Delete" at bounding box center [671, 213] width 144 height 81
click at [643, 215] on link "Save" at bounding box center [646, 213] width 26 height 12
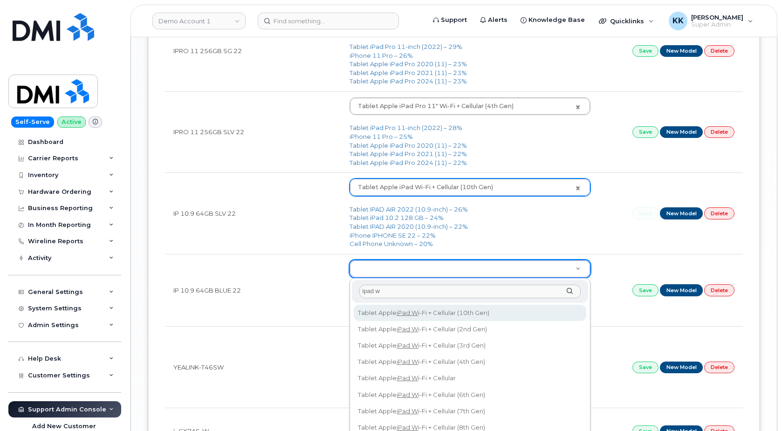
type input "ipad w"
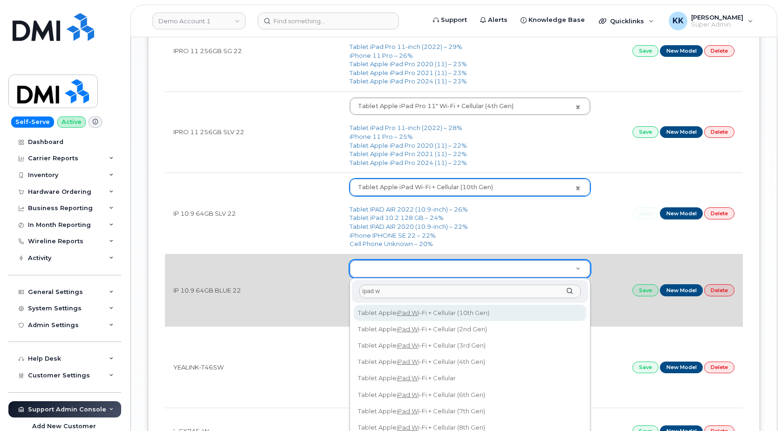
type input "3082"
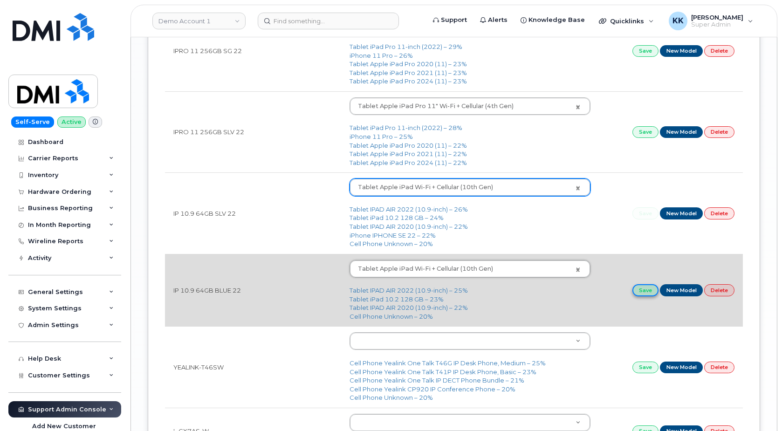
click at [641, 296] on link "Save" at bounding box center [646, 290] width 26 height 12
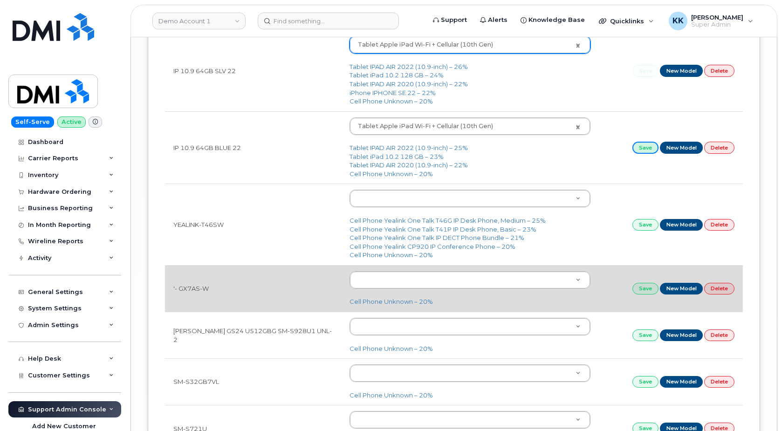
scroll to position [1522, 0]
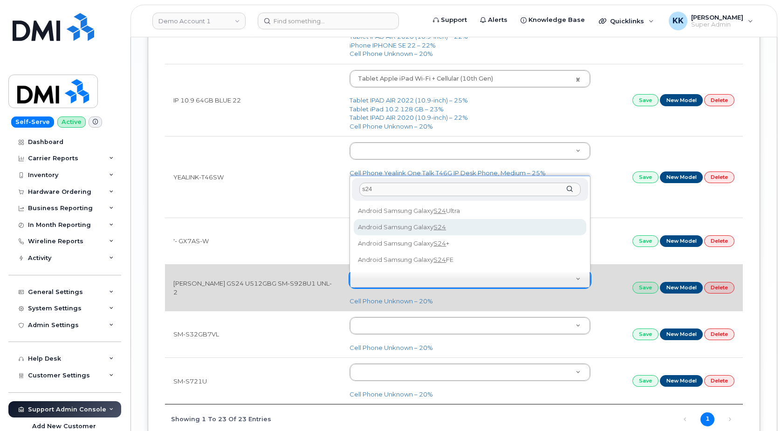
type input "s24"
type input "3076"
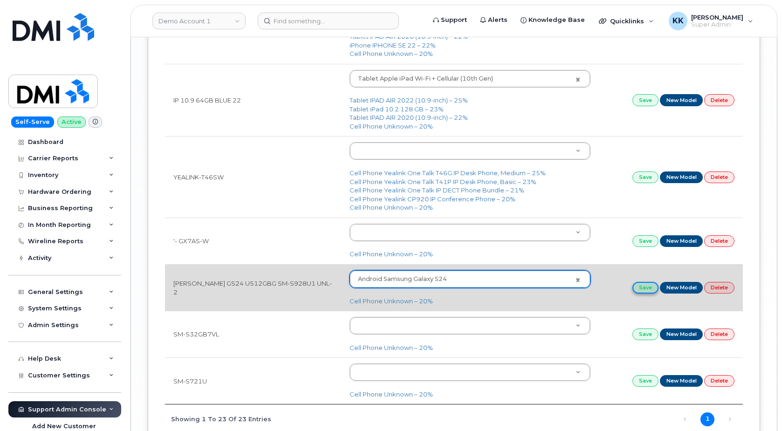
click at [643, 293] on link "Save" at bounding box center [646, 288] width 26 height 12
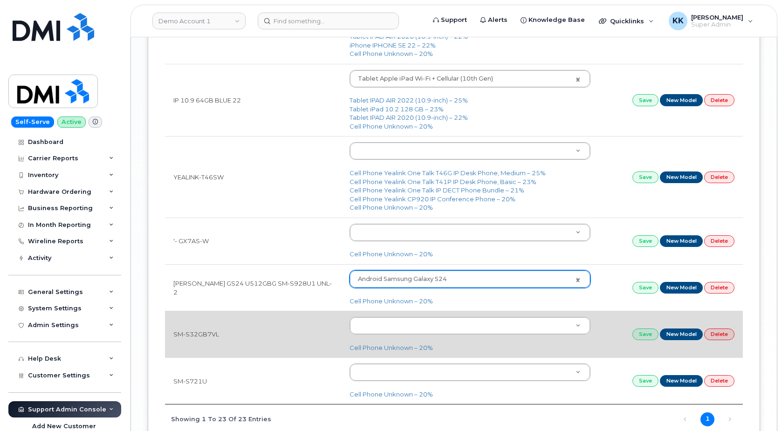
click at [198, 336] on td "SM-S32GB7VL" at bounding box center [253, 334] width 176 height 47
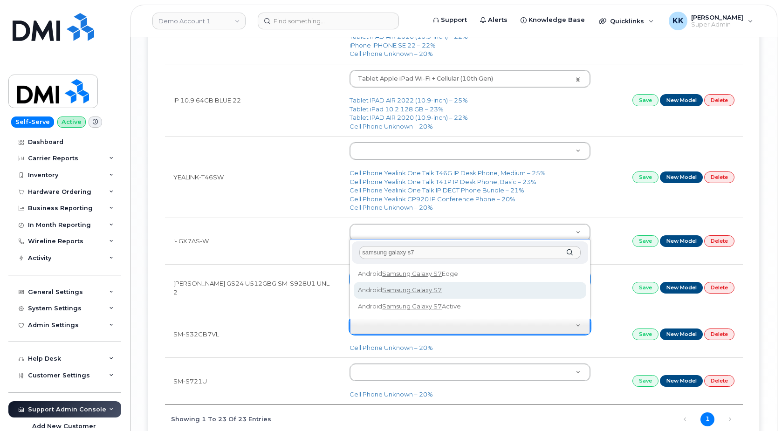
type input "samsung galaxy s7"
type input "685"
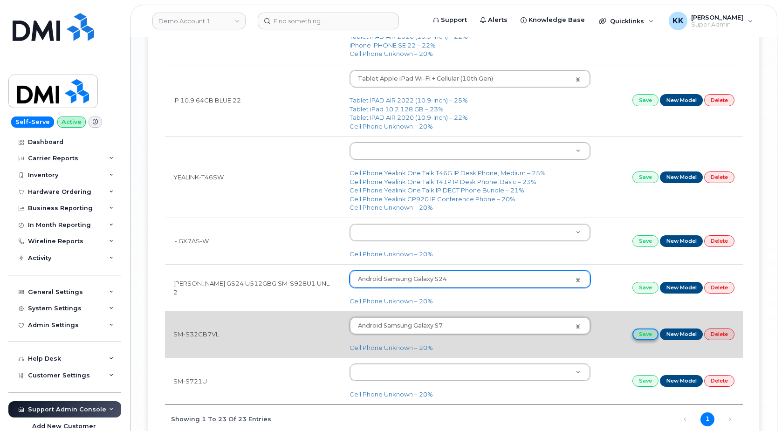
click at [637, 337] on link "Save" at bounding box center [646, 335] width 26 height 12
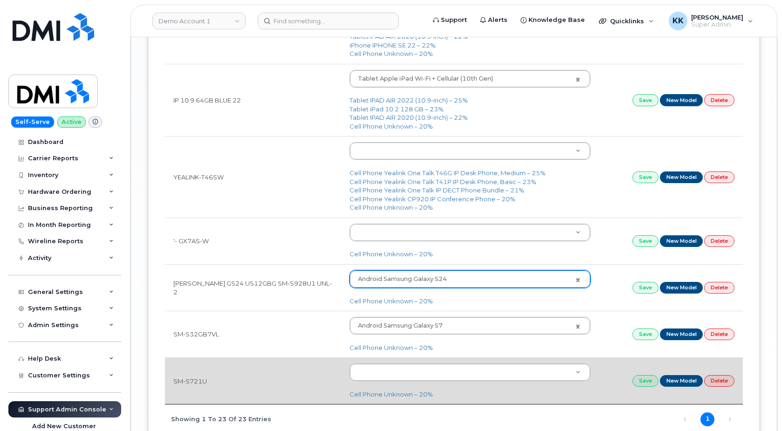
click at [192, 384] on td "SM-S721U" at bounding box center [253, 381] width 176 height 47
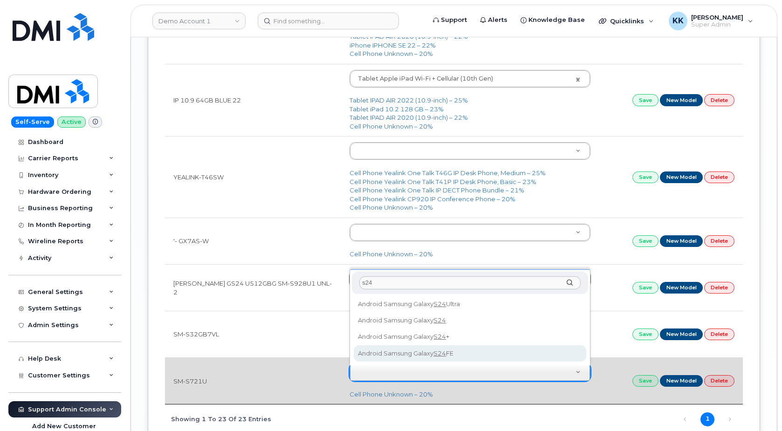
type input "s24"
type input "3249"
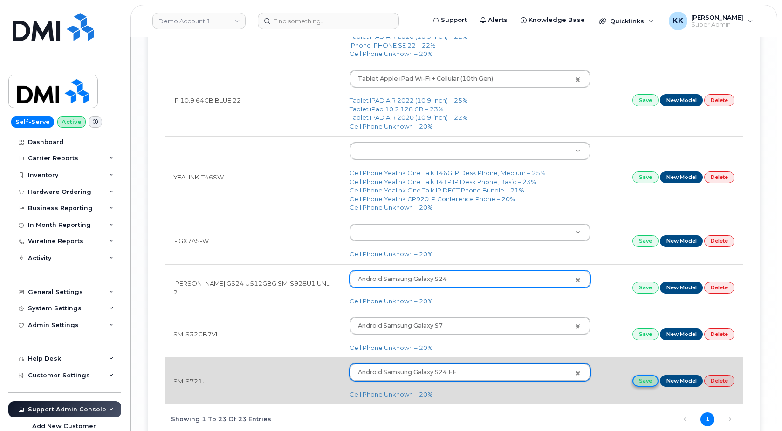
click at [635, 384] on link "Save" at bounding box center [646, 381] width 26 height 12
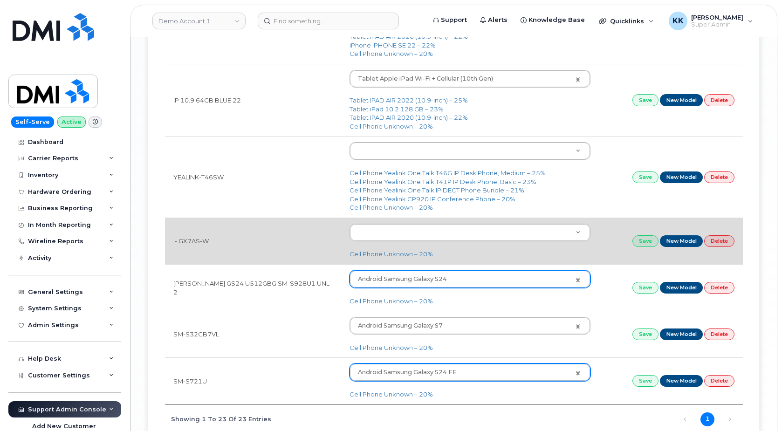
click at [190, 244] on td "'- GX7AS-W" at bounding box center [253, 241] width 176 height 47
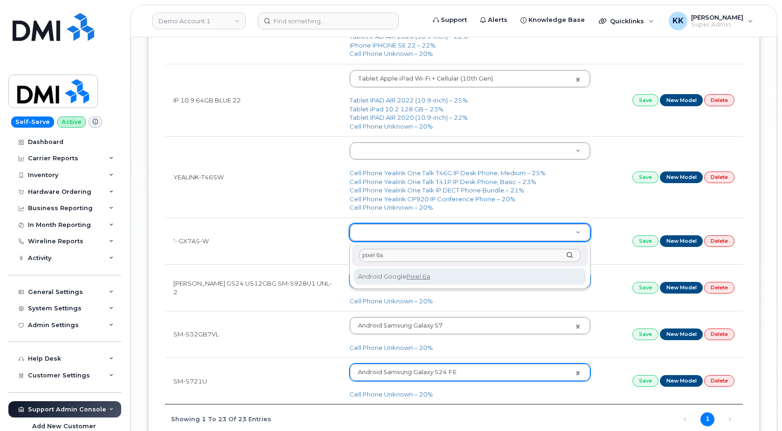
type input "pixel 6a"
type input "2747"
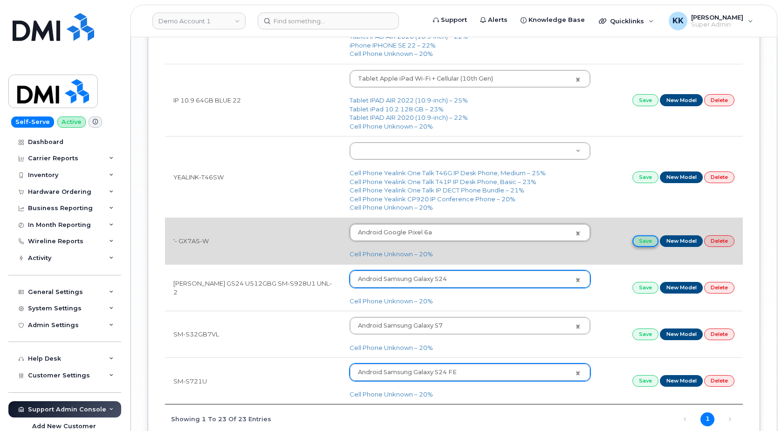
click at [649, 242] on link "Save" at bounding box center [646, 241] width 26 height 12
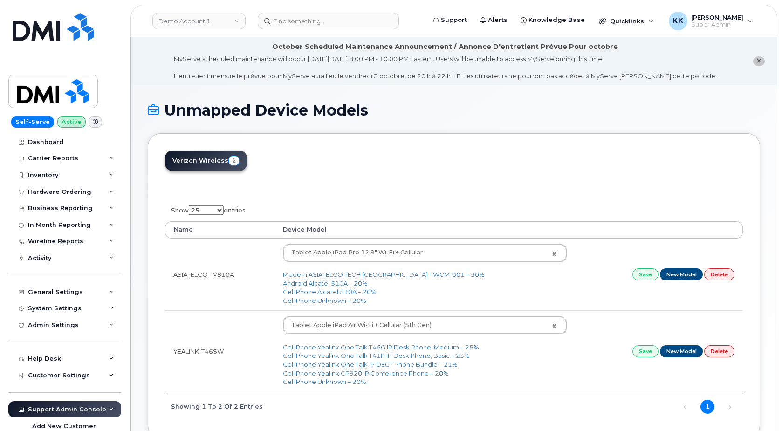
select select "25"
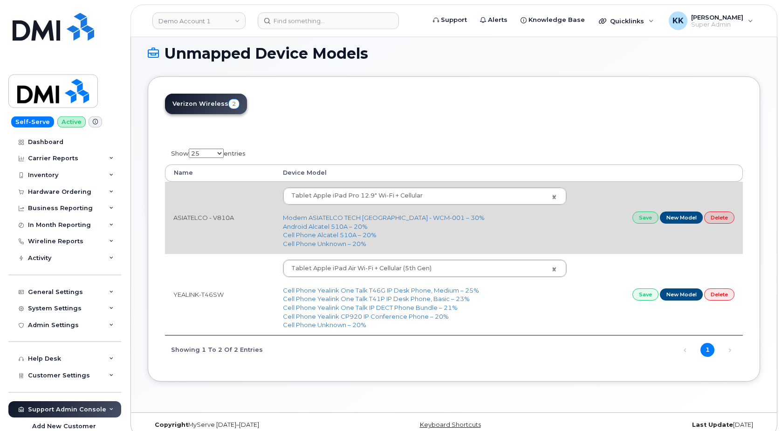
scroll to position [69, 0]
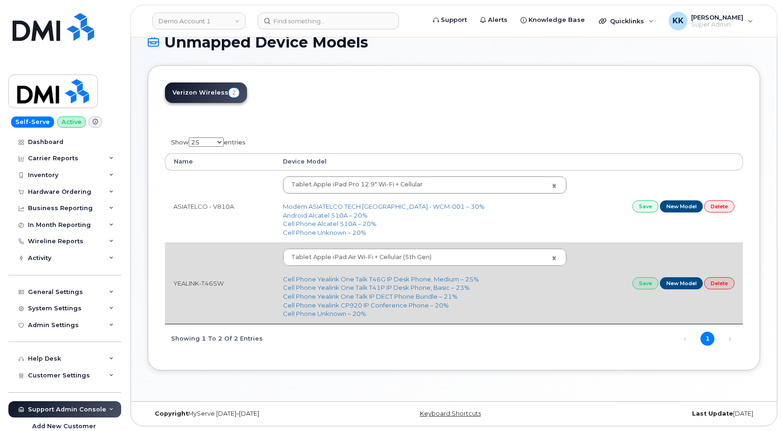
click at [207, 281] on td "YEALINK-T46SW" at bounding box center [220, 282] width 110 height 81
click at [363, 257] on body "Demo Account 1 Support Alerts Knowledge Base Quicklinks Suspend / Cancel Device…" at bounding box center [391, 181] width 782 height 499
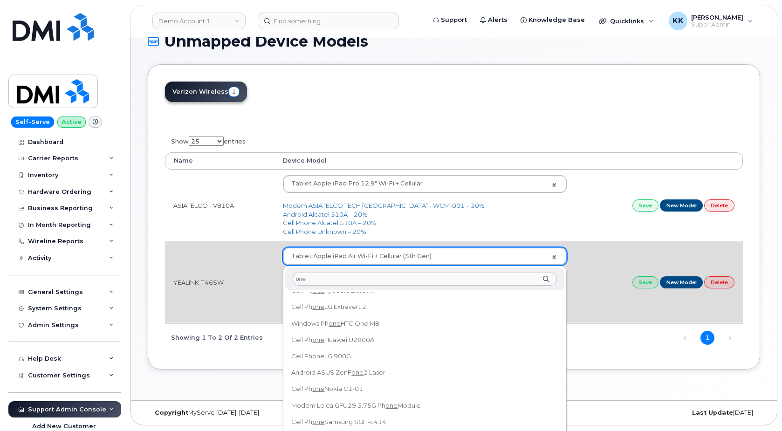
scroll to position [0, 0]
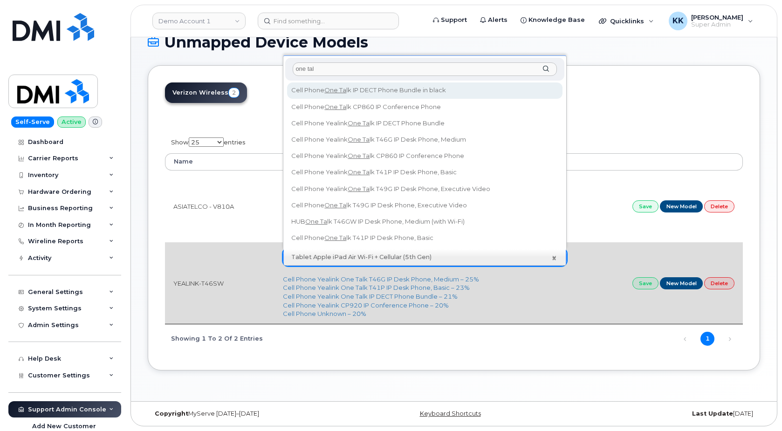
type input "one talk"
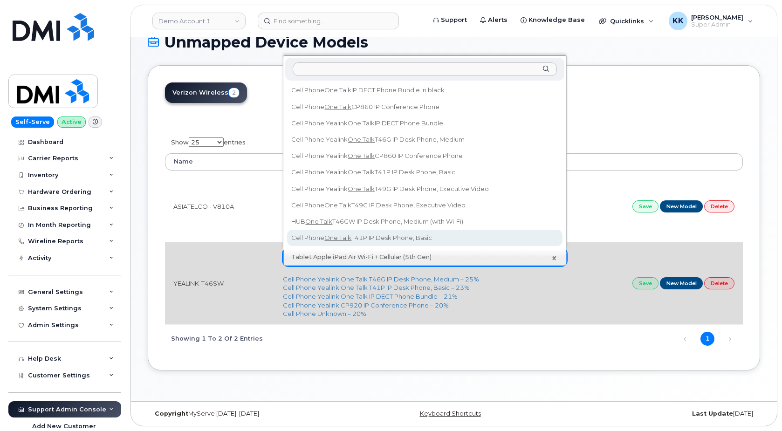
click at [248, 287] on body "Demo Account 1 Support Alerts Knowledge Base Quicklinks Suspend / Cancel Device…" at bounding box center [391, 181] width 782 height 499
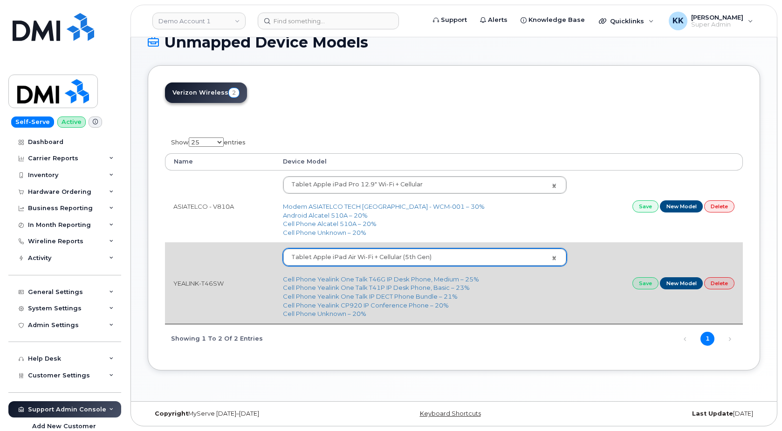
click at [339, 253] on body "Demo Account 1 Support Alerts Knowledge Base Quicklinks Suspend / Cancel Device…" at bounding box center [391, 181] width 782 height 499
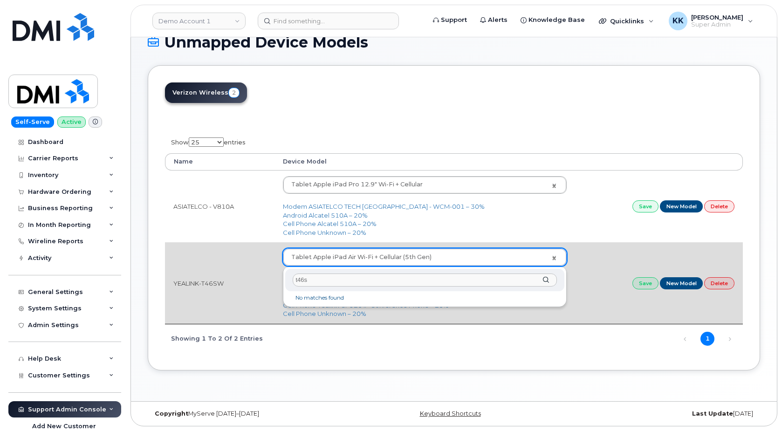
type input "t46"
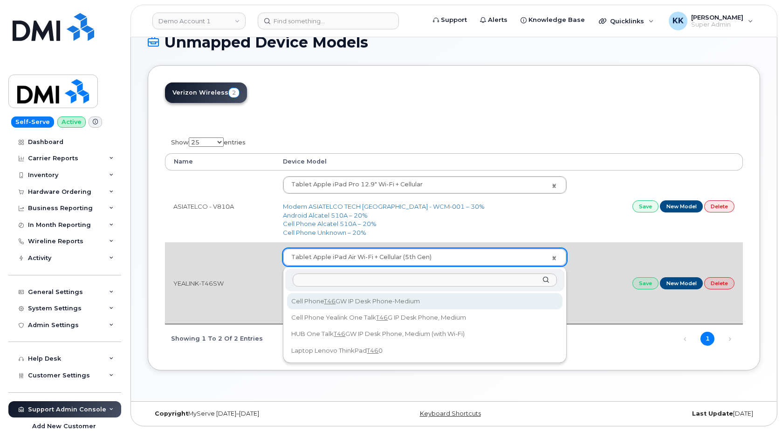
click at [606, 283] on body "Demo Account 1 Support Alerts Knowledge Base Quicklinks Suspend / Cancel Device…" at bounding box center [391, 181] width 782 height 499
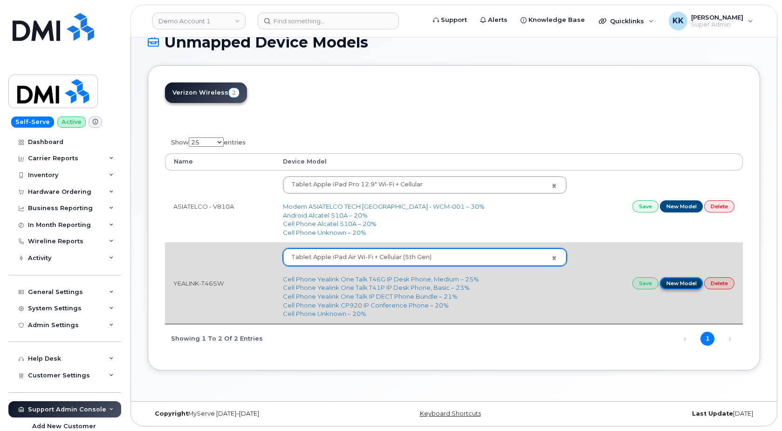
click at [684, 288] on link "New Model" at bounding box center [681, 283] width 43 height 12
type input "YEALINK-T46SW"
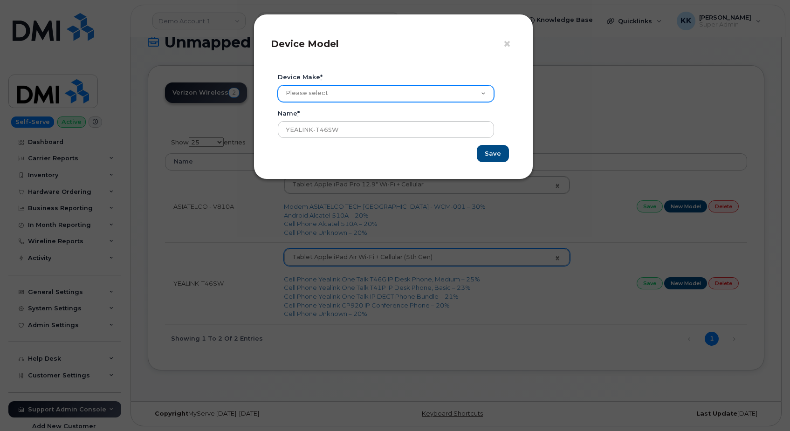
click at [278, 85] on select "Please select Aircard Android Blackberry Cell Phone GPS HUB iPhone Laptop [PERS…" at bounding box center [386, 93] width 216 height 17
select select "4"
click option "Cell Phone" at bounding box center [0, 0] width 0 height 0
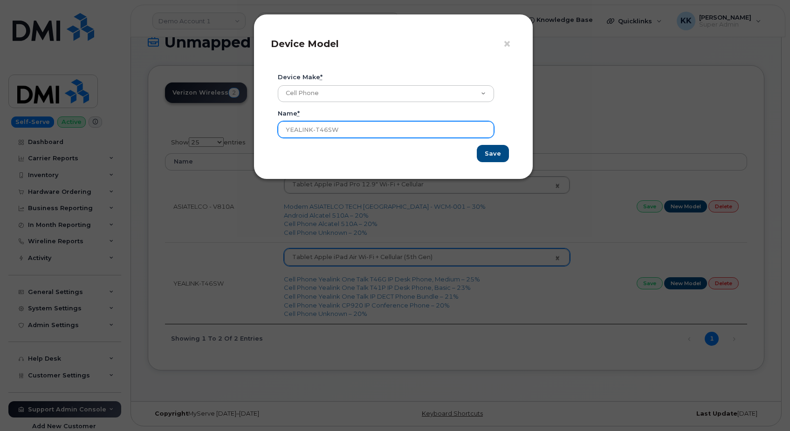
drag, startPoint x: 290, startPoint y: 129, endPoint x: 398, endPoint y: 127, distance: 108.2
click at [398, 127] on input "YEALINK-T46SW" at bounding box center [386, 129] width 216 height 17
paste input "One Talk T46SW IP Desk Phone Overview"
drag, startPoint x: 404, startPoint y: 130, endPoint x: 647, endPoint y: 145, distance: 243.9
click at [494, 138] on input "Yealink One Talk T46SW IP Desk Phone Overview" at bounding box center [386, 129] width 216 height 17
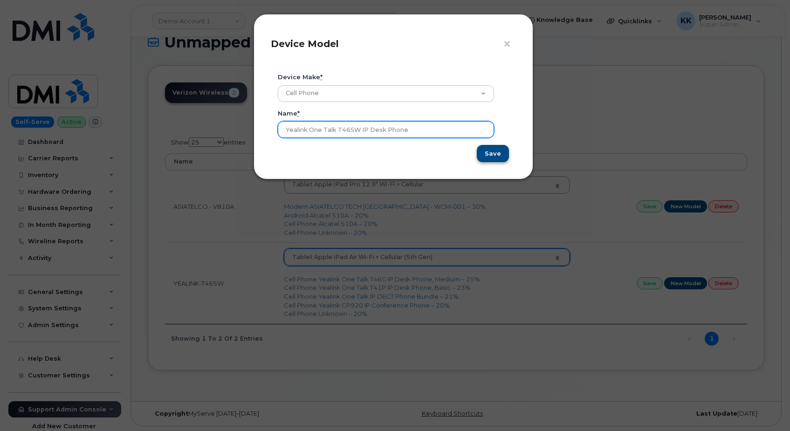
type input "Yealink One Talk T46SW IP Desk Phone"
click at [500, 156] on input "Save" at bounding box center [493, 153] width 32 height 17
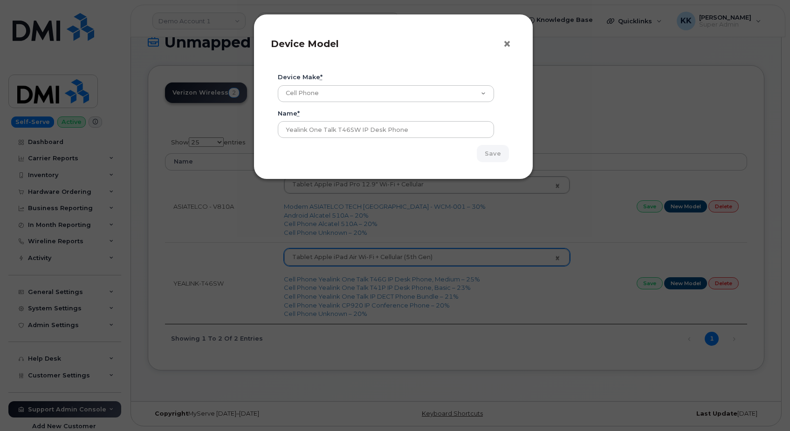
click at [508, 43] on span "×" at bounding box center [507, 43] width 8 height 17
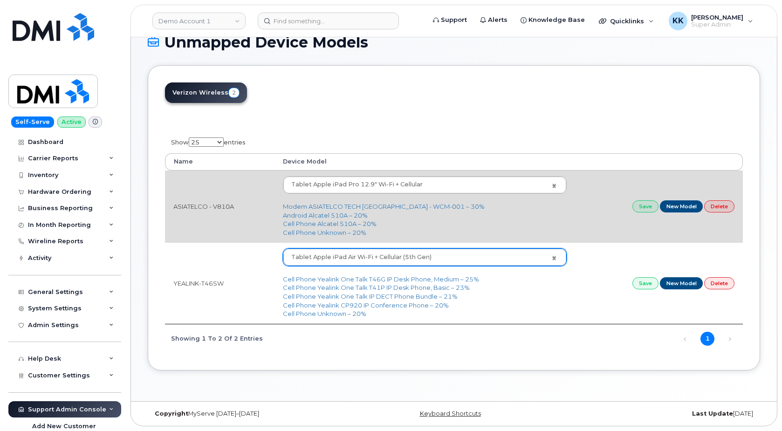
click at [208, 207] on td "ASIATELCO - V810A" at bounding box center [220, 207] width 110 height 72
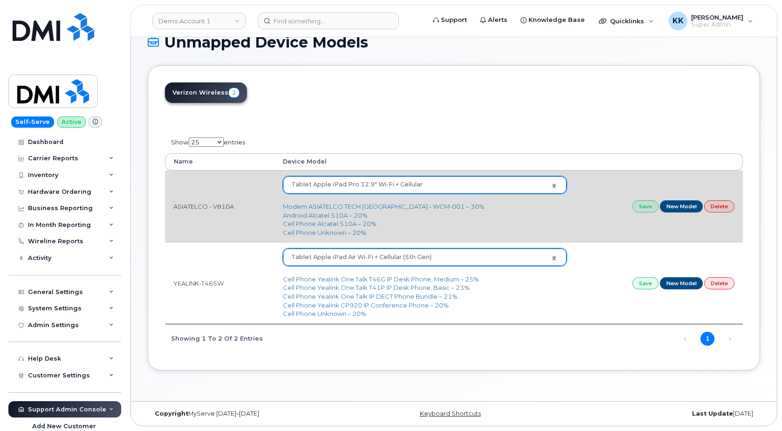
click at [354, 187] on body "Demo Account 1 Support Alerts Knowledge Base Quicklinks Suspend / Cancel Device…" at bounding box center [391, 181] width 782 height 499
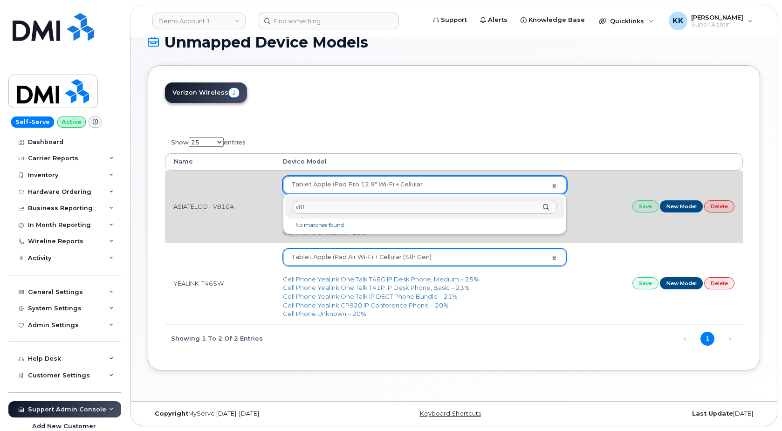
type input "v810"
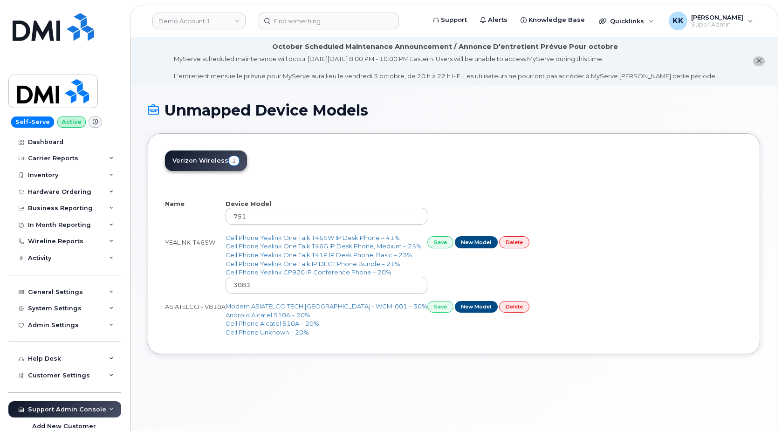
select select "25"
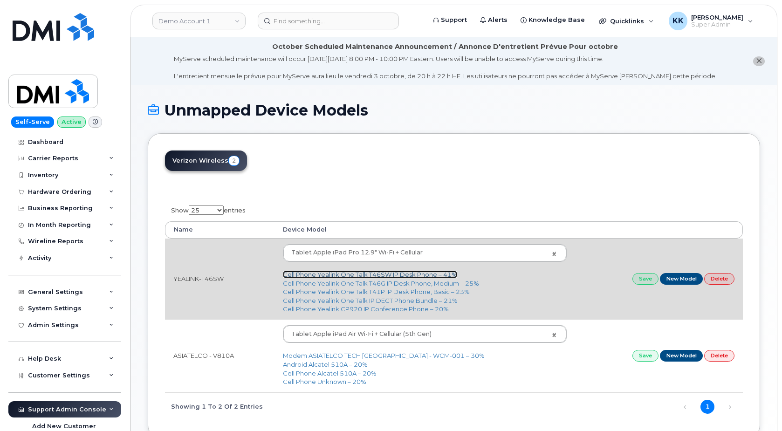
click at [371, 277] on link "Cell Phone Yealink One Talk T46SW IP Desk Phone – 41%" at bounding box center [370, 274] width 174 height 7
type input "3448"
click at [651, 278] on link "Save" at bounding box center [646, 279] width 26 height 12
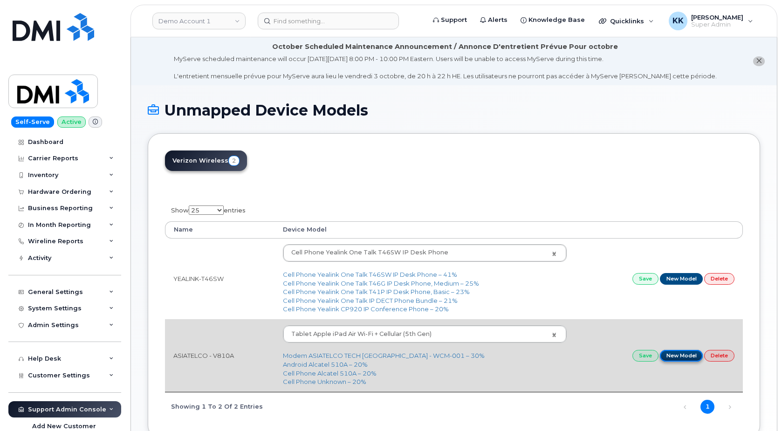
click at [679, 357] on link "New Model" at bounding box center [681, 356] width 43 height 12
select select
type input "ASIATELCO - V810A"
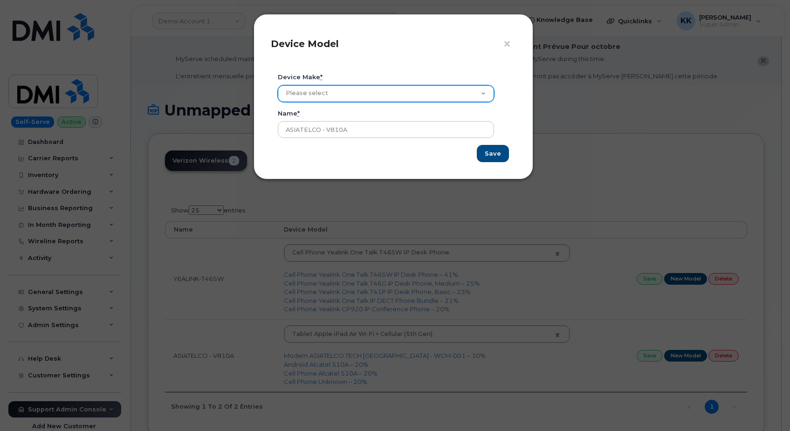
click at [278, 85] on select "Please select Aircard Android Blackberry Cell Phone GPS HUB iPhone Laptop [PERS…" at bounding box center [386, 93] width 216 height 17
select select "8"
click option "Modem" at bounding box center [0, 0] width 0 height 0
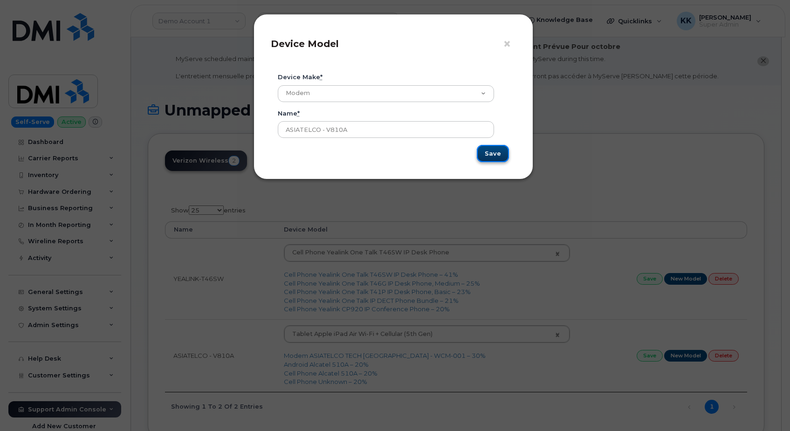
click at [487, 149] on input "Save" at bounding box center [493, 153] width 32 height 17
click at [506, 44] on span "×" at bounding box center [507, 43] width 8 height 17
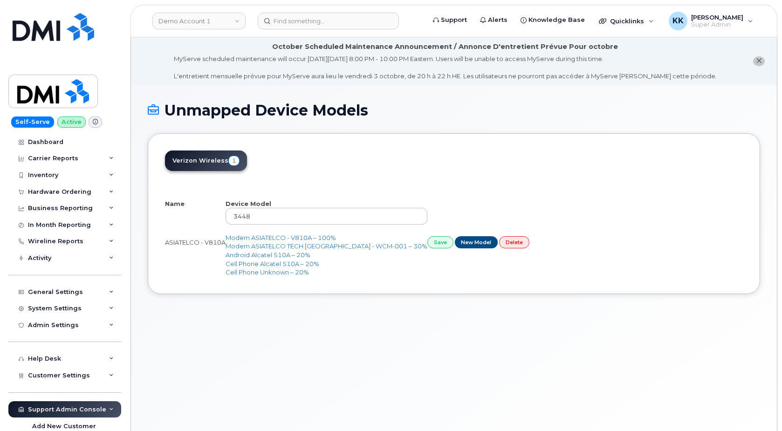
select select "25"
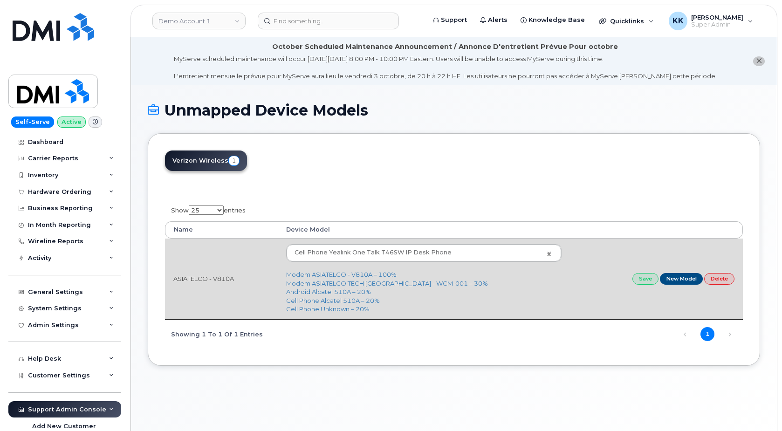
click at [356, 270] on td "Cell Phone Yealink One Talk T46SW IP Desk Phone 3448 Modem ASIATELCO - V810A – …" at bounding box center [424, 279] width 292 height 81
click at [356, 274] on link "Modem ASIATELCO - V810A – 100%" at bounding box center [341, 274] width 111 height 7
type input "3449"
click at [646, 280] on link "Save" at bounding box center [646, 279] width 26 height 12
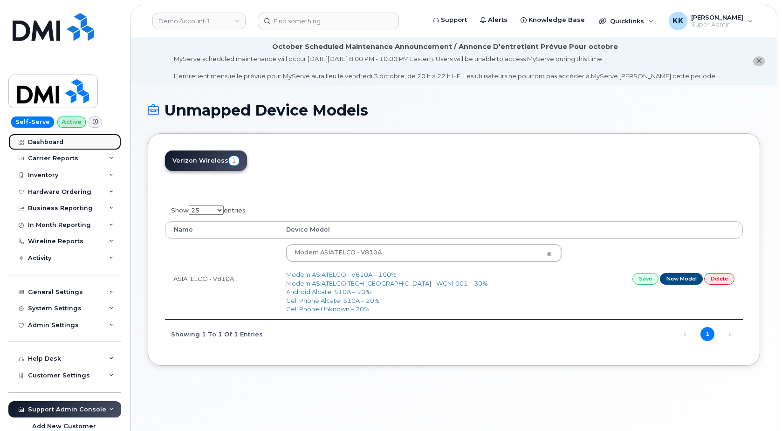
click at [51, 144] on div "Dashboard" at bounding box center [45, 141] width 35 height 7
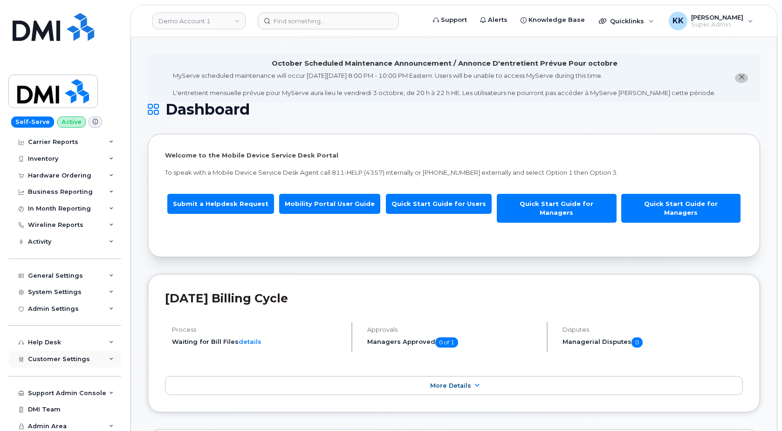
scroll to position [19, 0]
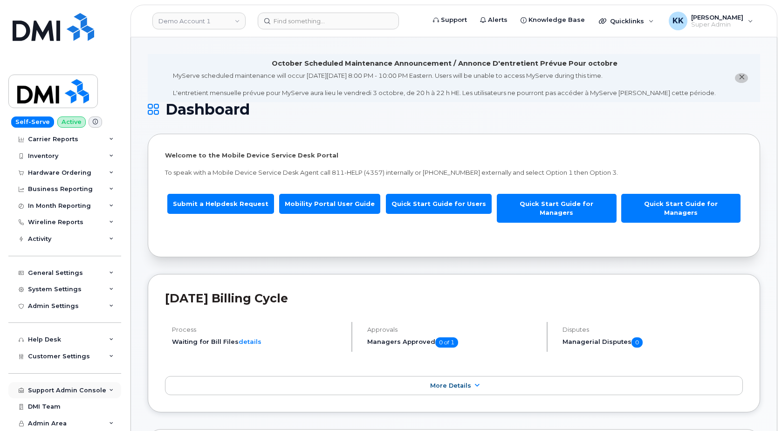
click at [62, 397] on div "Support Admin Console" at bounding box center [64, 390] width 113 height 17
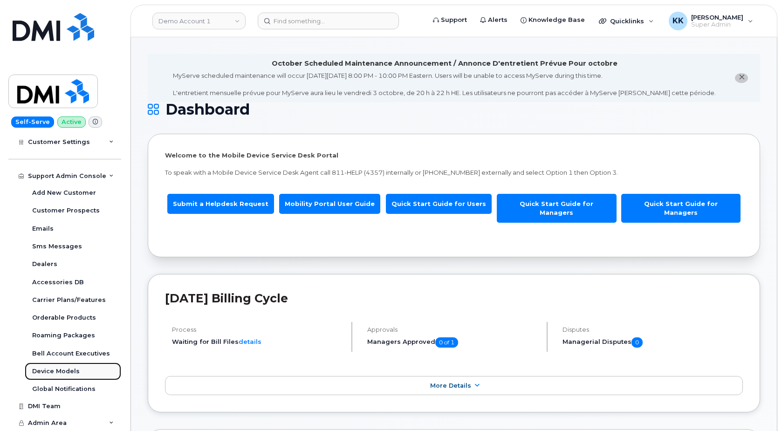
click at [64, 373] on div "Device Models" at bounding box center [56, 371] width 48 height 8
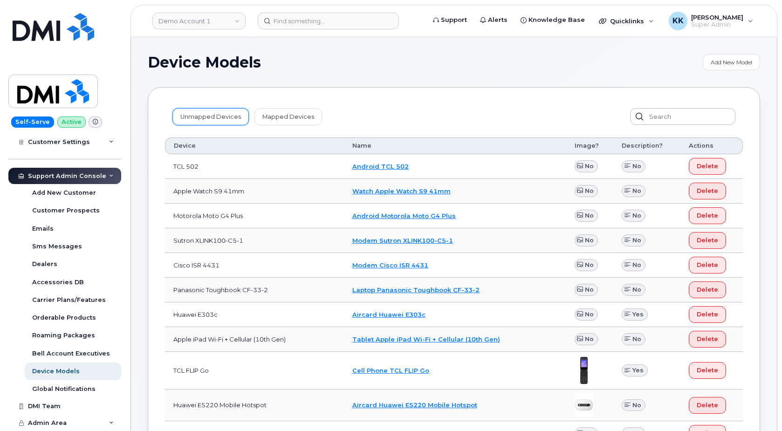
click at [202, 114] on link "Unmapped Devices" at bounding box center [211, 116] width 76 height 17
